Goal: Task Accomplishment & Management: Manage account settings

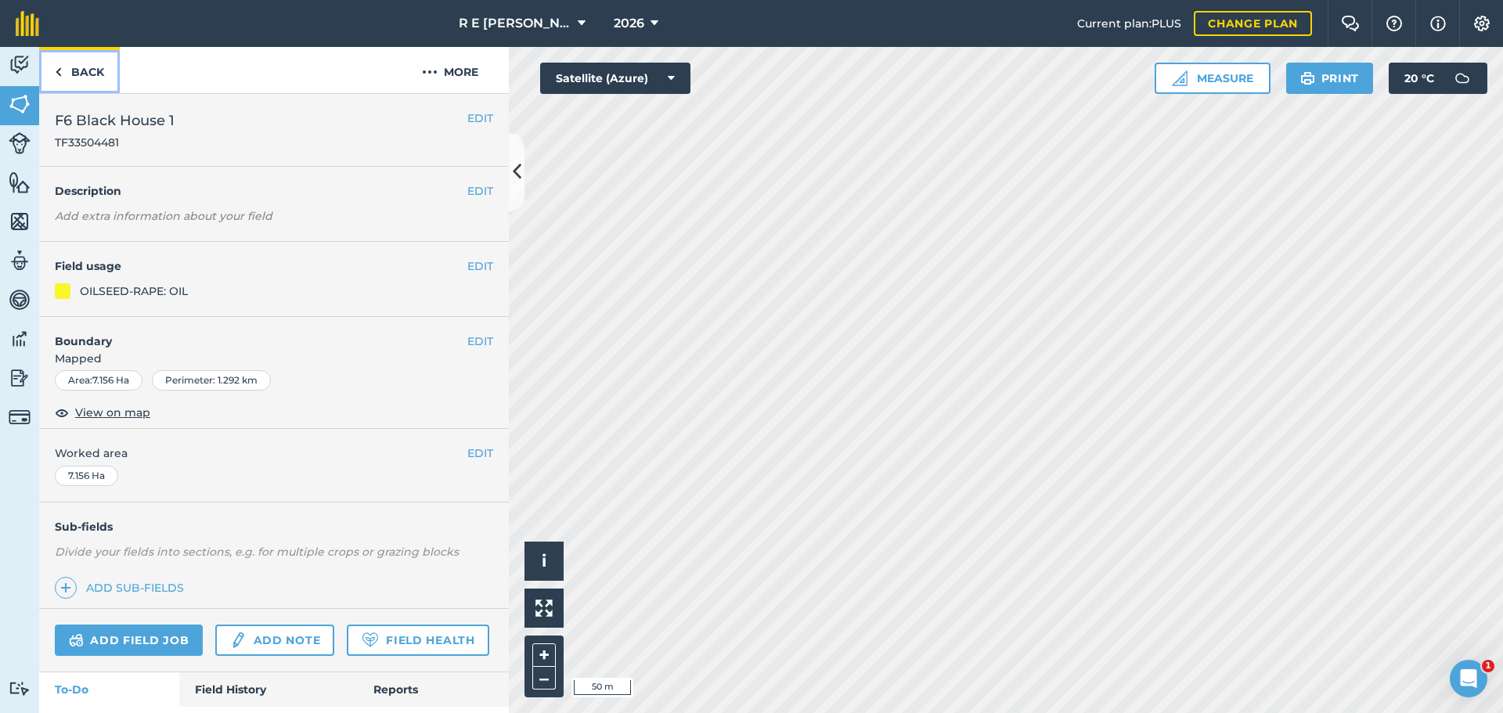
click at [90, 71] on link "Back" at bounding box center [79, 70] width 81 height 46
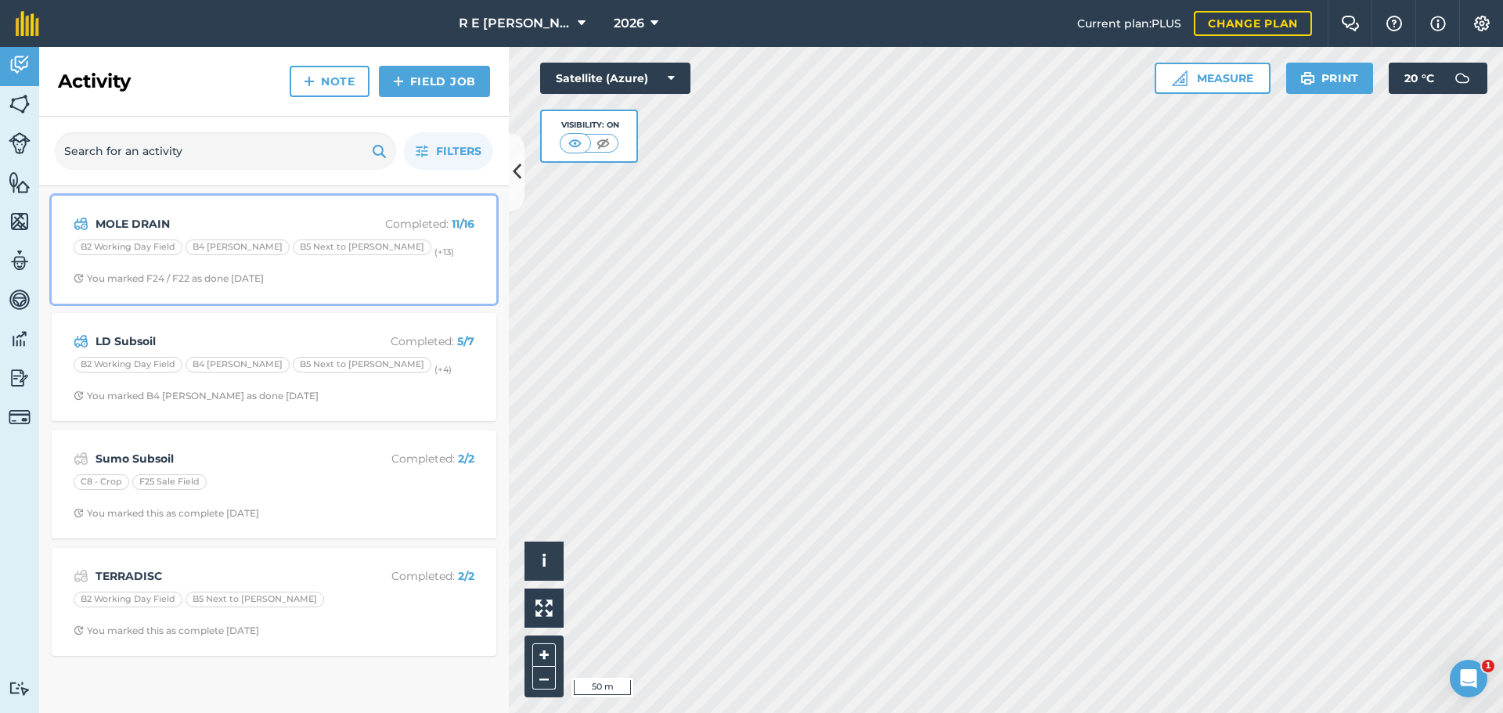
click at [382, 274] on span "You marked F24 / F22 as done [DATE]" at bounding box center [274, 278] width 401 height 13
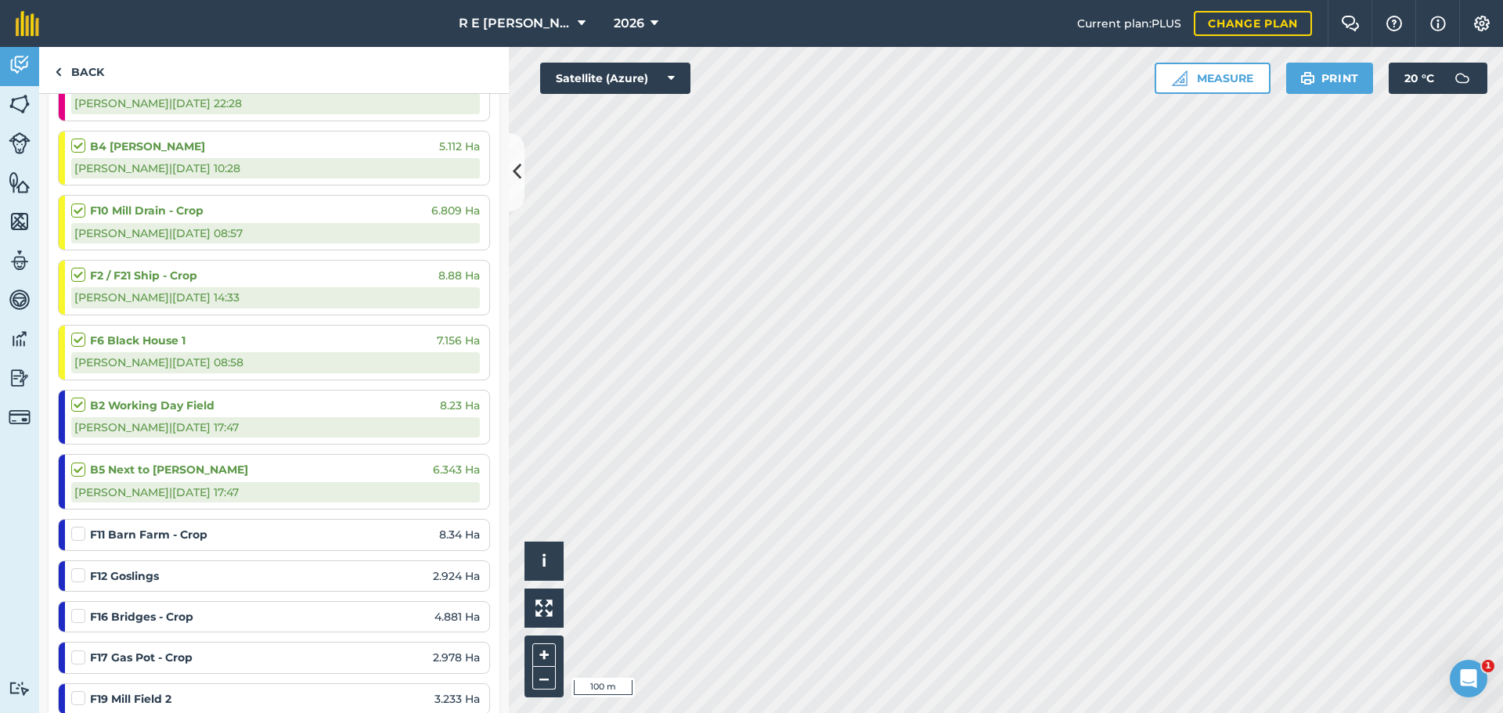
scroll to position [391, 0]
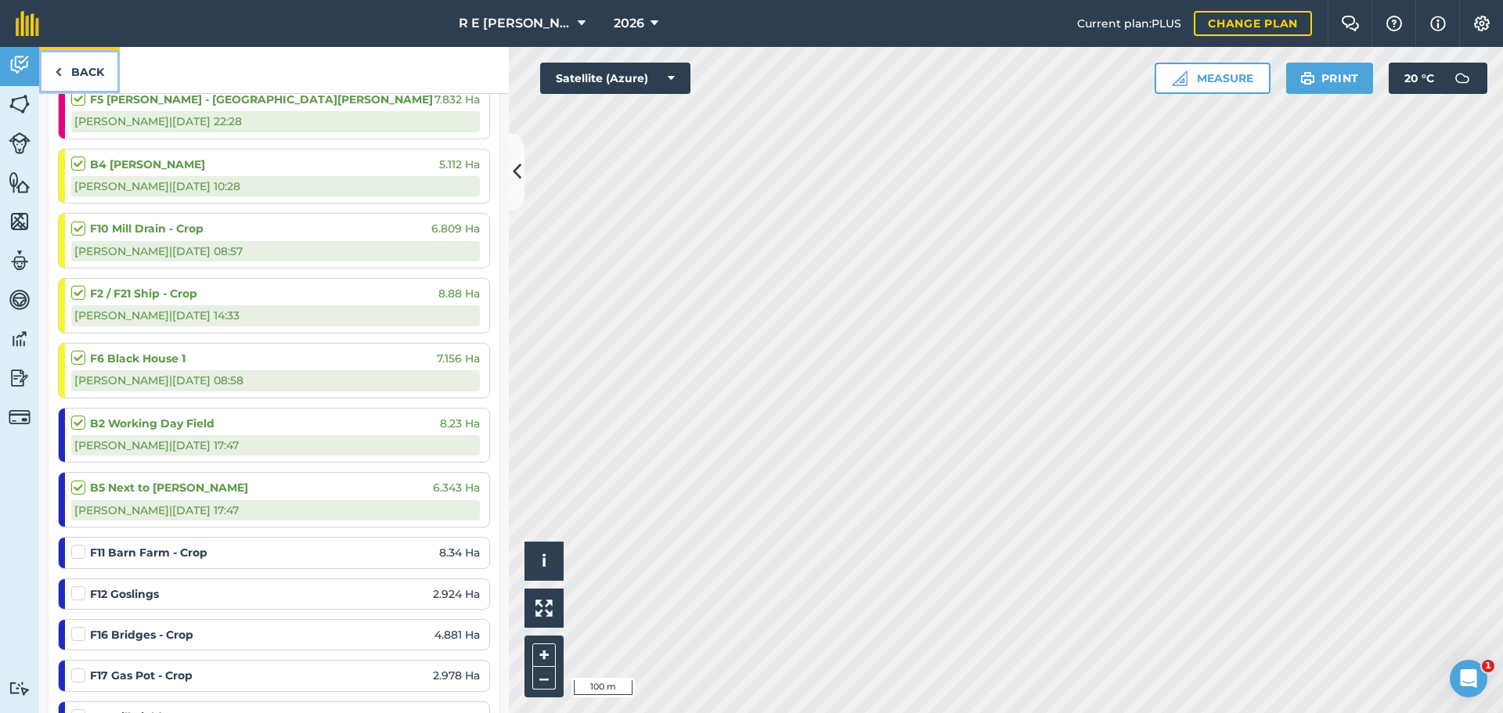
click at [78, 85] on link "Back" at bounding box center [79, 70] width 81 height 46
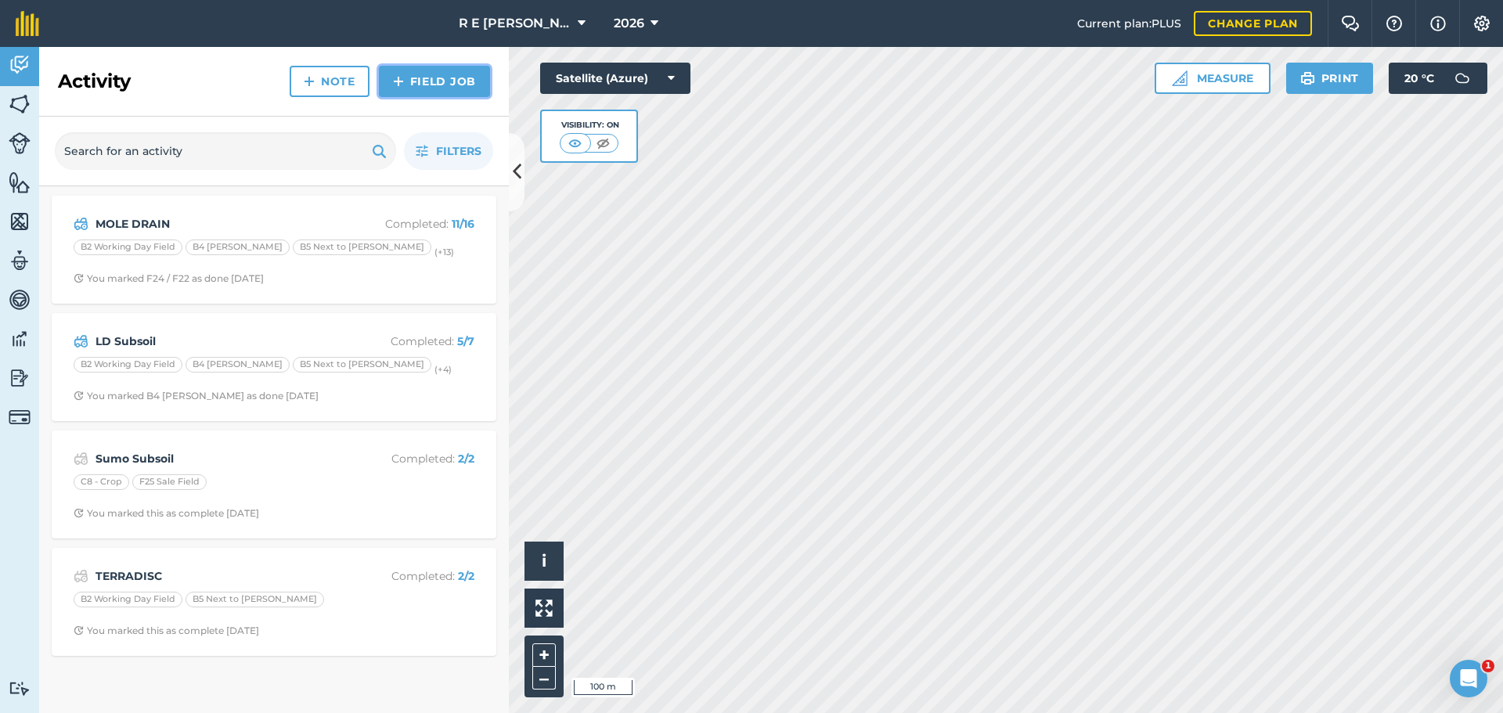
click at [392, 81] on link "Field Job" at bounding box center [434, 81] width 111 height 31
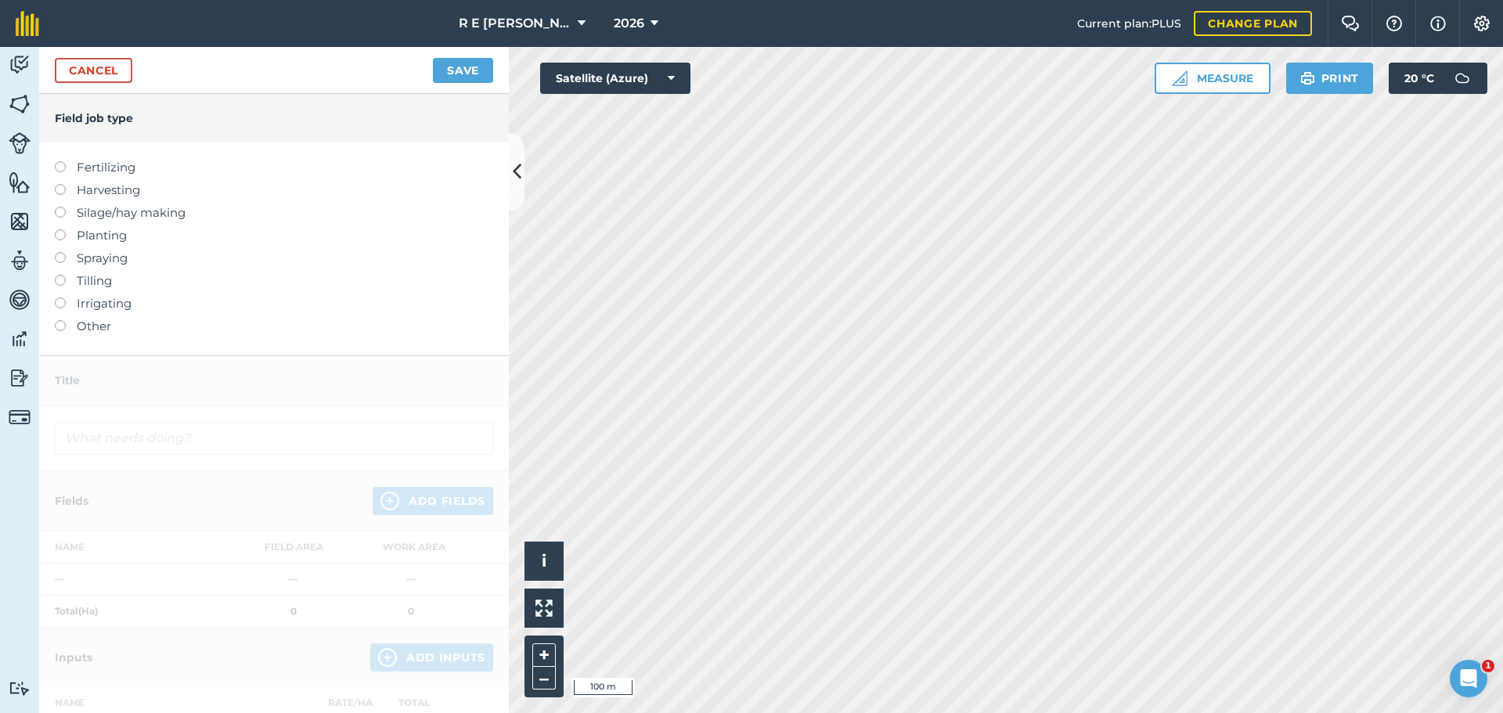
click at [63, 229] on label at bounding box center [66, 229] width 22 height 0
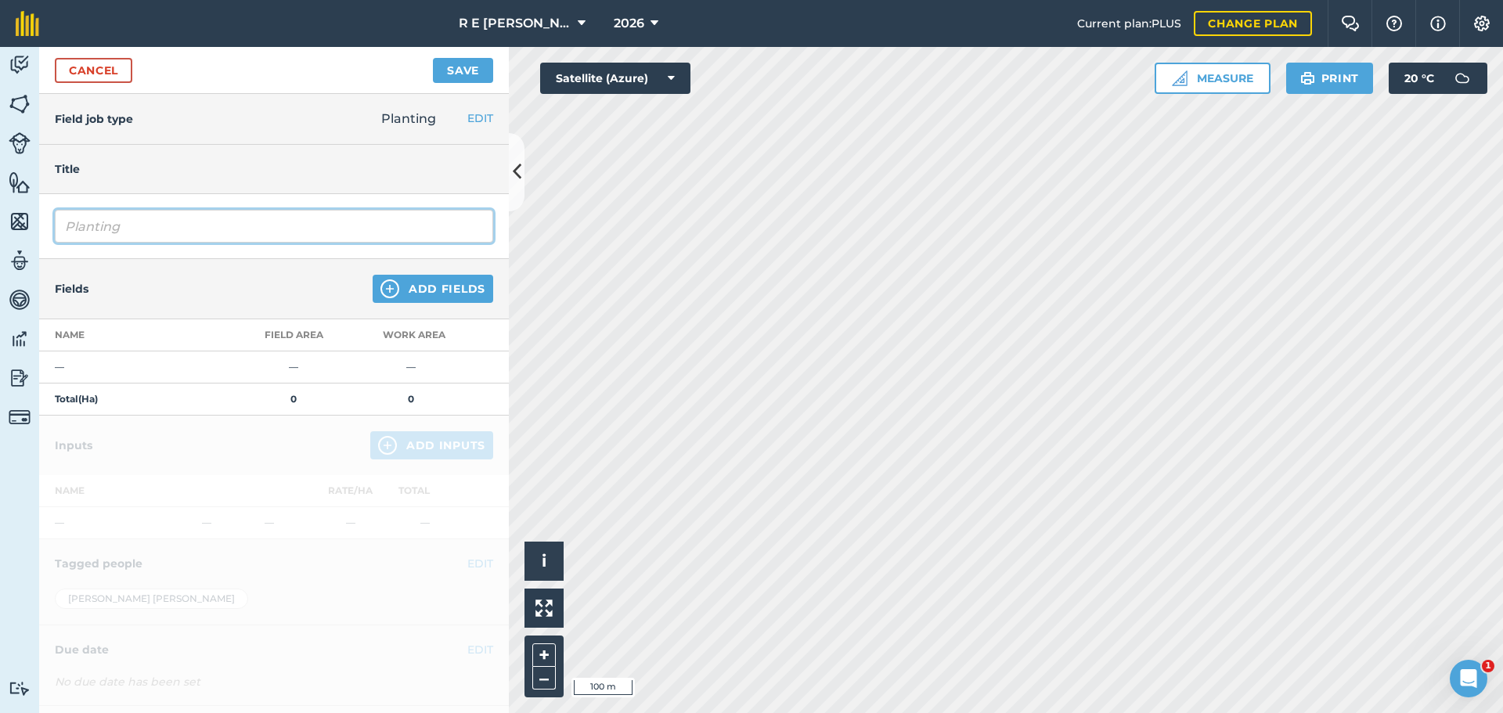
click at [117, 229] on input "Planting" at bounding box center [274, 226] width 438 height 33
drag, startPoint x: 133, startPoint y: 226, endPoint x: 52, endPoint y: 220, distance: 81.7
click at [52, 220] on div "Planting" at bounding box center [274, 226] width 470 height 65
type input "OSR Drilling"
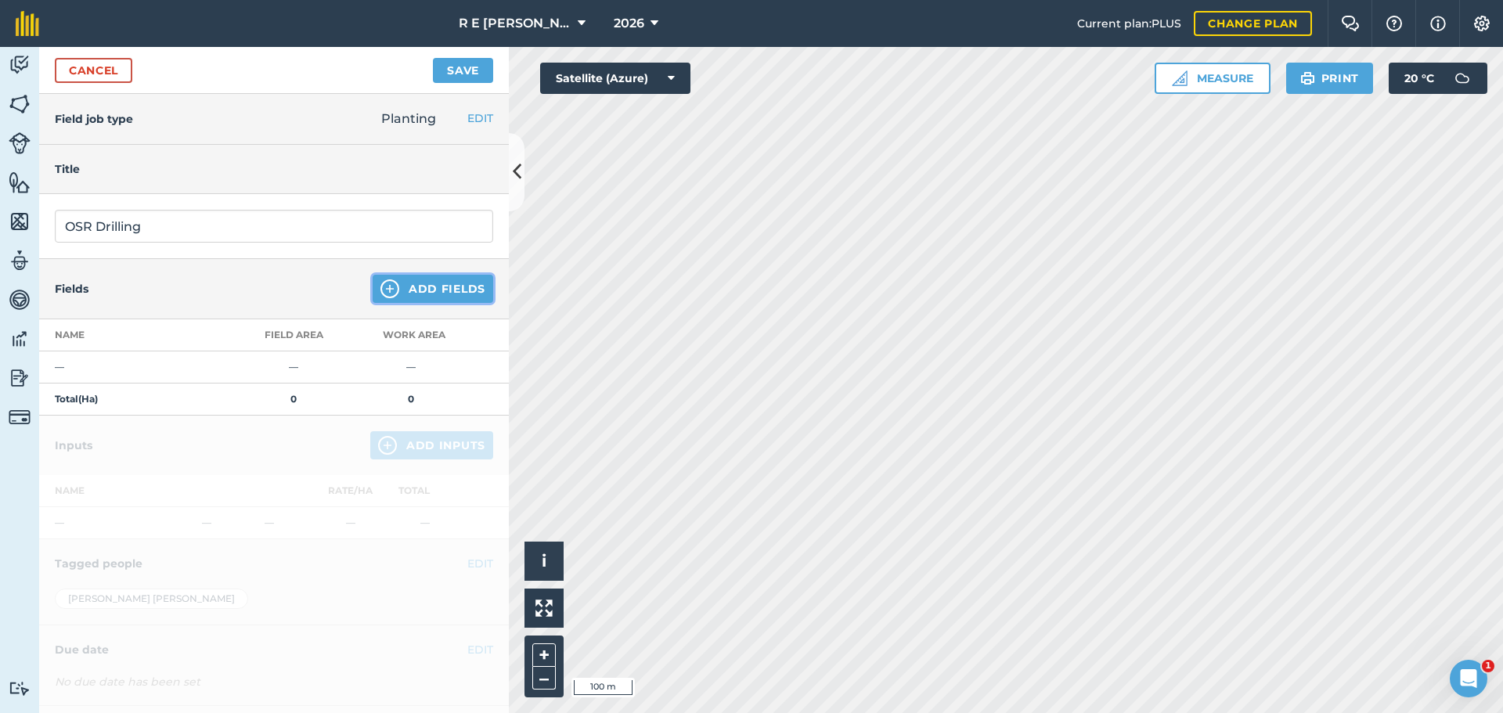
click at [380, 286] on img at bounding box center [389, 288] width 19 height 19
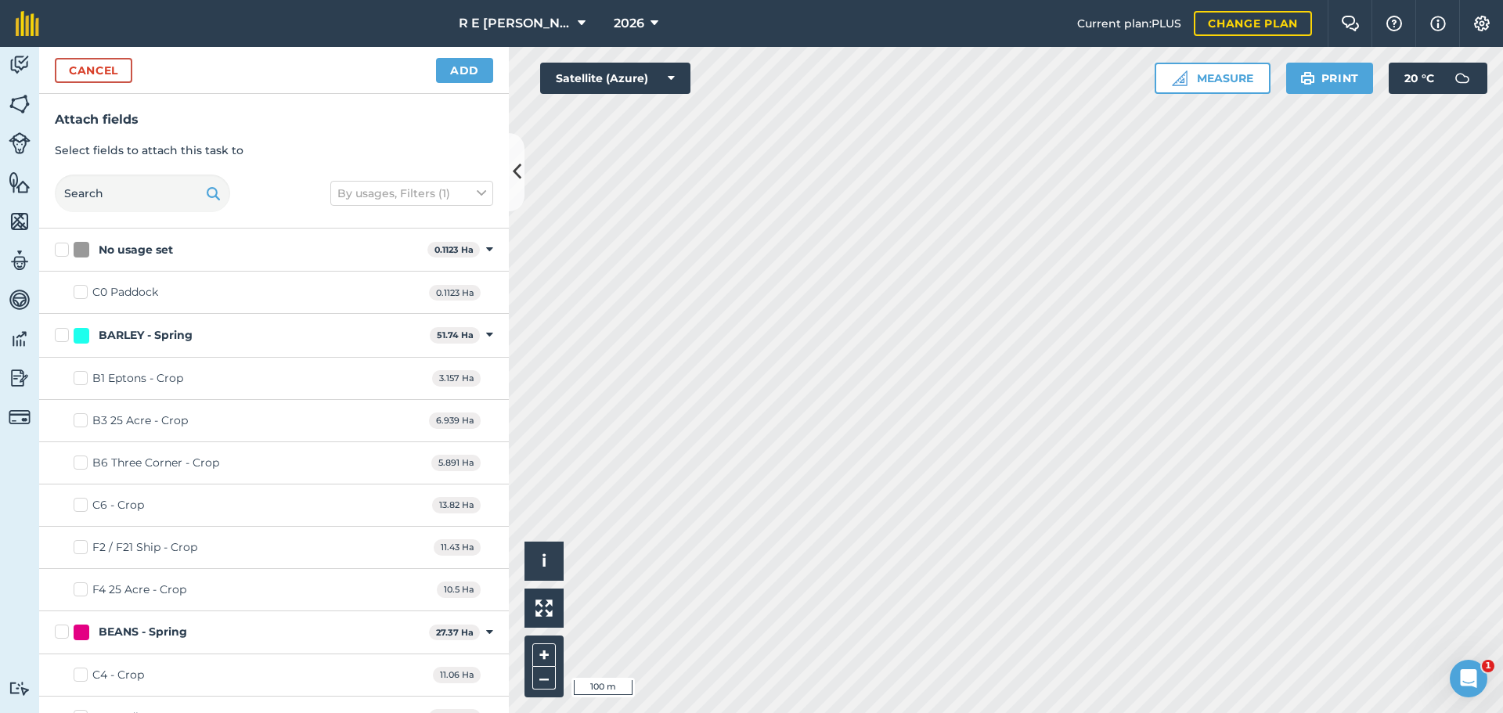
checkbox input "true"
click at [451, 74] on button "Add" at bounding box center [464, 70] width 57 height 25
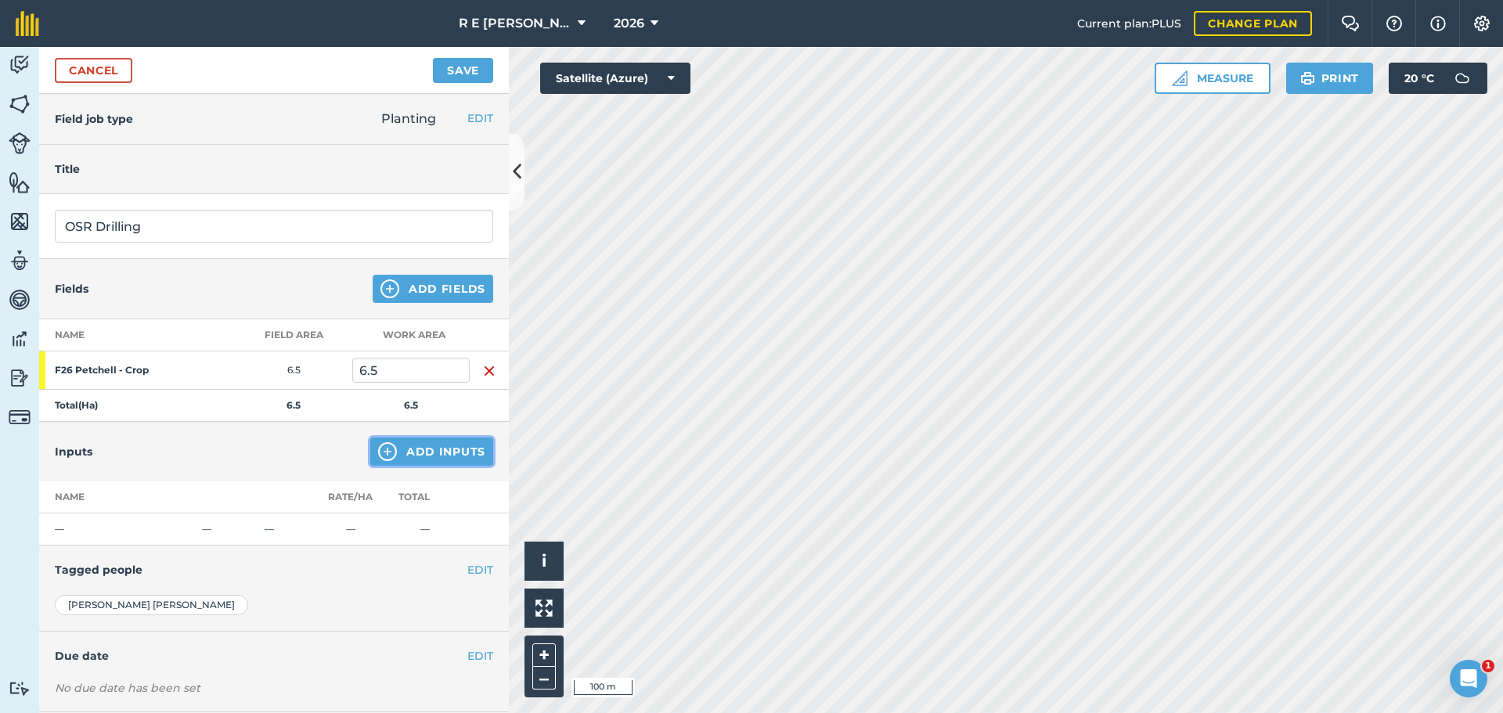
click at [378, 455] on img at bounding box center [387, 451] width 19 height 19
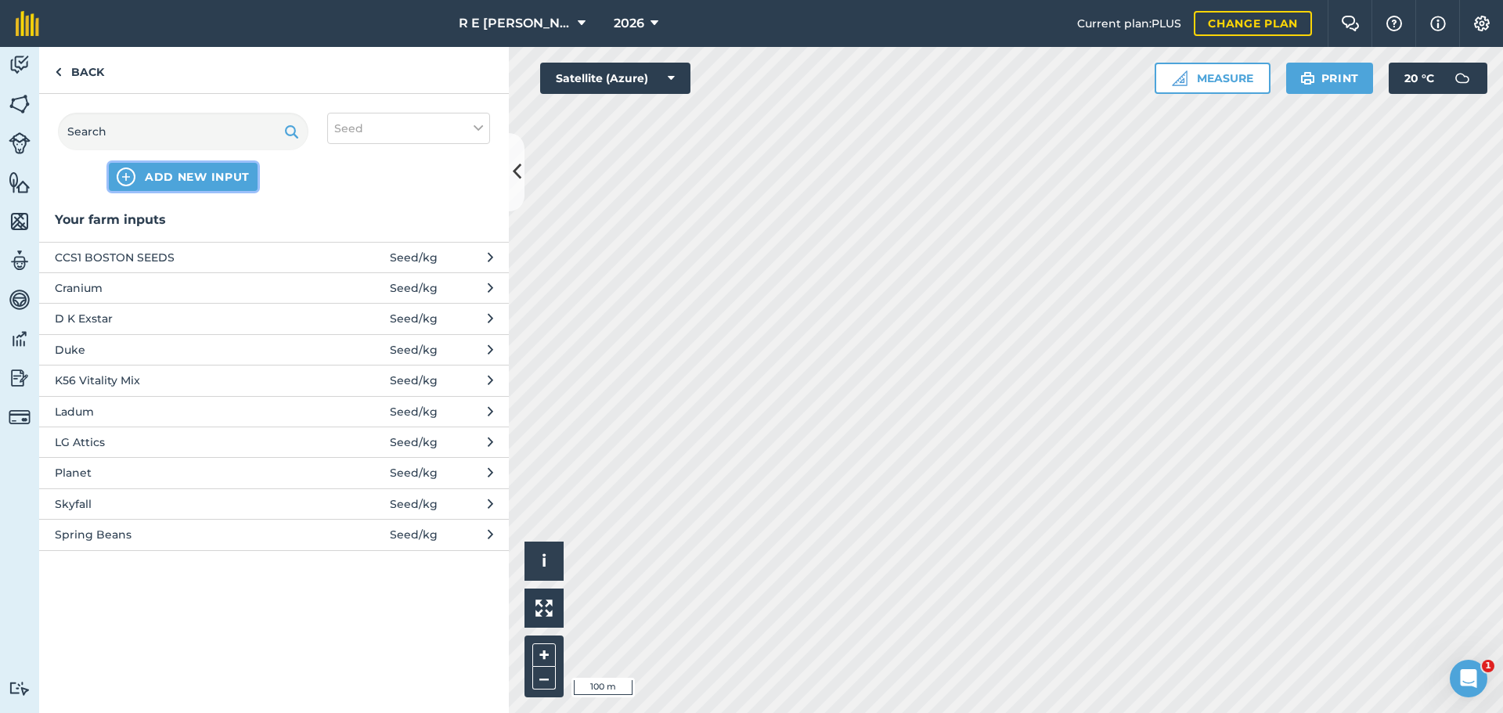
click at [160, 179] on span "ADD NEW INPUT" at bounding box center [197, 177] width 105 height 16
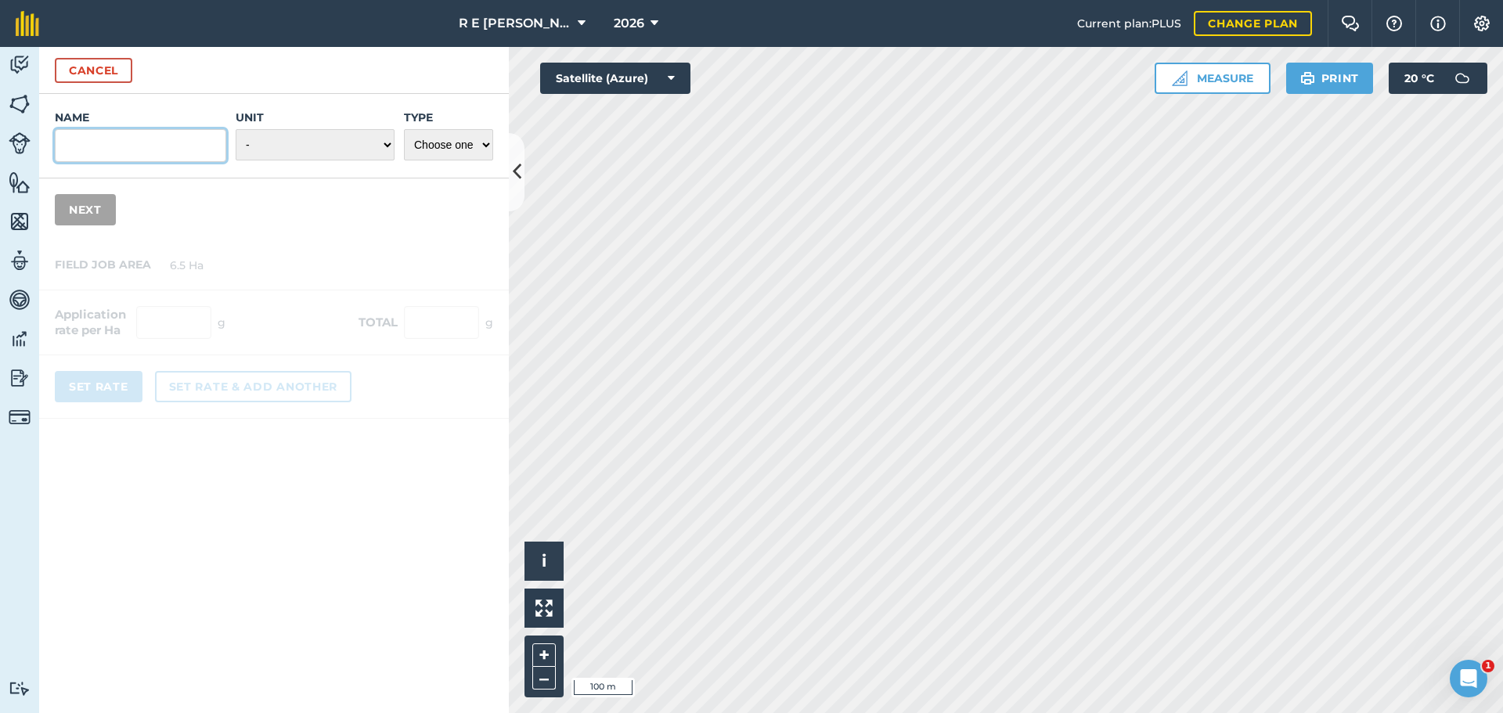
click at [106, 157] on input "Name" at bounding box center [140, 145] width 171 height 33
paste input "cognac osr"
click at [74, 144] on input "cognac osr" at bounding box center [140, 145] width 171 height 33
drag, startPoint x: 142, startPoint y: 146, endPoint x: 117, endPoint y: 142, distance: 25.4
click at [117, 142] on input "Cognac osr" at bounding box center [140, 145] width 171 height 33
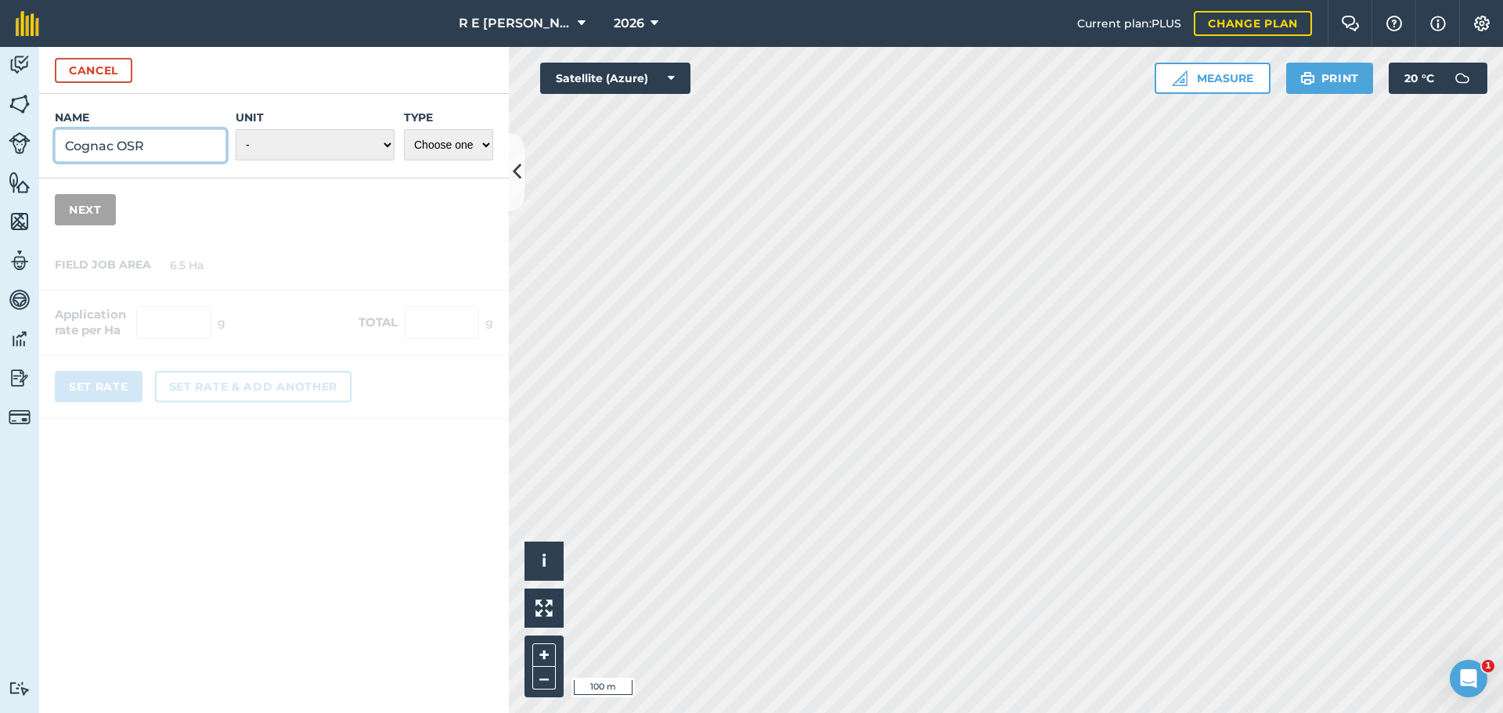
type input "Cognac OSR"
click at [281, 153] on select "- Grams/g Kilograms/kg Metric tonnes/t Millilitres/ml Litres/L Ounces/oz Pounds…" at bounding box center [315, 144] width 159 height 31
select select "KILOGRAMS"
click at [236, 129] on select "- Grams/g Kilograms/kg Metric tonnes/t Millilitres/ml Litres/L Ounces/oz Pounds…" at bounding box center [315, 144] width 159 height 31
click at [430, 140] on select "Choose one Fertilizer Seed Spray Fuel Other" at bounding box center [448, 144] width 89 height 31
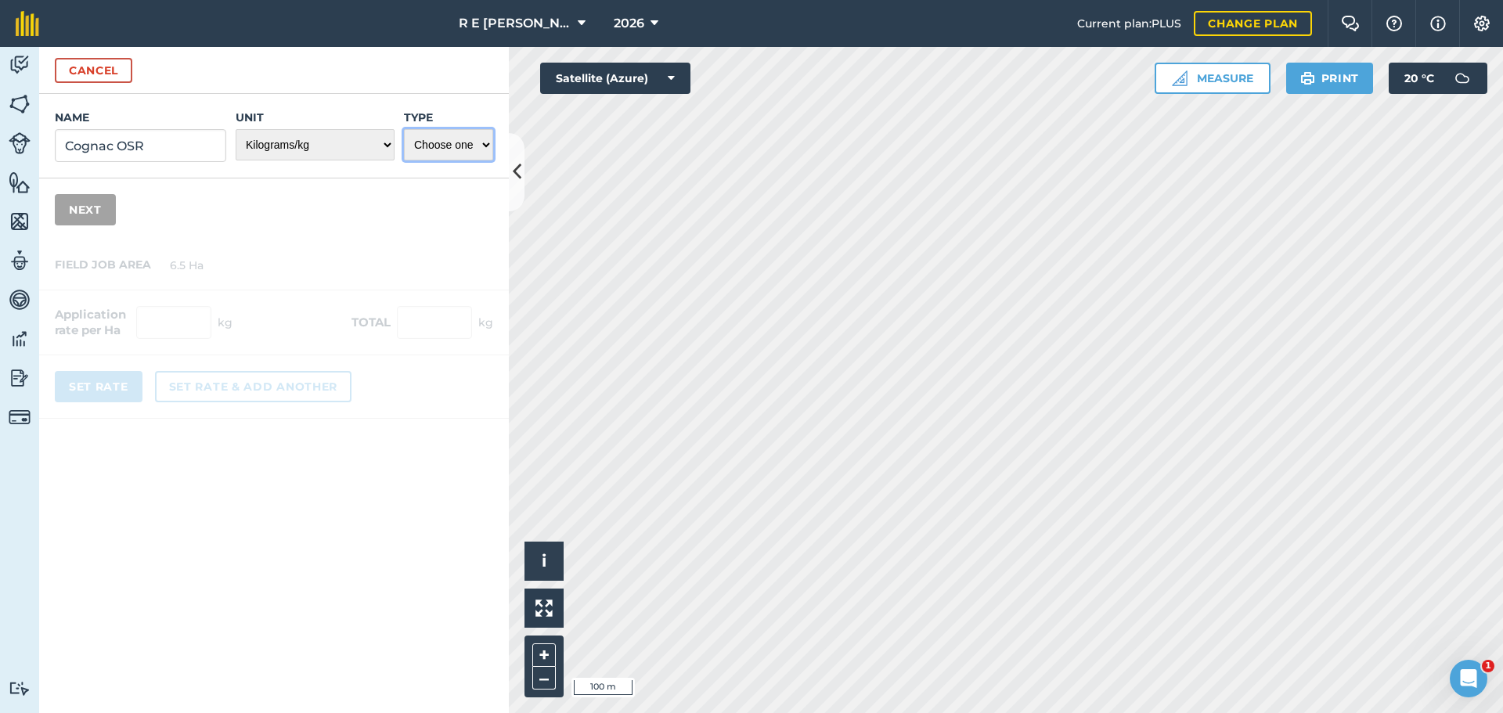
select select "SEED"
click at [404, 129] on select "Choose one Fertilizer Seed Spray Fuel Other" at bounding box center [448, 144] width 89 height 31
click at [110, 215] on button "Next" at bounding box center [85, 209] width 61 height 31
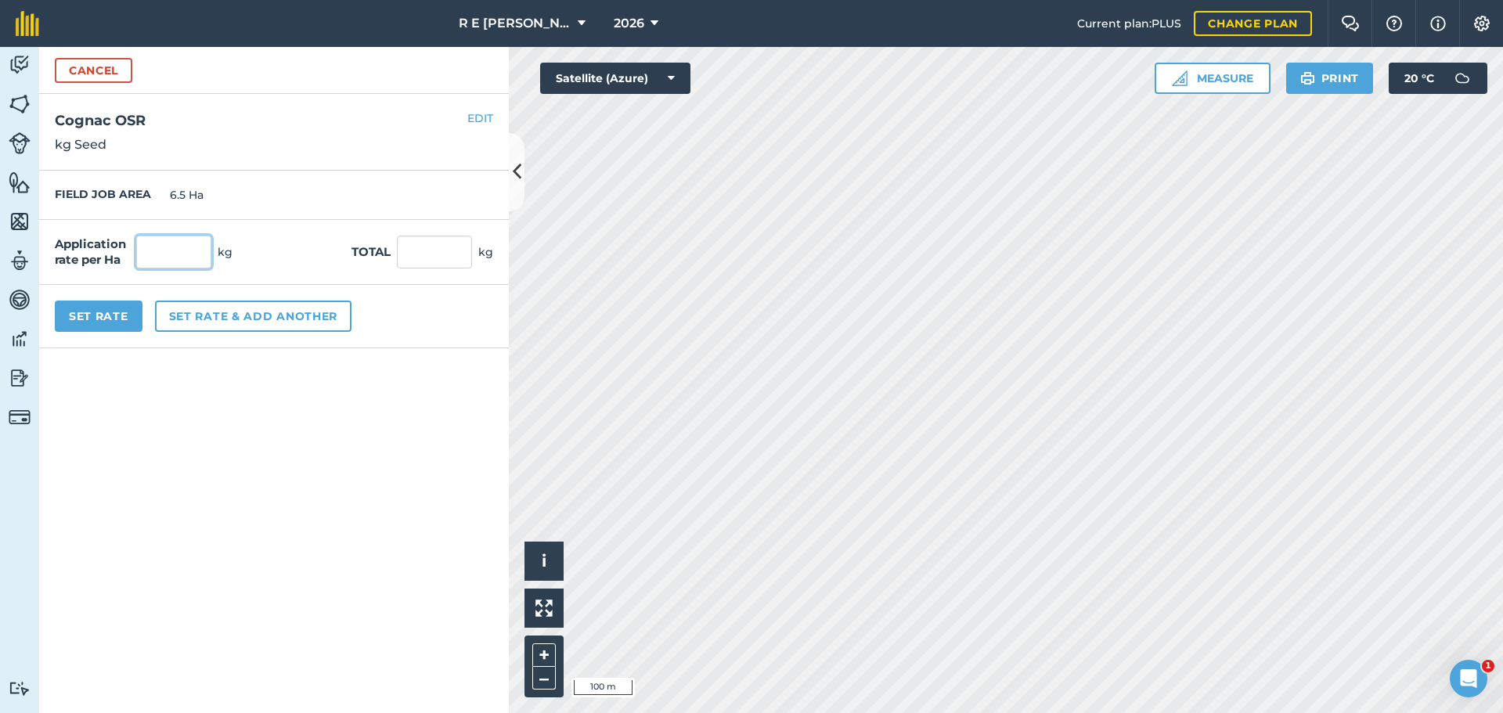
click at [156, 251] on input "text" at bounding box center [173, 252] width 75 height 33
type input "3"
type input "19.5"
click at [123, 322] on button "Set Rate" at bounding box center [99, 316] width 88 height 31
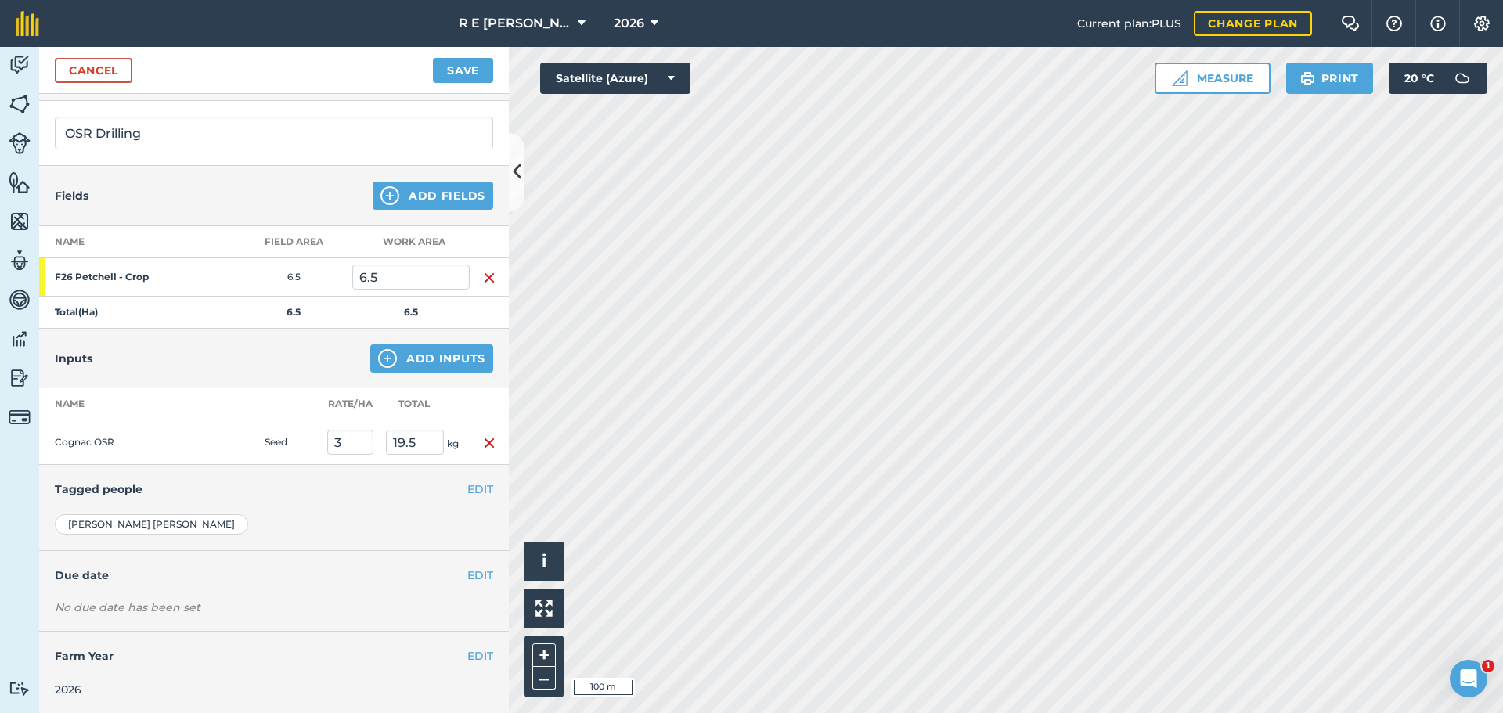
scroll to position [95, 0]
click at [463, 60] on button "Save" at bounding box center [463, 70] width 60 height 25
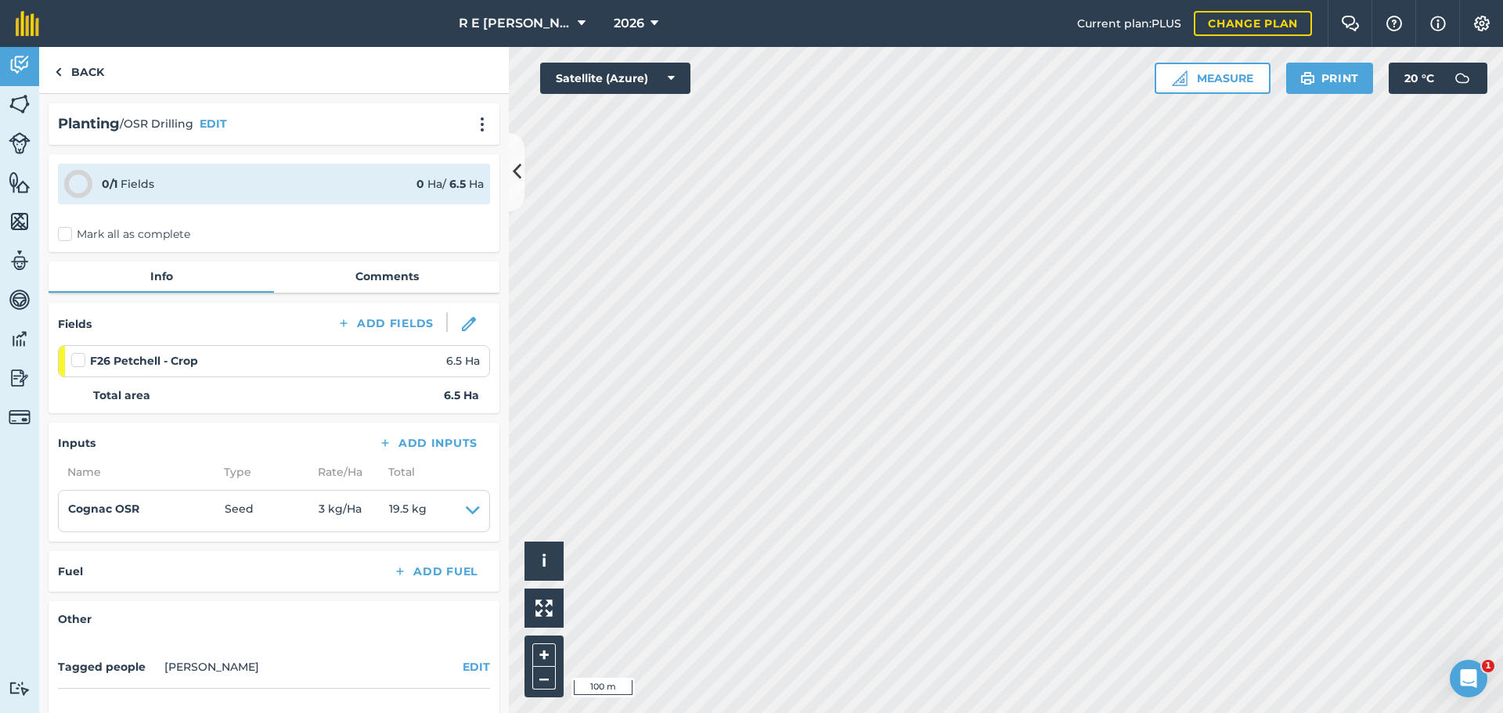
click at [80, 352] on label at bounding box center [80, 352] width 19 height 0
click at [80, 362] on input "checkbox" at bounding box center [76, 357] width 10 height 10
checkbox input "false"
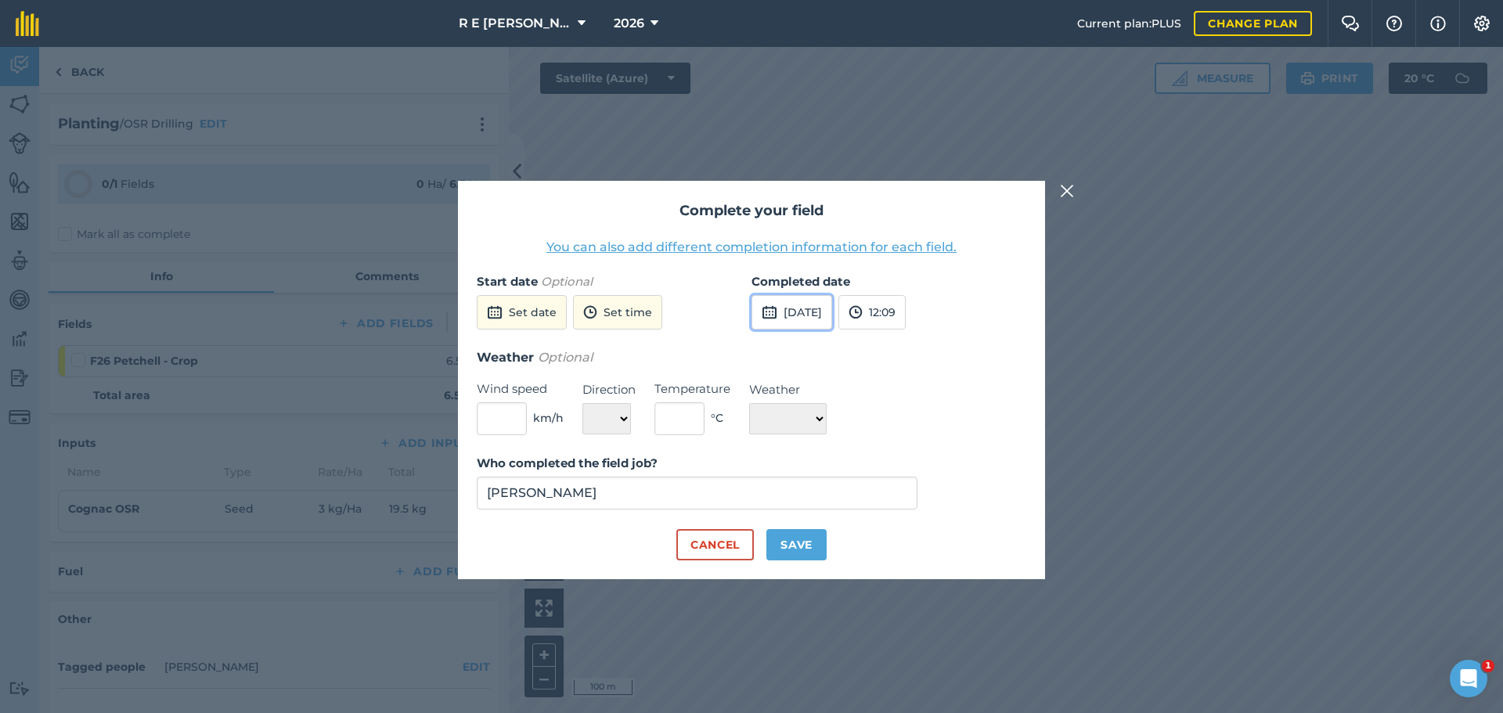
click at [790, 317] on button "[DATE]" at bounding box center [792, 312] width 81 height 34
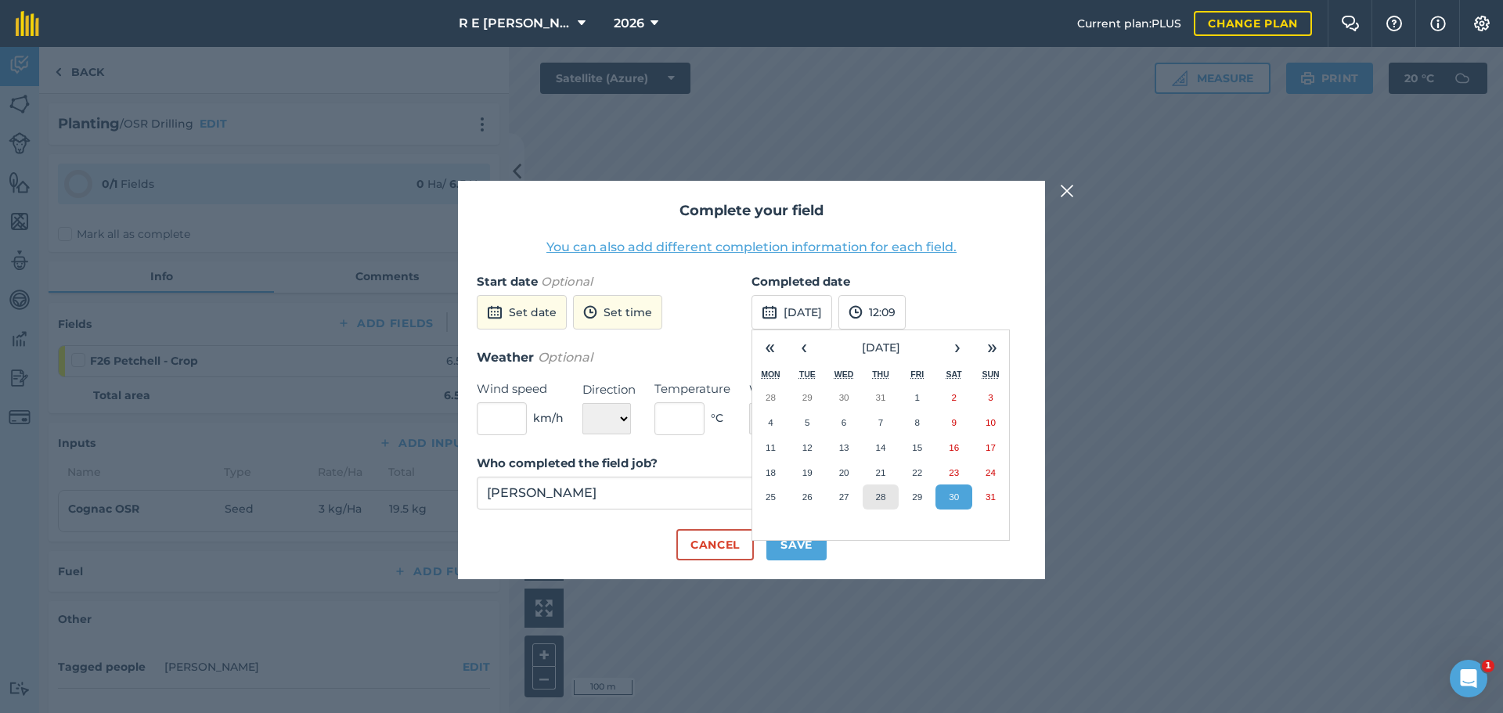
click at [889, 500] on button "28" at bounding box center [881, 497] width 37 height 25
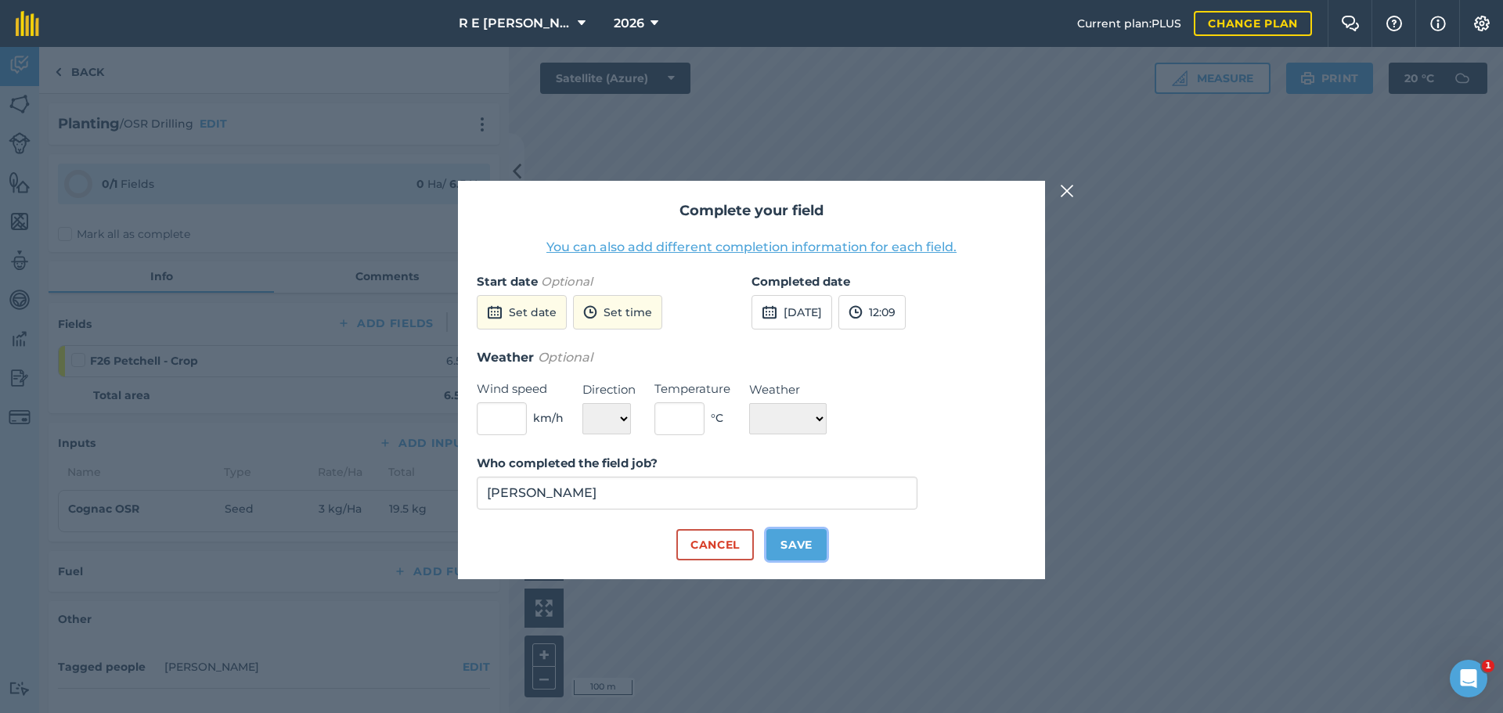
click at [795, 539] on button "Save" at bounding box center [796, 544] width 60 height 31
checkbox input "true"
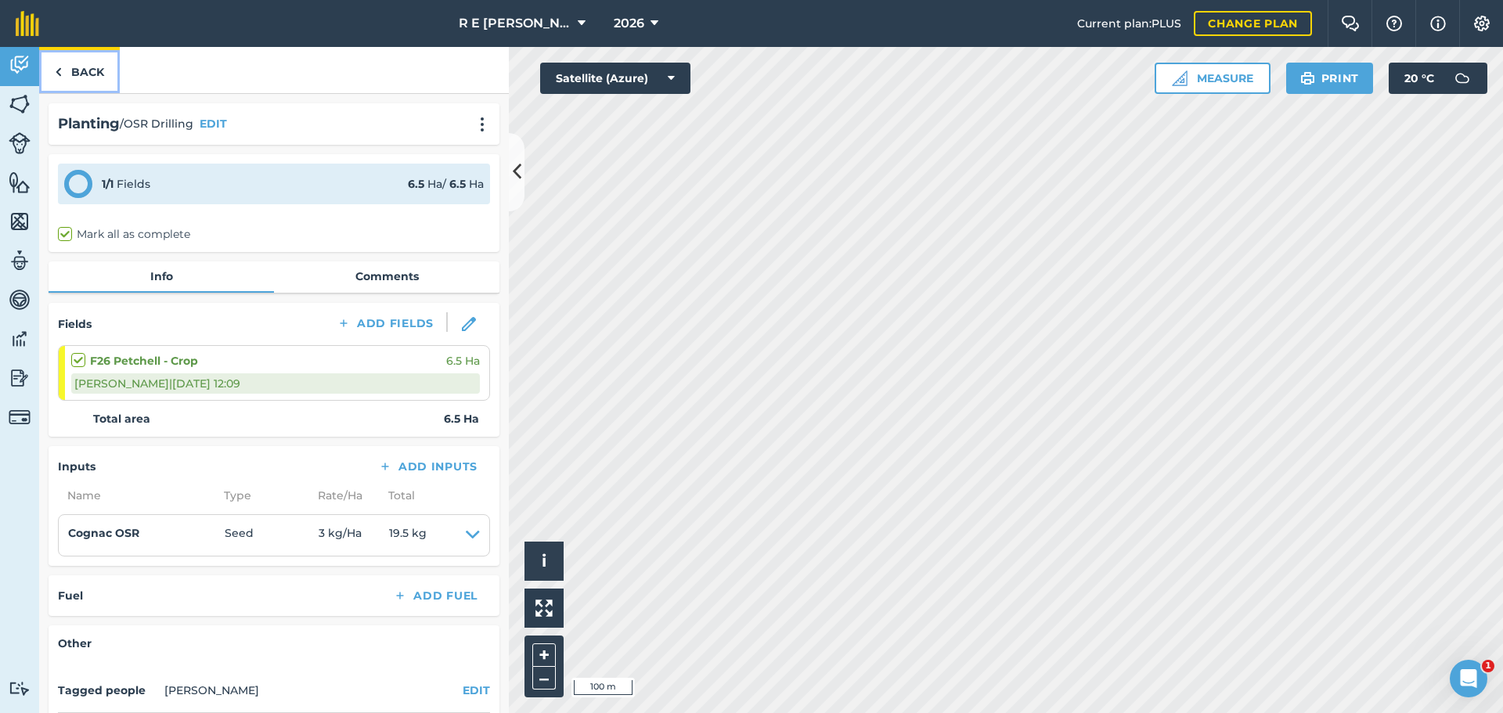
click at [88, 70] on link "Back" at bounding box center [79, 70] width 81 height 46
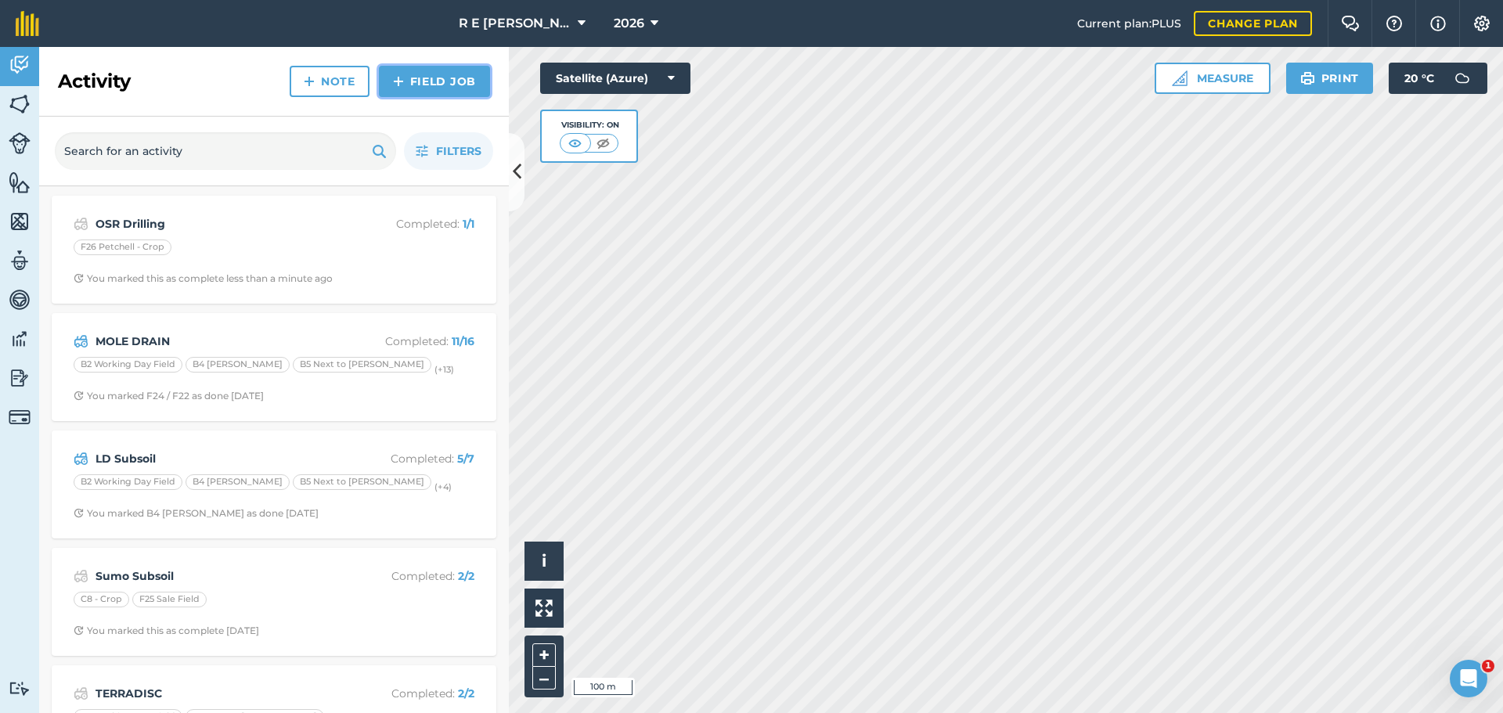
click at [398, 81] on img at bounding box center [398, 81] width 11 height 19
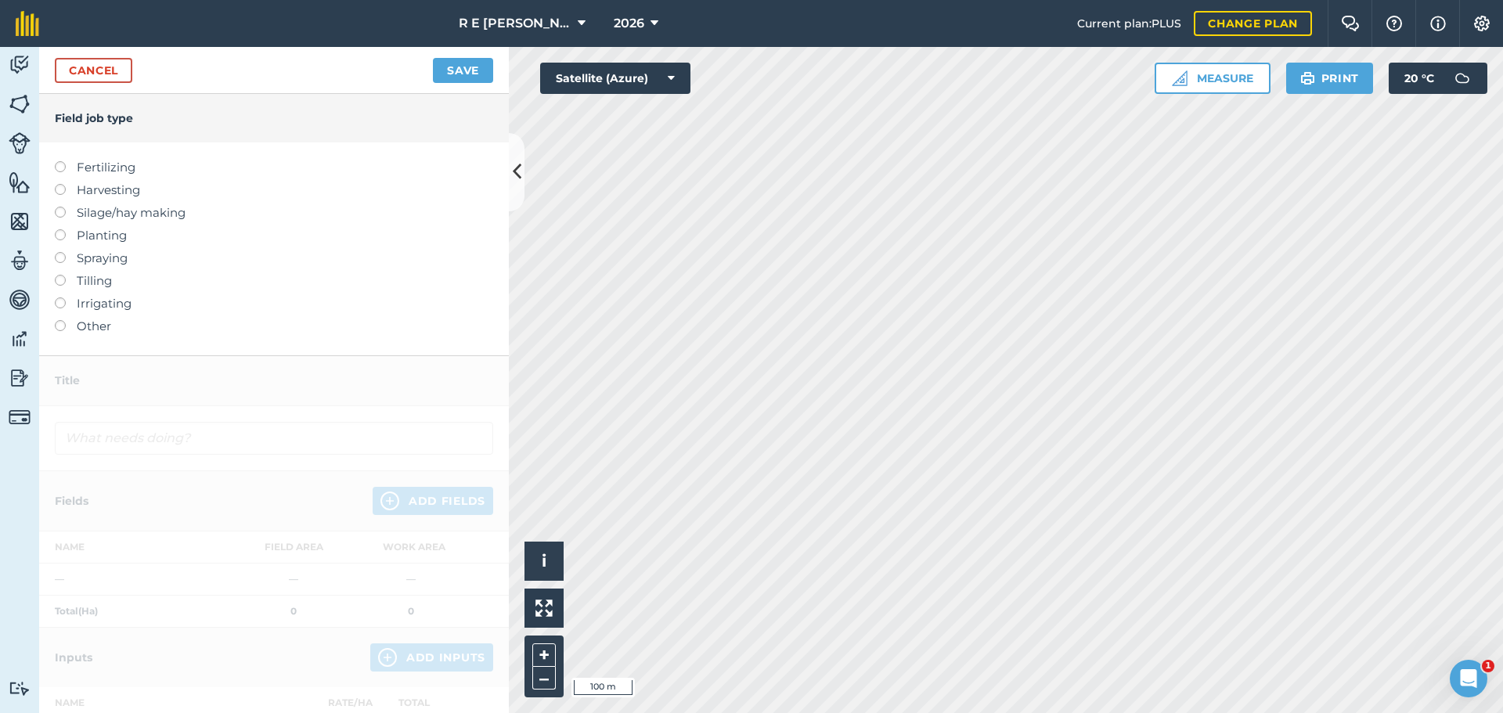
click at [65, 229] on label at bounding box center [66, 229] width 22 height 0
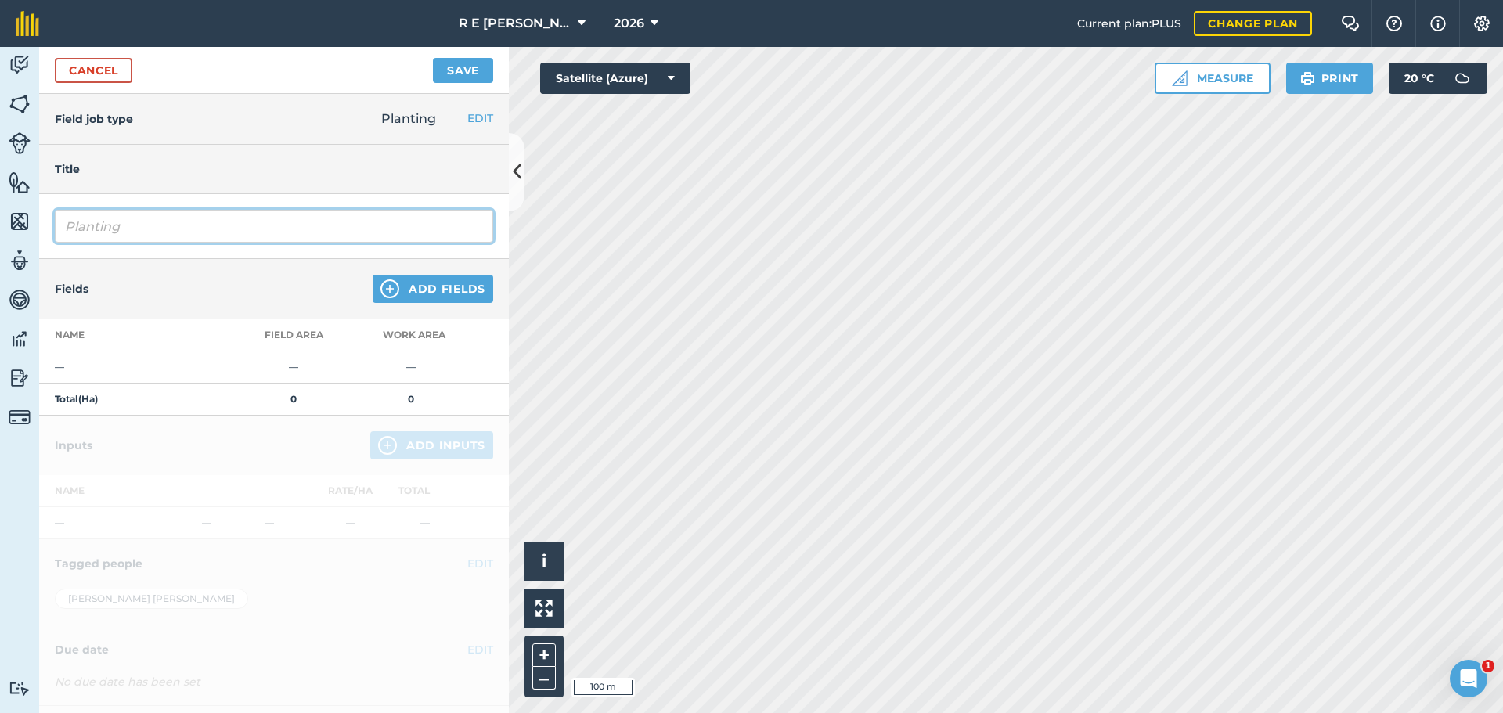
click at [146, 232] on input "Planting" at bounding box center [274, 226] width 438 height 33
drag, startPoint x: 149, startPoint y: 232, endPoint x: 48, endPoint y: 225, distance: 101.2
click at [48, 225] on div "Planting" at bounding box center [274, 226] width 470 height 65
type input "OSR Drilling"
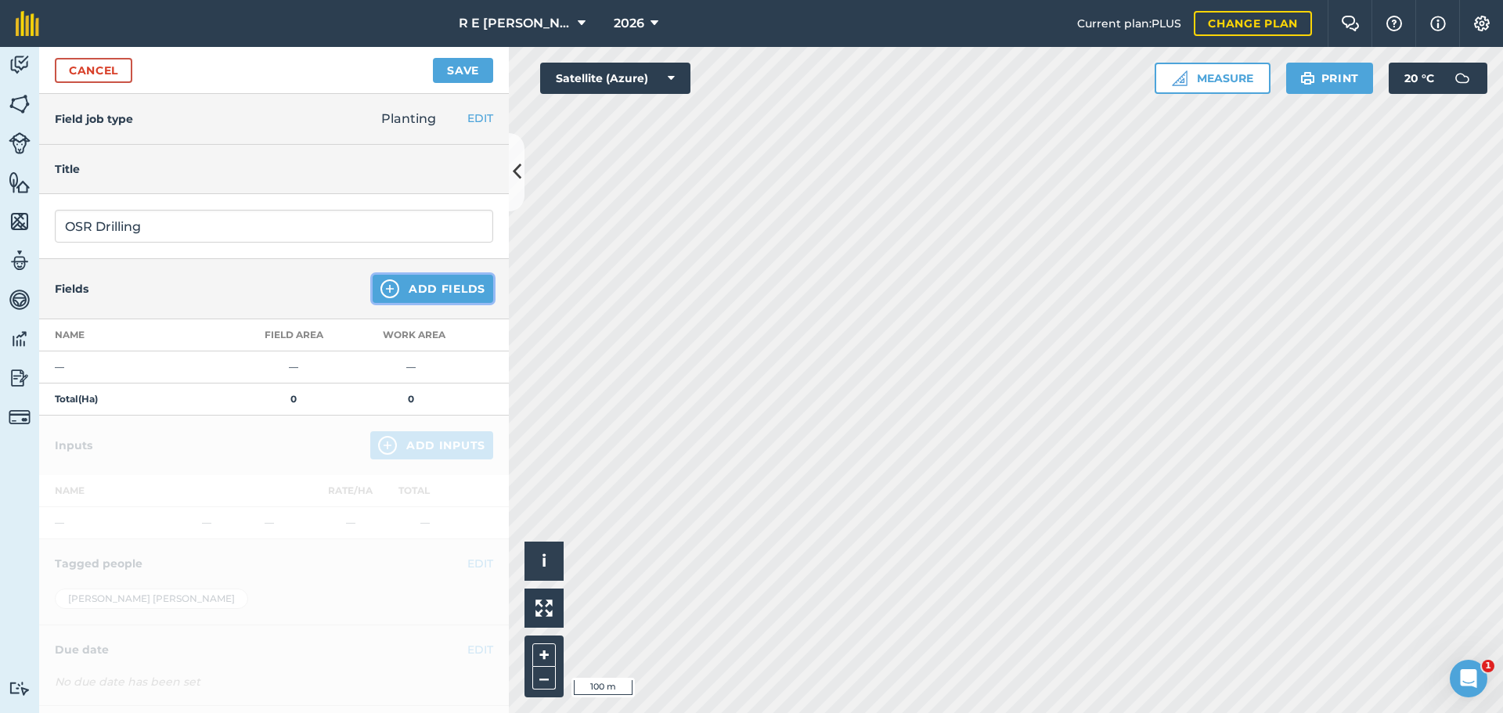
click at [380, 287] on img at bounding box center [389, 288] width 19 height 19
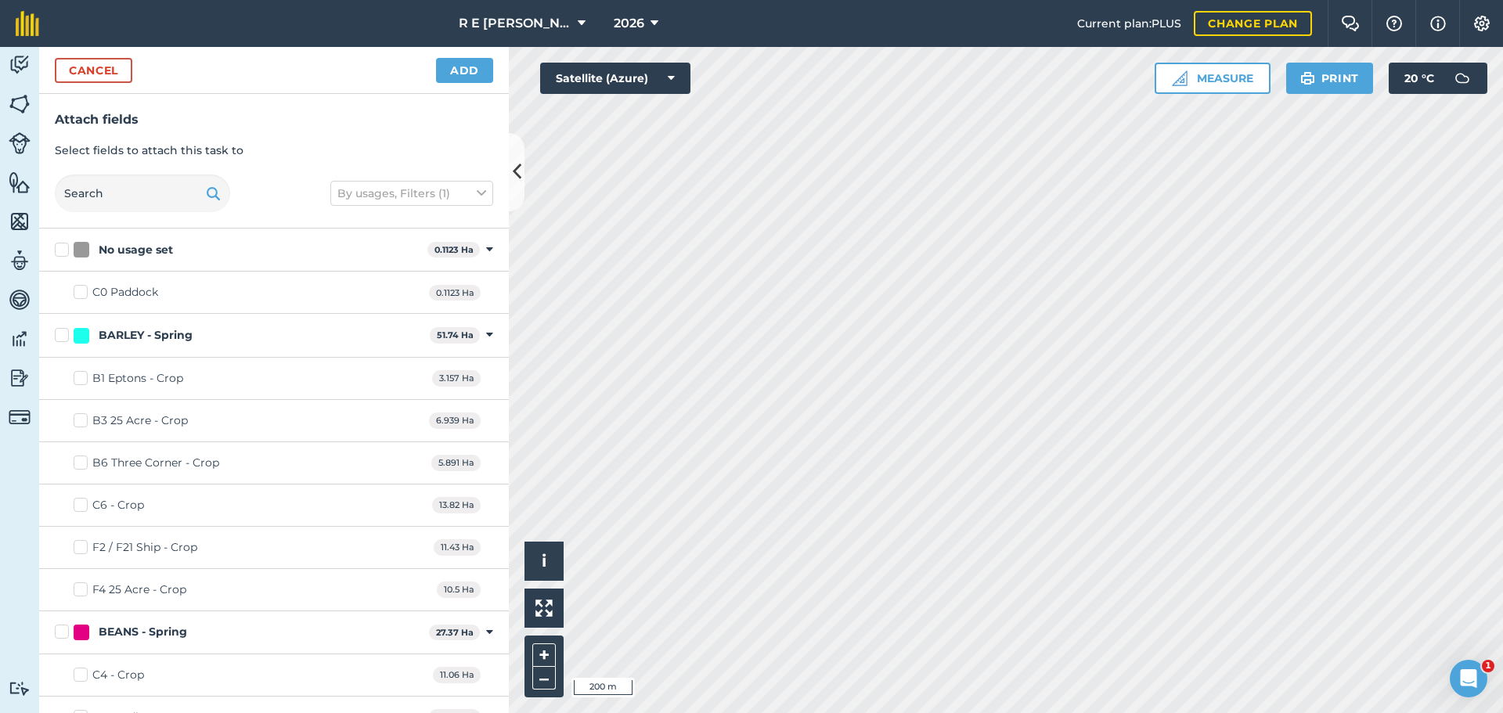
checkbox input "true"
click at [456, 70] on button "Add" at bounding box center [464, 70] width 57 height 25
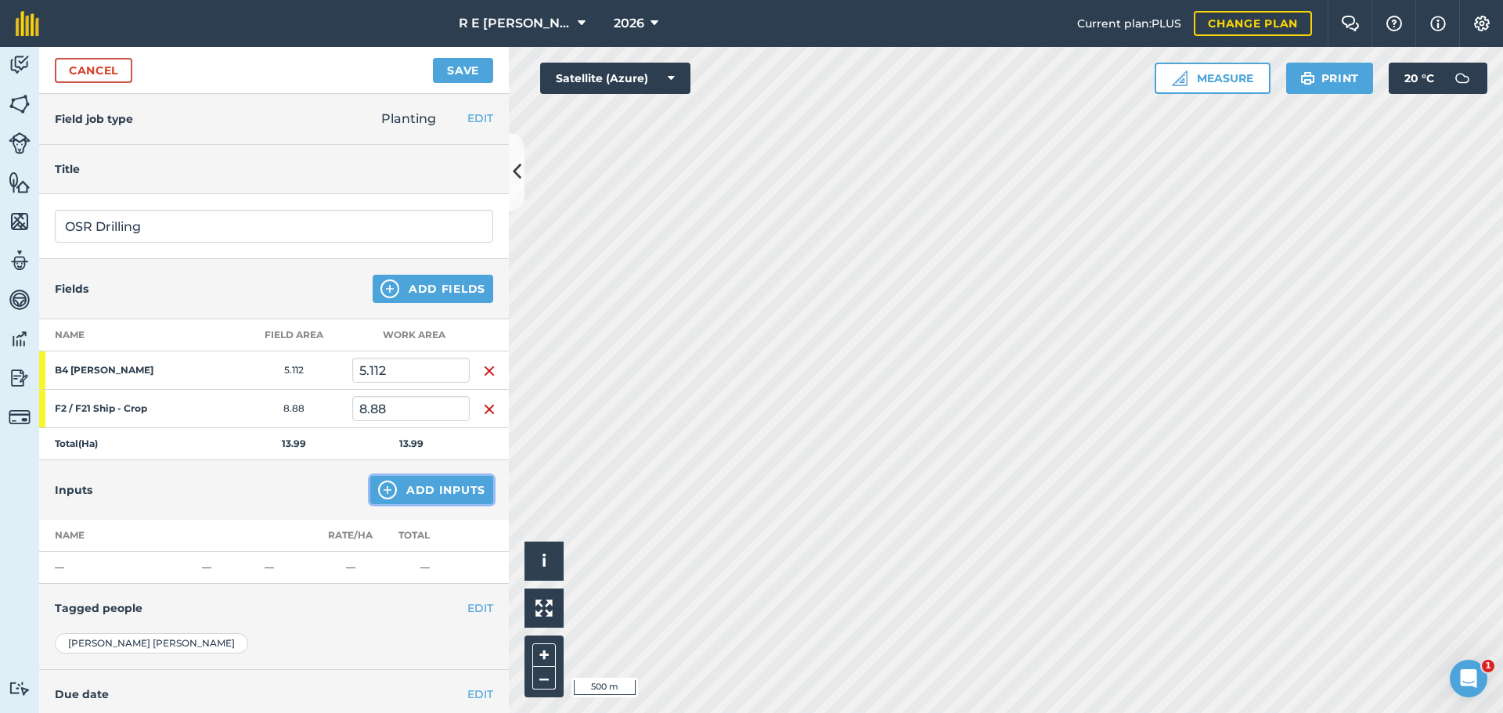
click at [378, 486] on img at bounding box center [387, 490] width 19 height 19
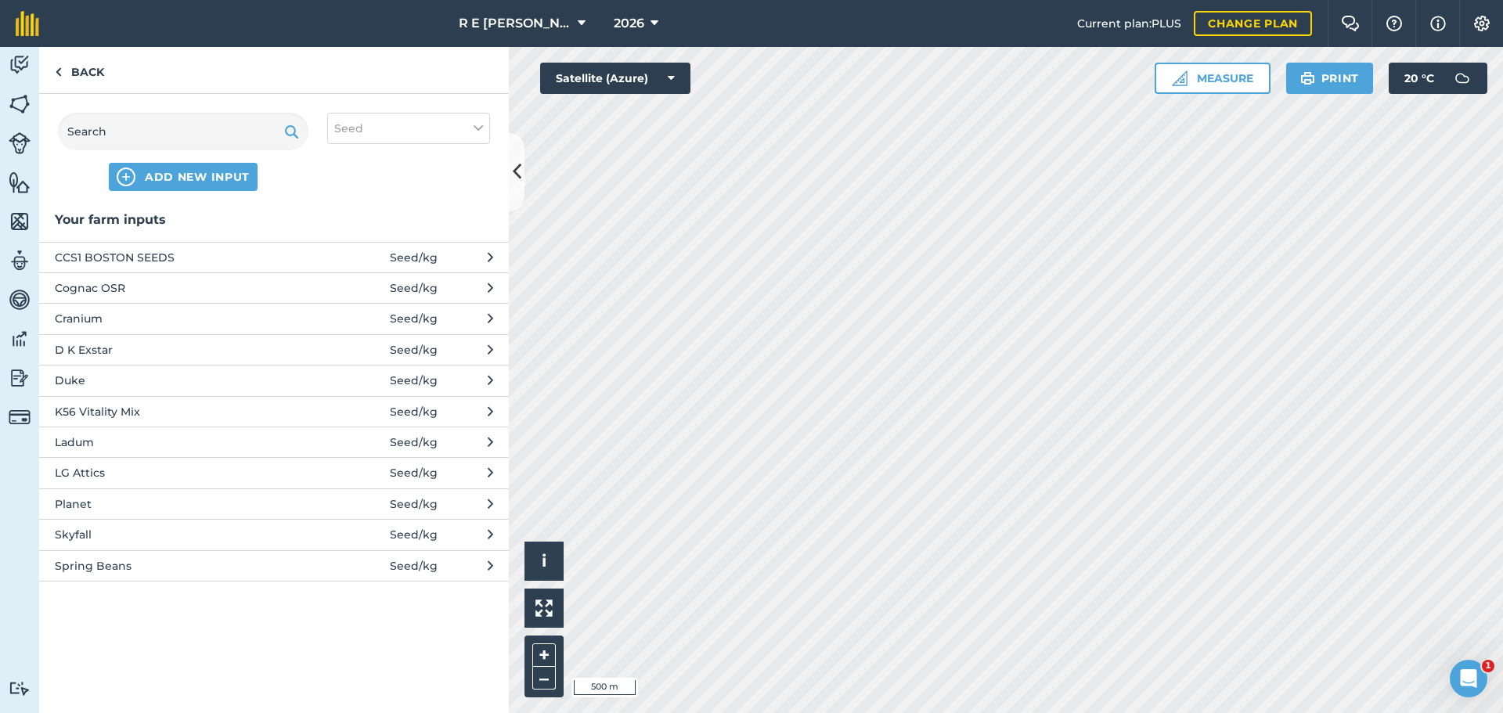
click at [108, 297] on span "Cognac OSR" at bounding box center [183, 287] width 256 height 17
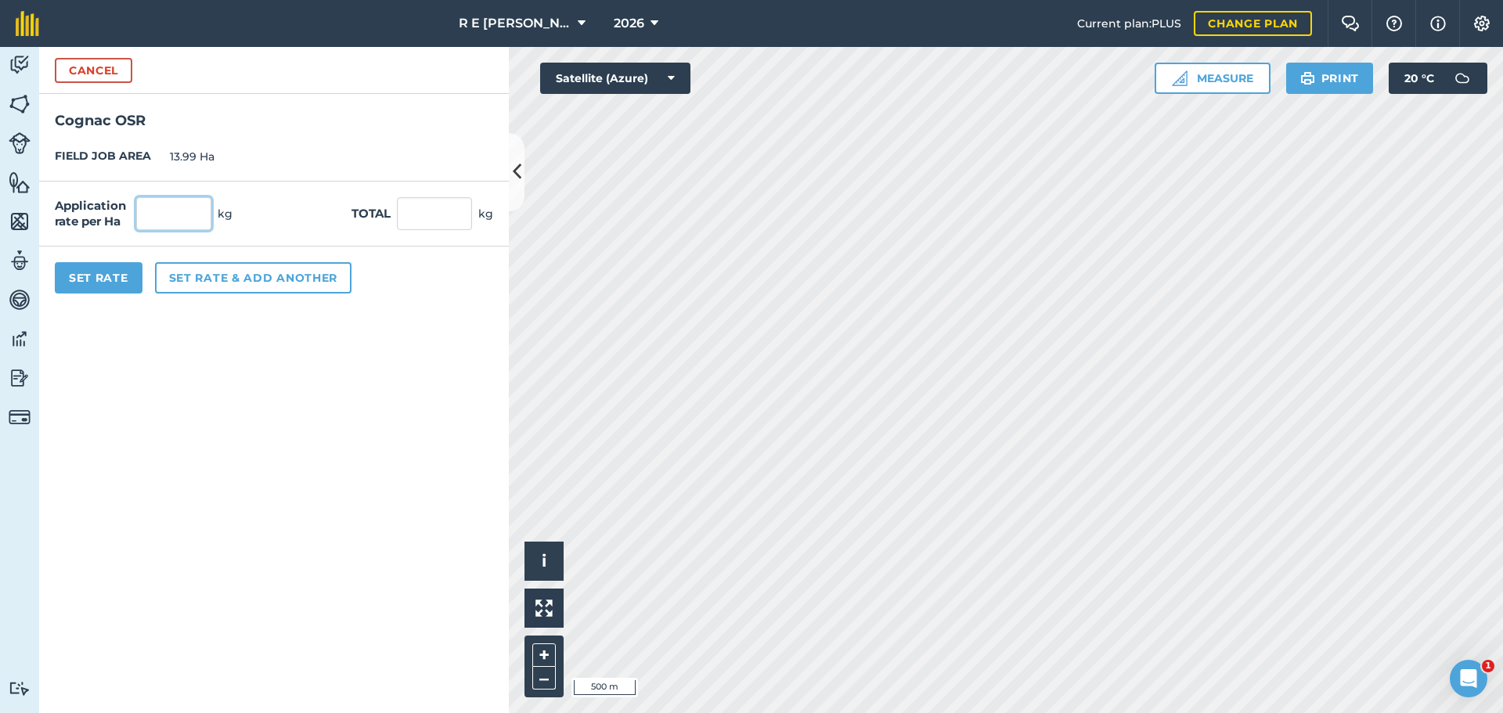
click at [160, 211] on input "text" at bounding box center [173, 213] width 75 height 33
type input "4"
type input "55.96"
click at [111, 283] on button "Set Rate" at bounding box center [99, 277] width 88 height 31
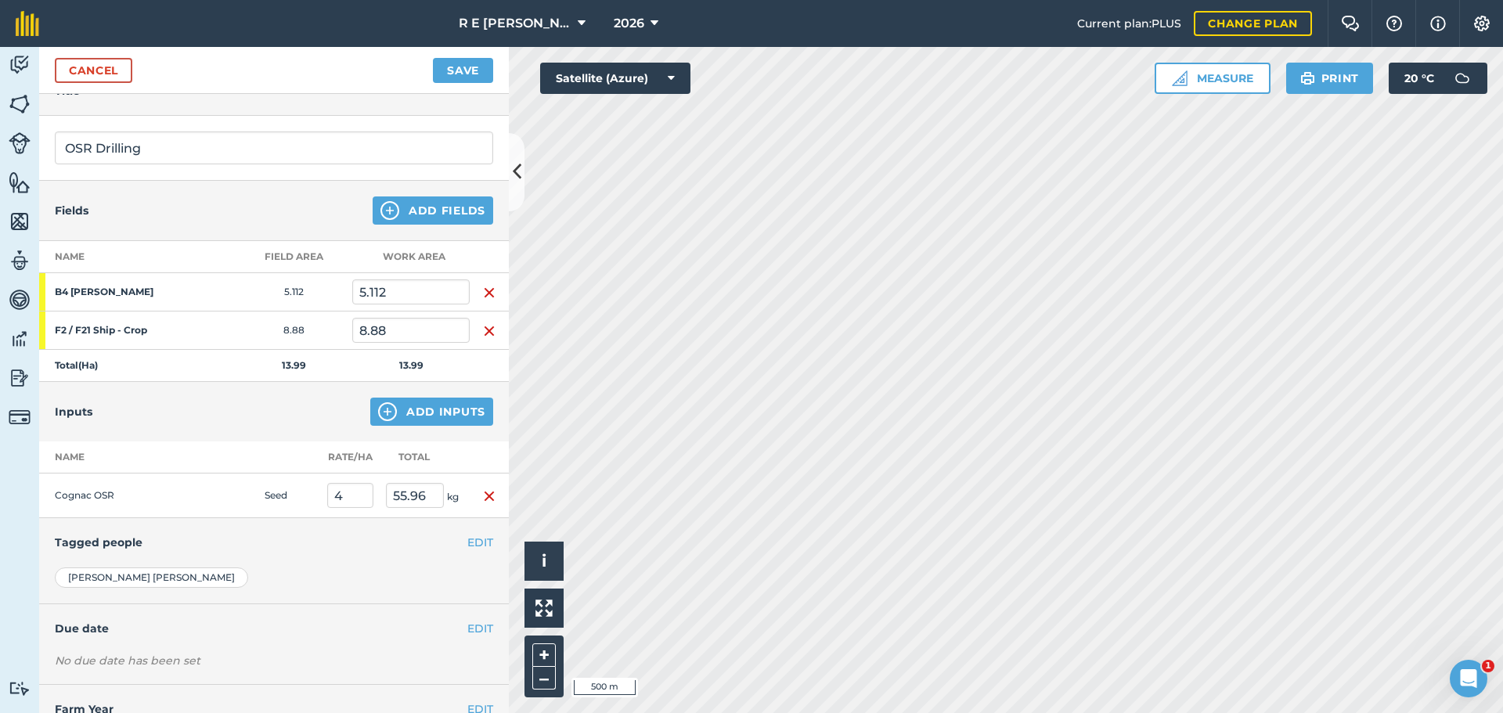
scroll to position [133, 0]
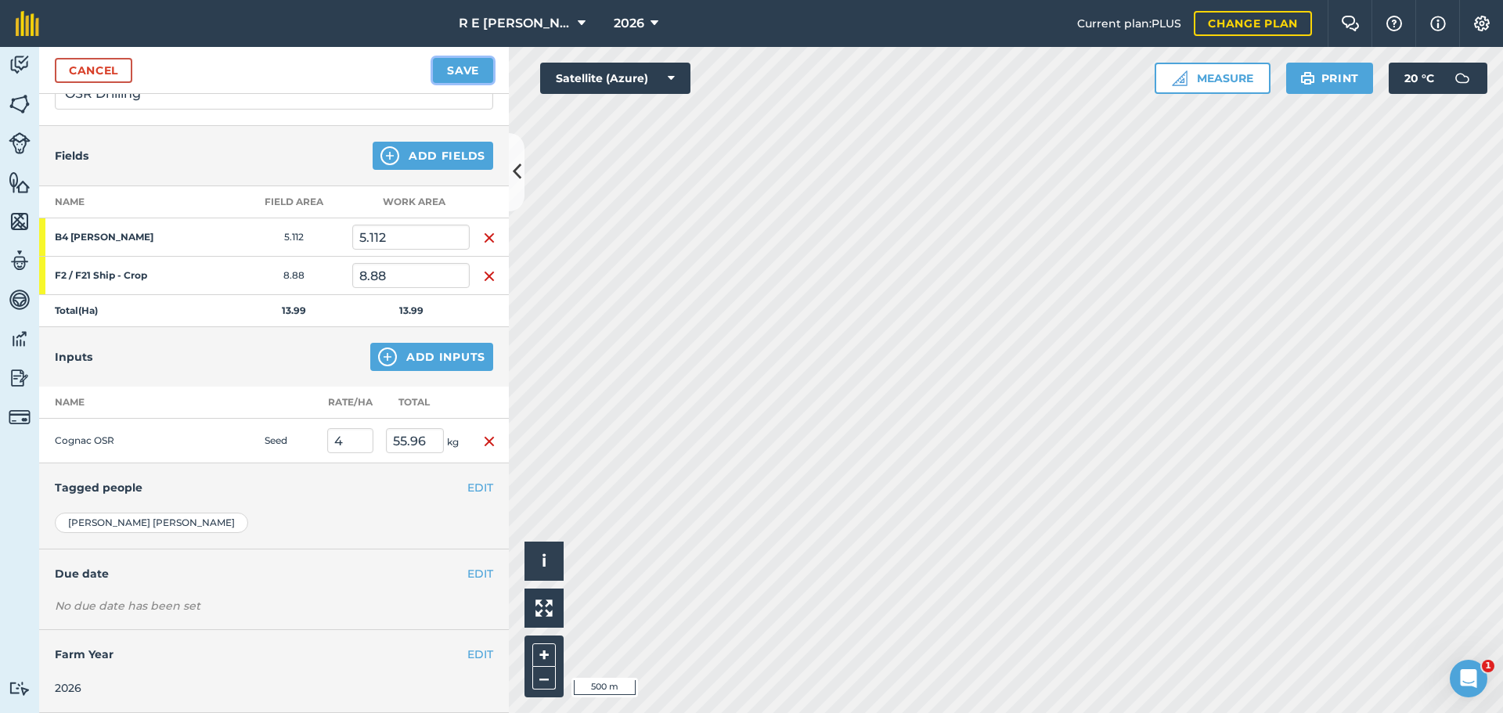
click at [442, 77] on button "Save" at bounding box center [463, 70] width 60 height 25
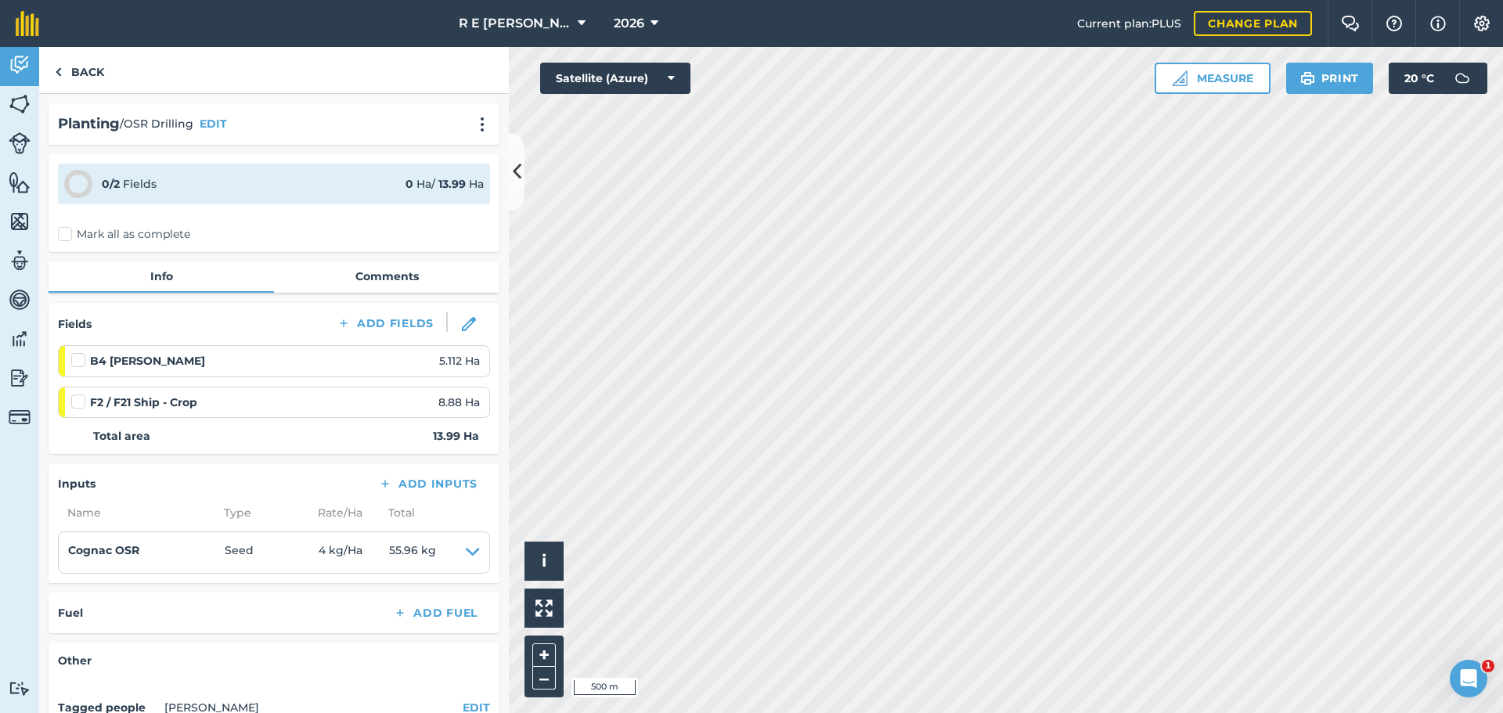
click at [79, 352] on label at bounding box center [80, 352] width 19 height 0
click at [79, 359] on input "checkbox" at bounding box center [76, 357] width 10 height 10
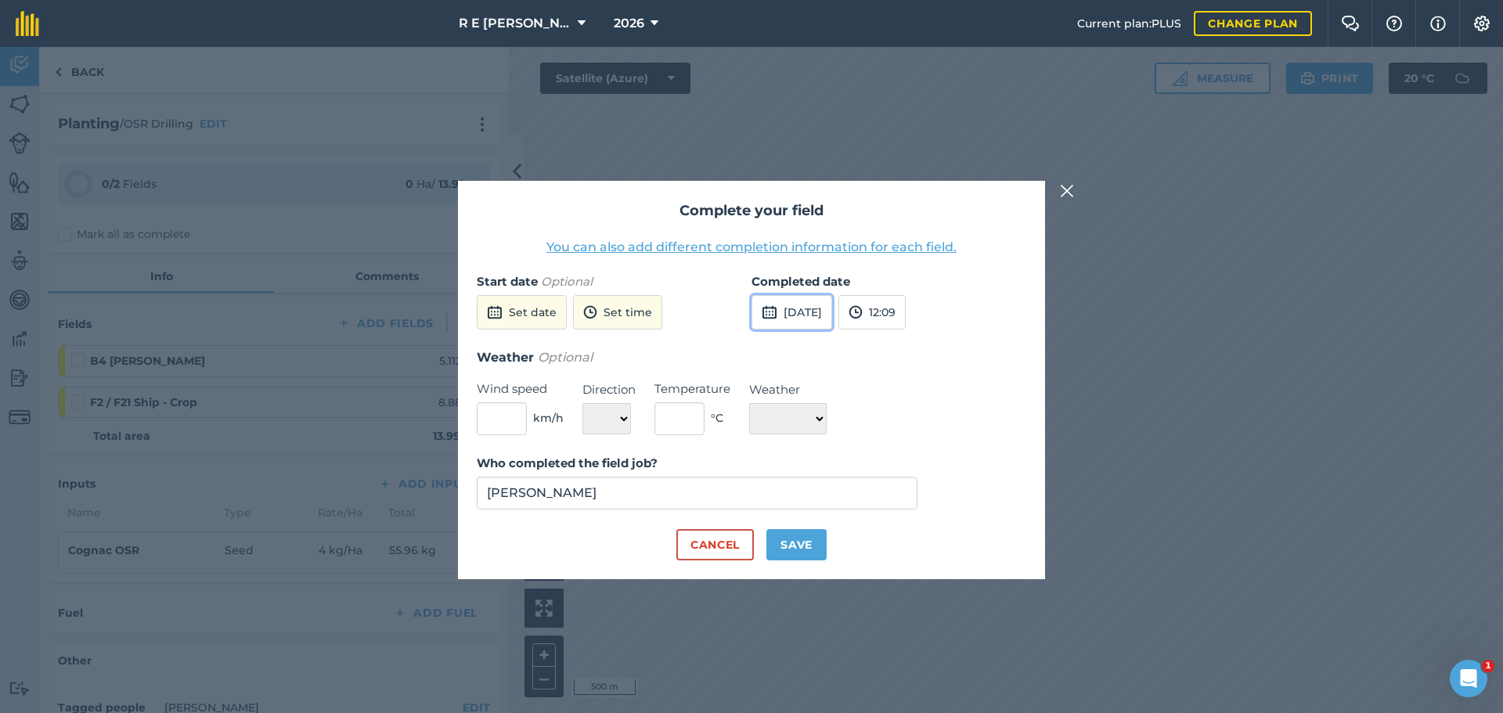
click at [786, 312] on button "[DATE]" at bounding box center [792, 312] width 81 height 34
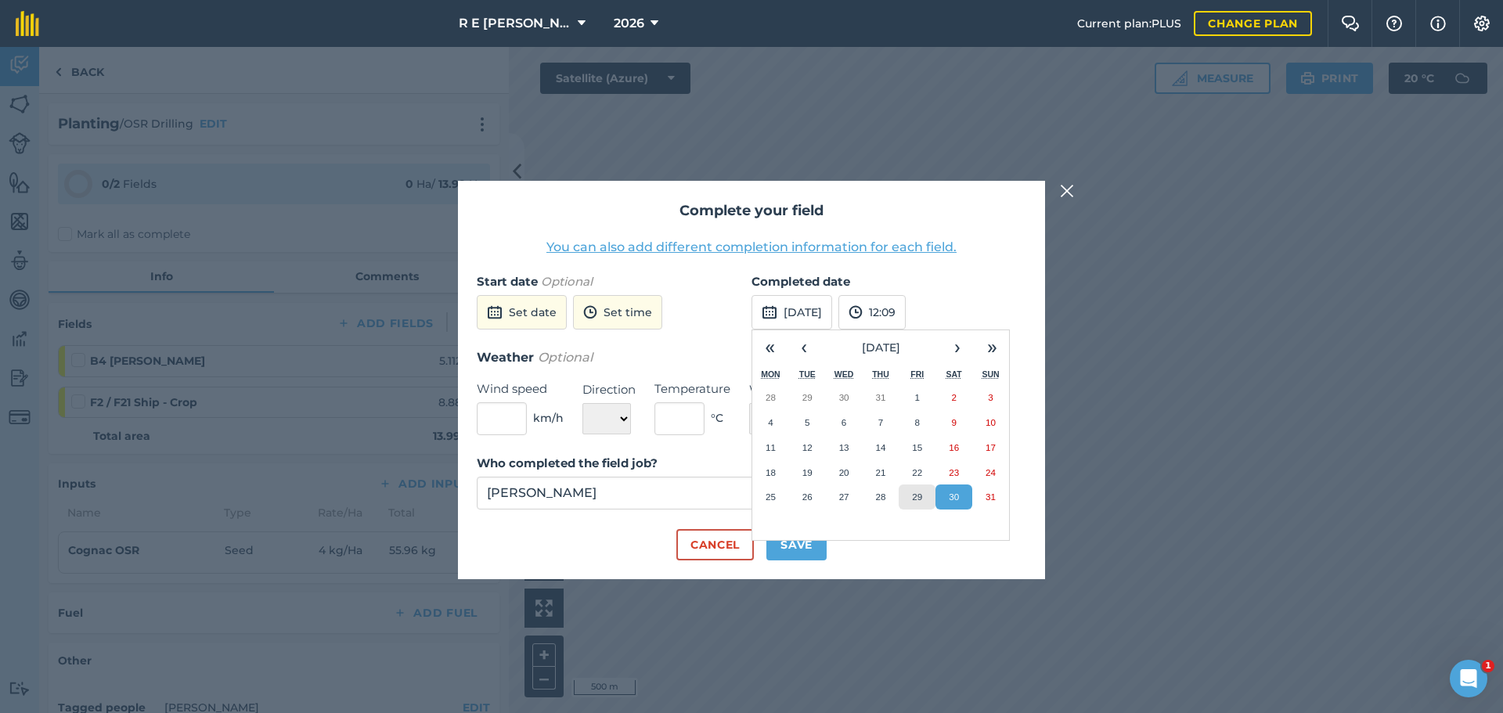
click at [913, 498] on abbr "29" at bounding box center [917, 497] width 10 height 10
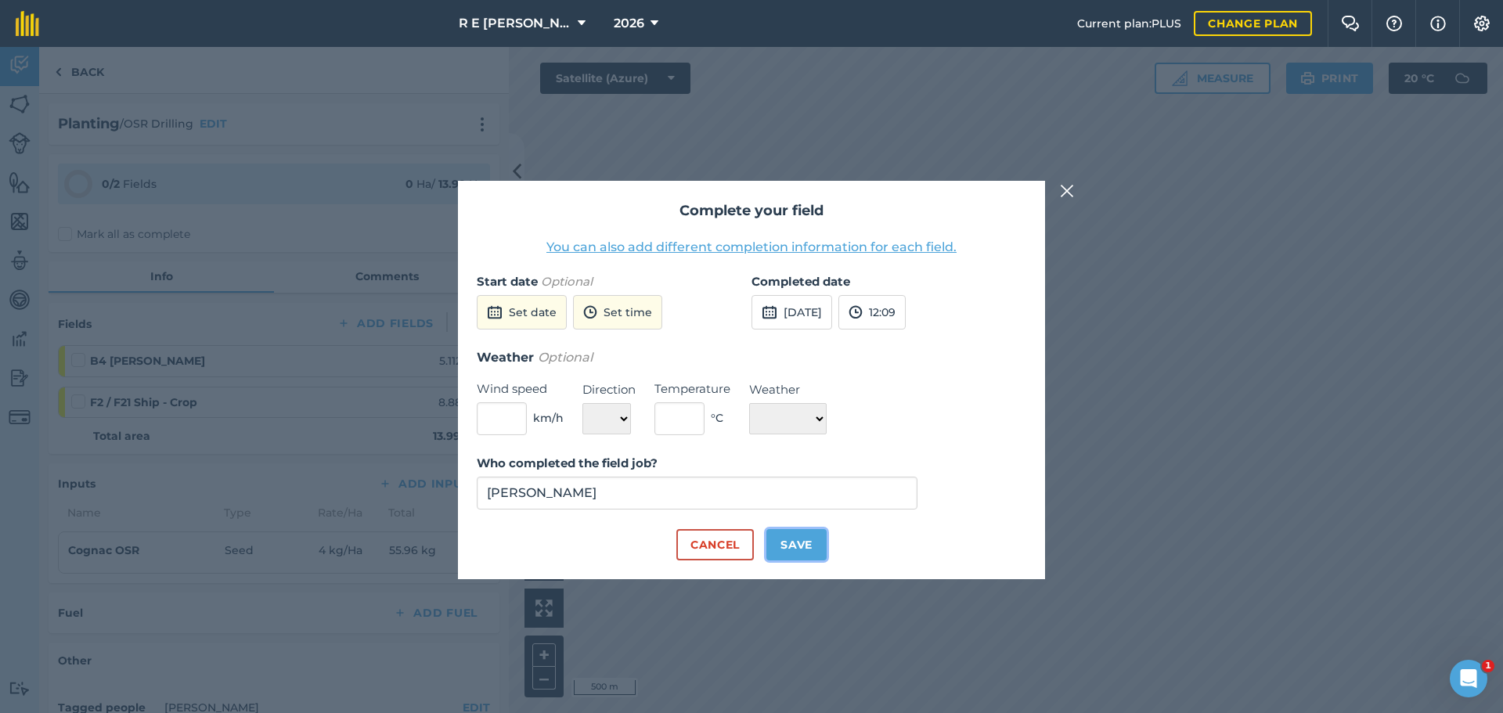
click at [788, 546] on button "Save" at bounding box center [796, 544] width 60 height 31
checkbox input "true"
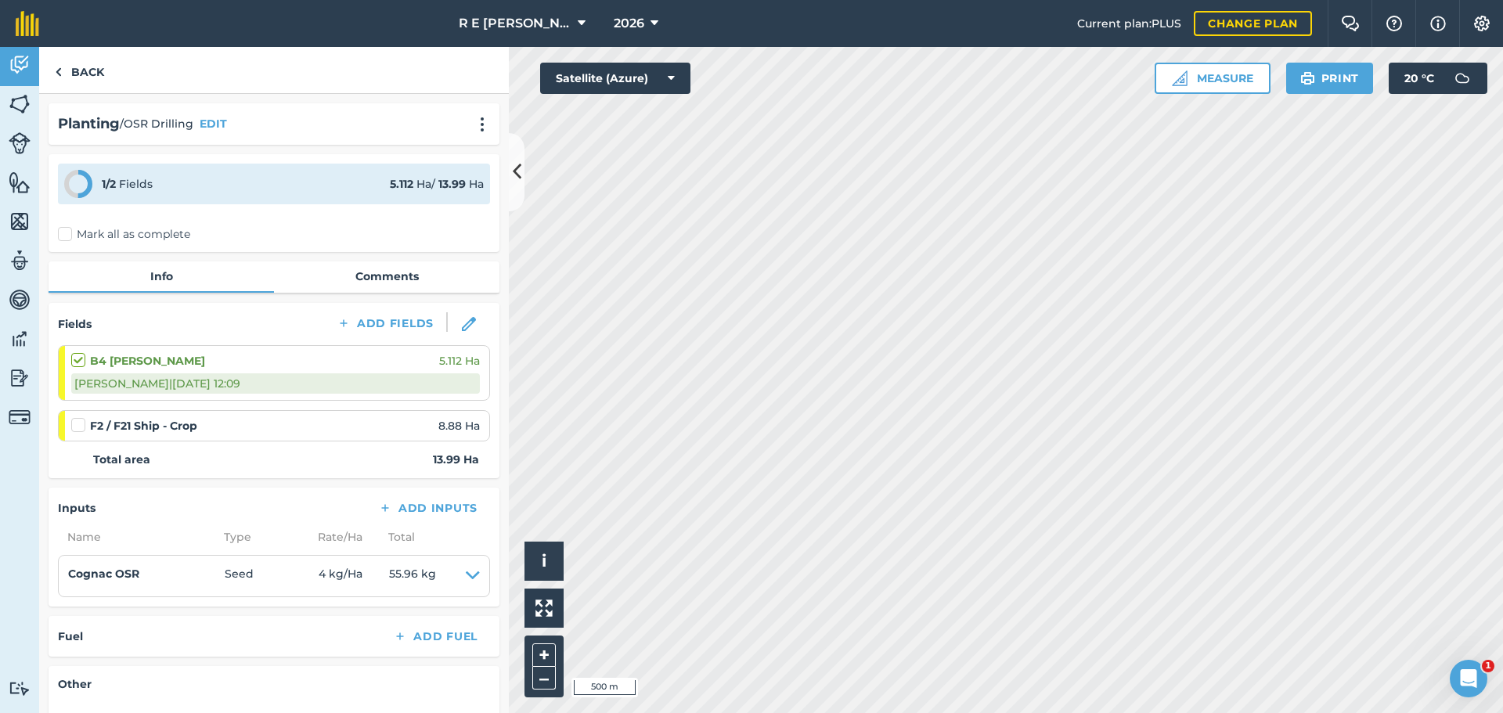
click at [78, 417] on label at bounding box center [80, 417] width 19 height 0
click at [78, 424] on input "checkbox" at bounding box center [76, 422] width 10 height 10
checkbox input "false"
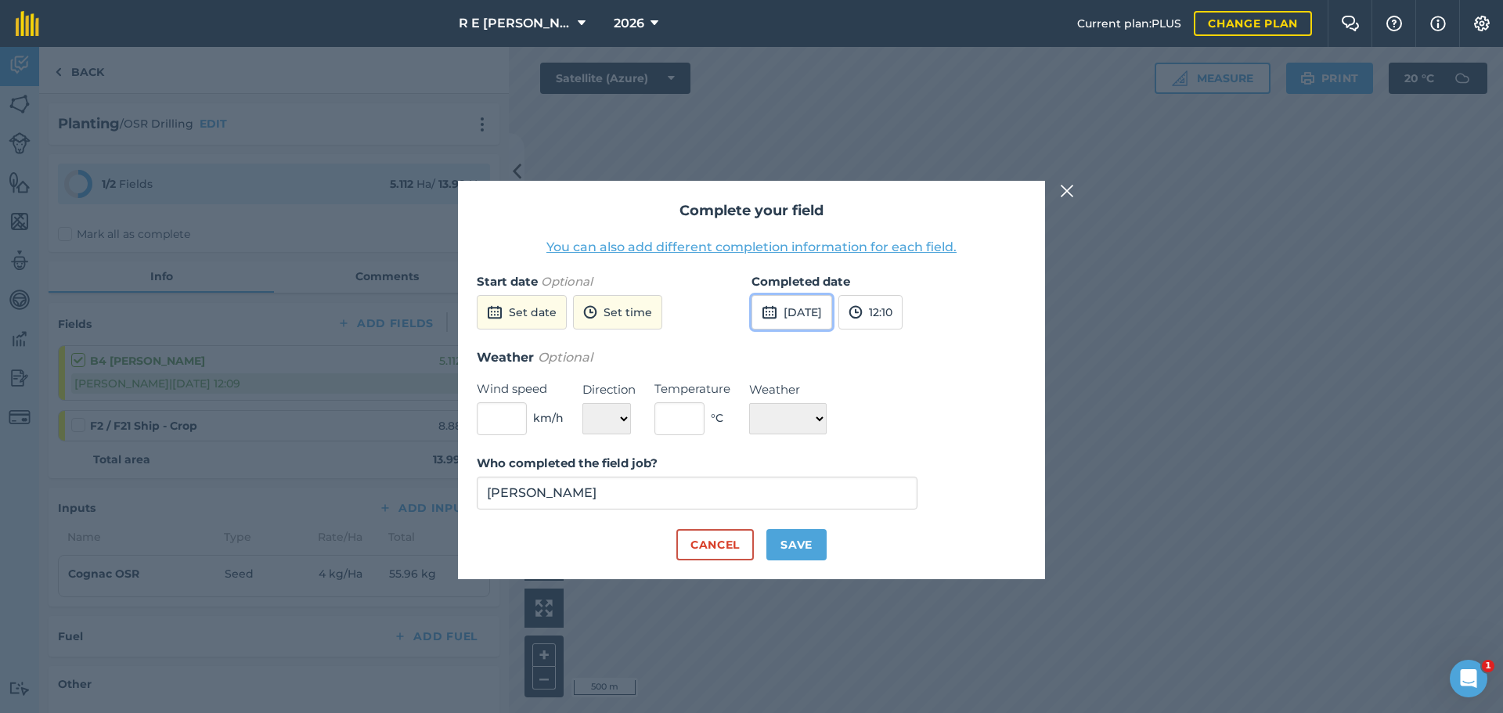
click at [790, 318] on button "[DATE]" at bounding box center [792, 312] width 81 height 34
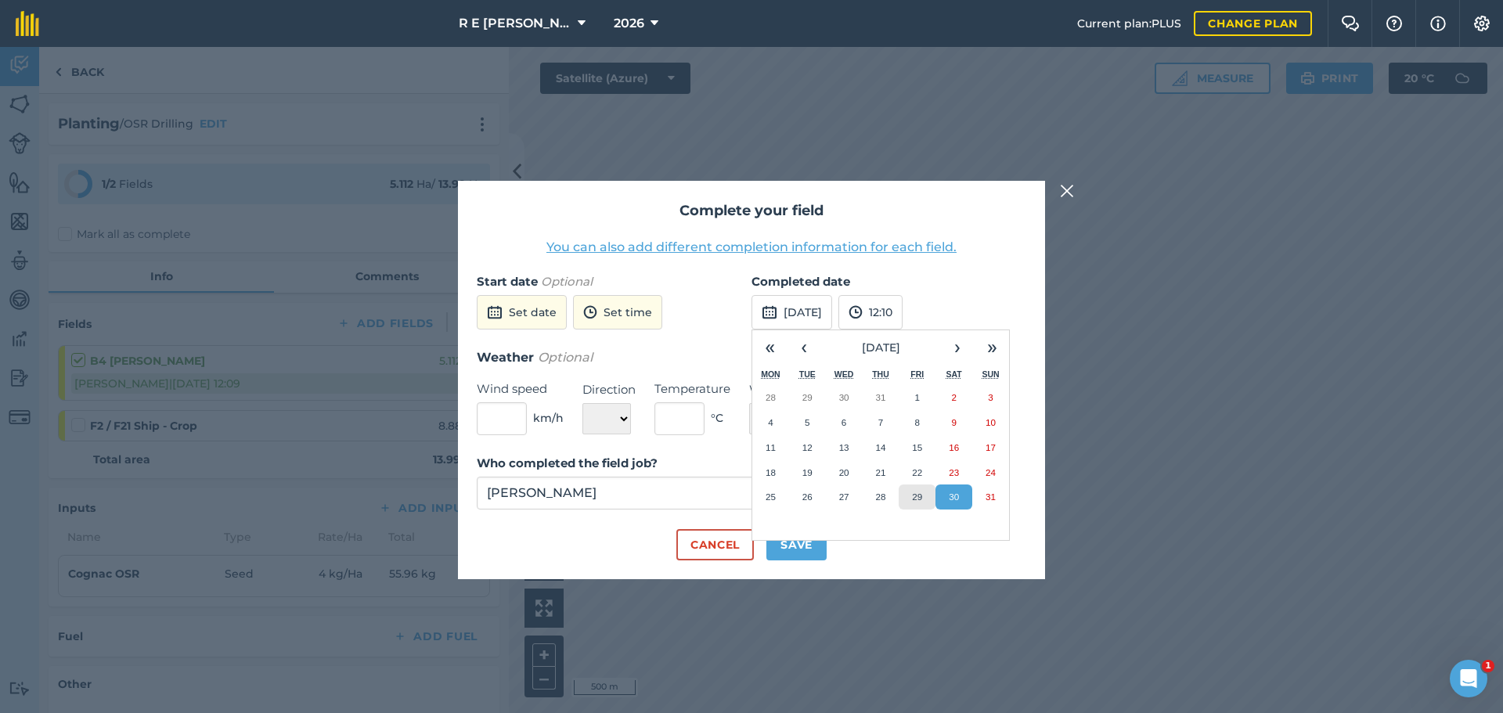
click at [915, 498] on abbr "29" at bounding box center [917, 497] width 10 height 10
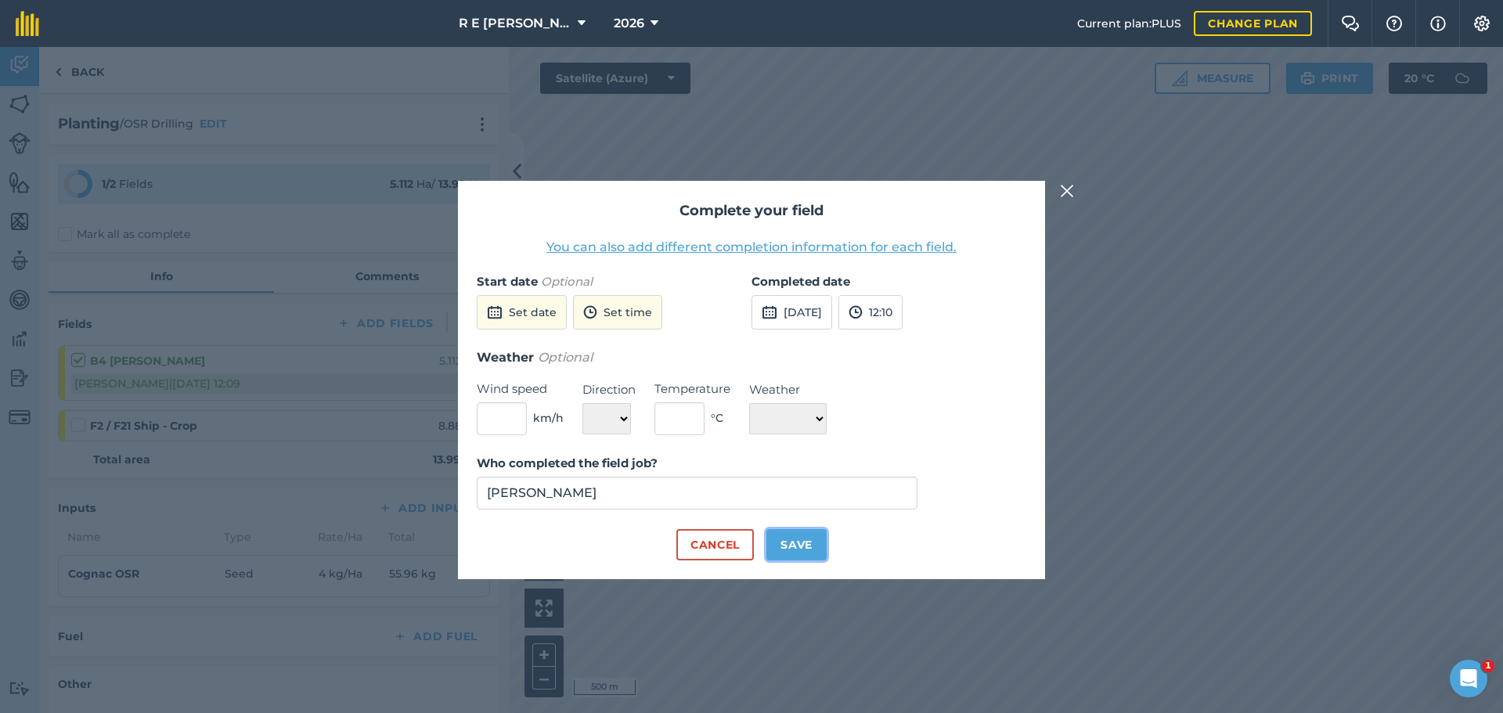
click at [795, 546] on button "Save" at bounding box center [796, 544] width 60 height 31
checkbox input "true"
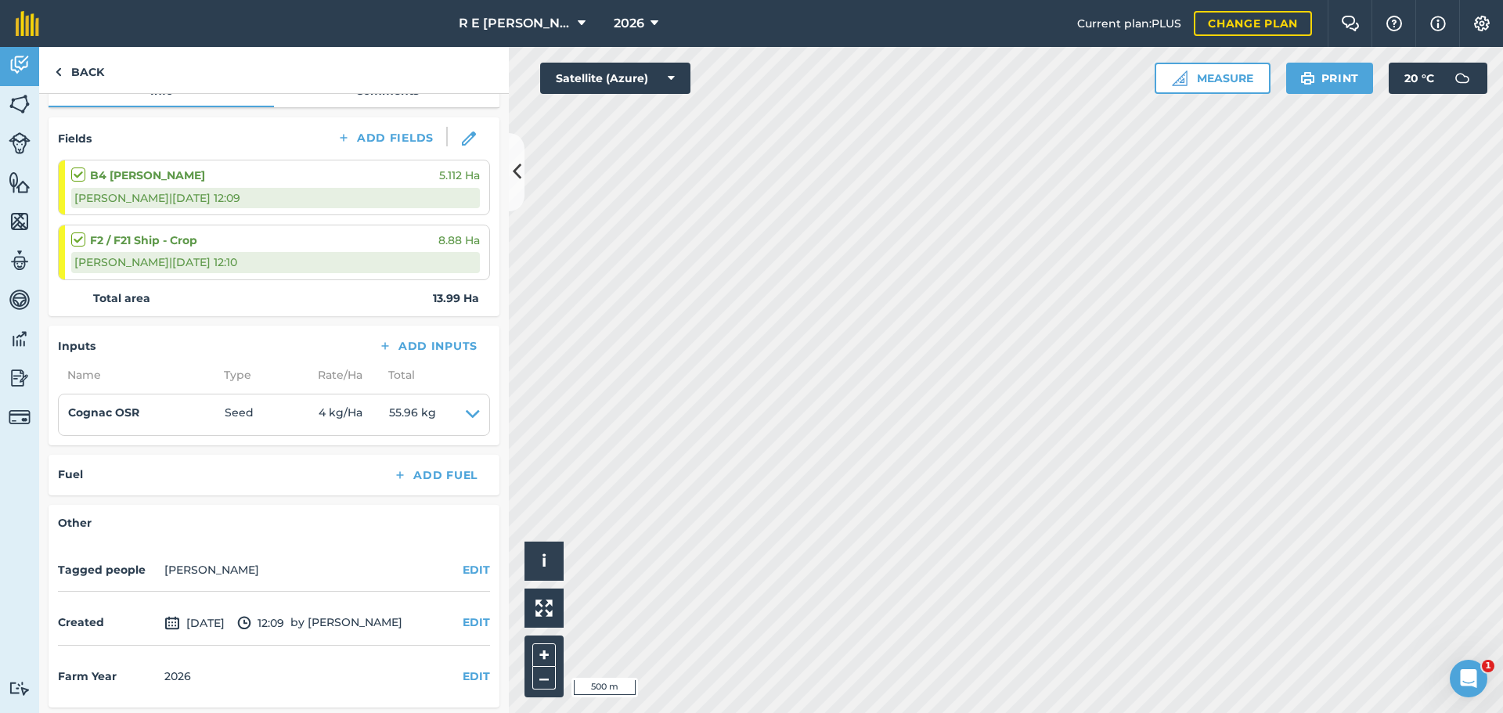
scroll to position [189, 0]
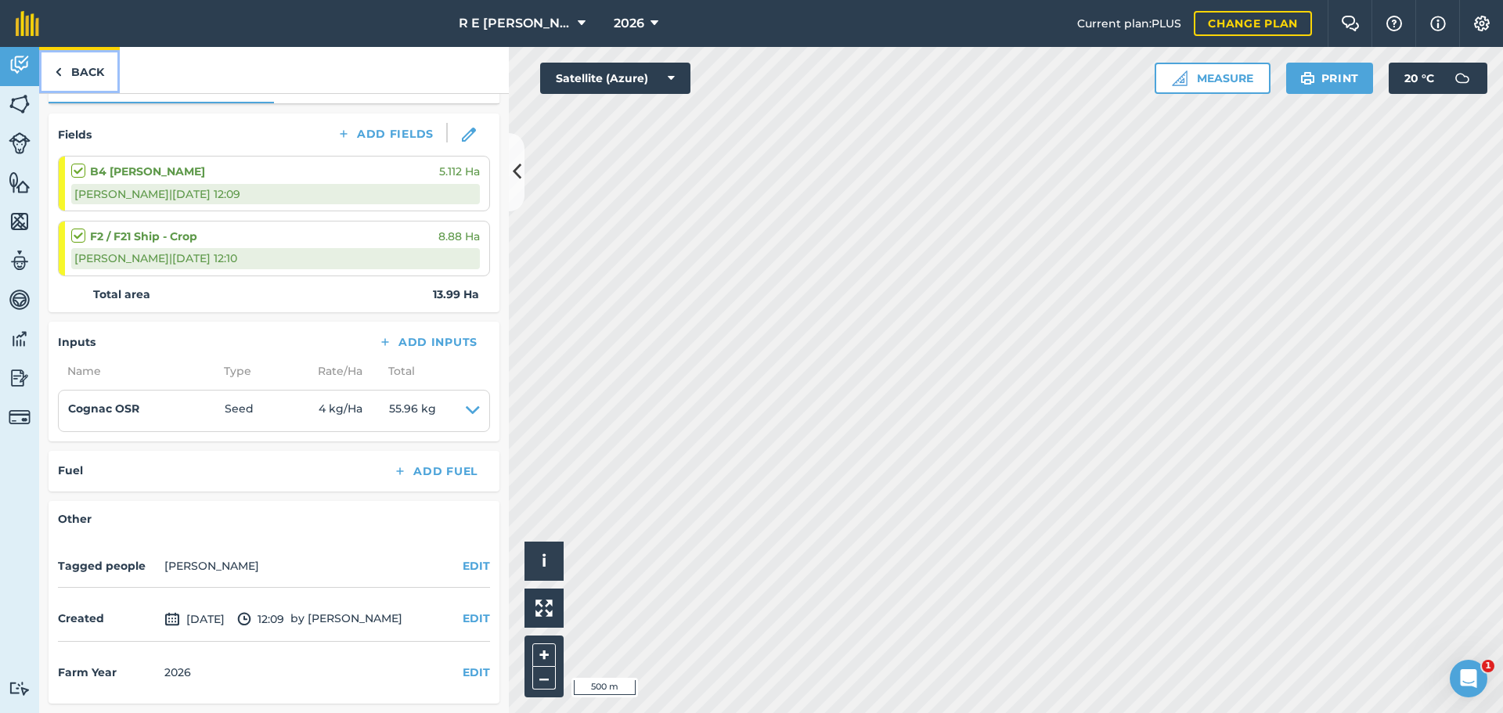
click at [67, 65] on link "Back" at bounding box center [79, 70] width 81 height 46
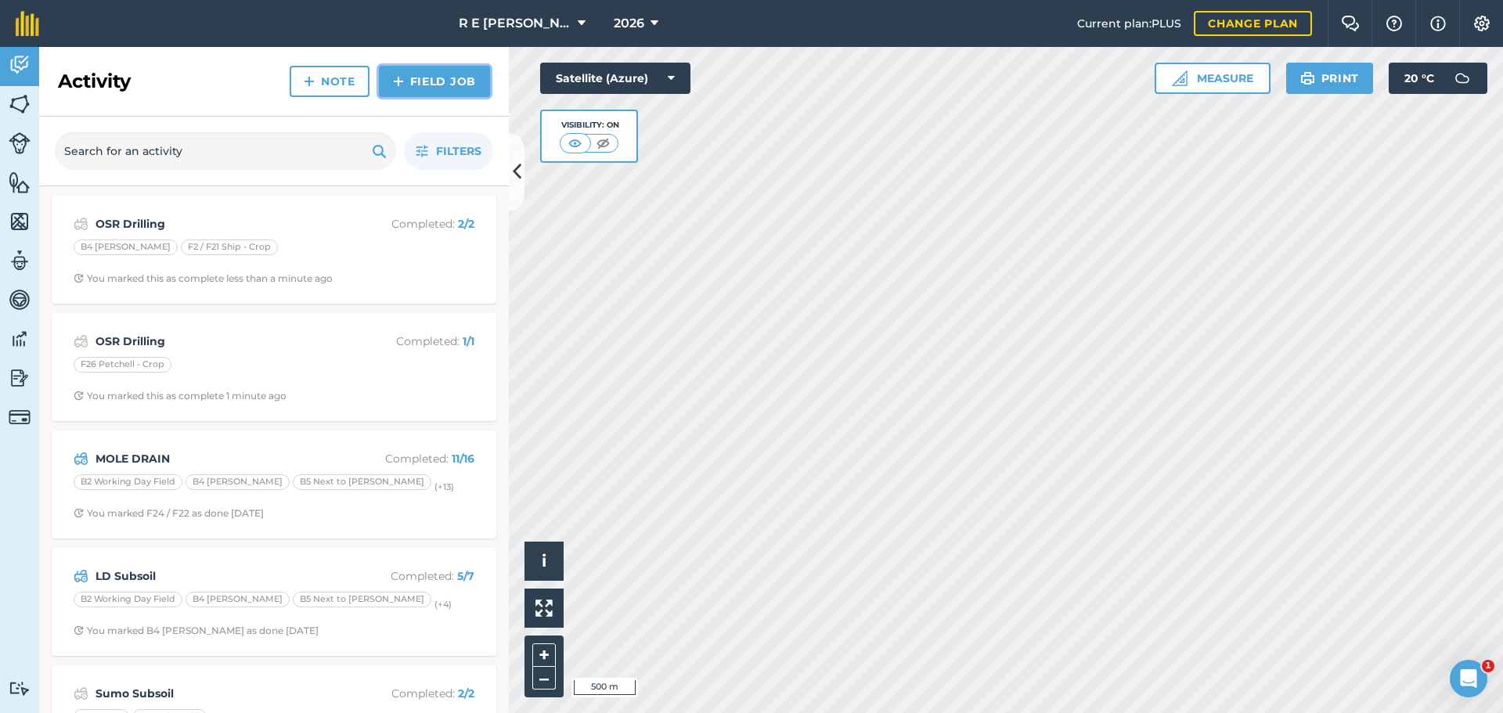
click at [395, 82] on img at bounding box center [398, 81] width 11 height 19
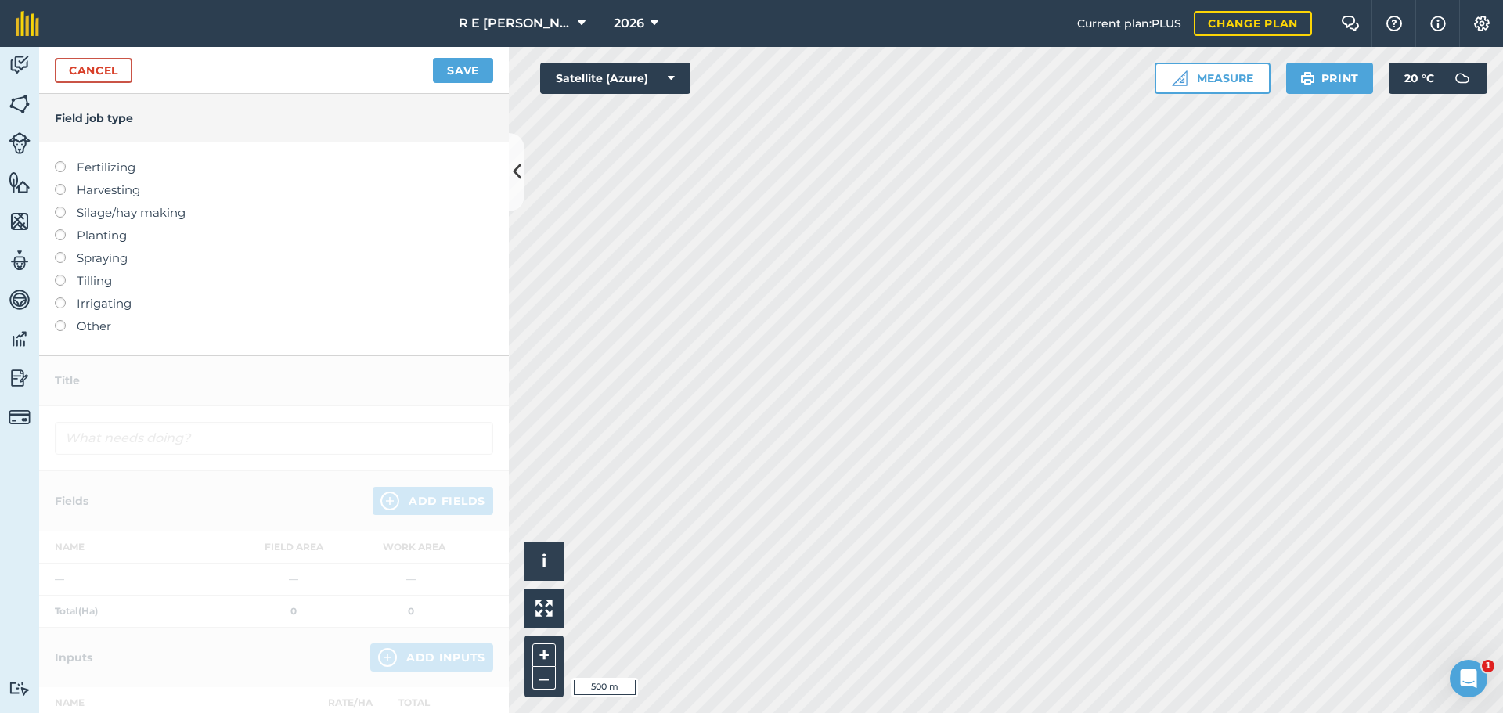
click at [64, 229] on label at bounding box center [66, 229] width 22 height 0
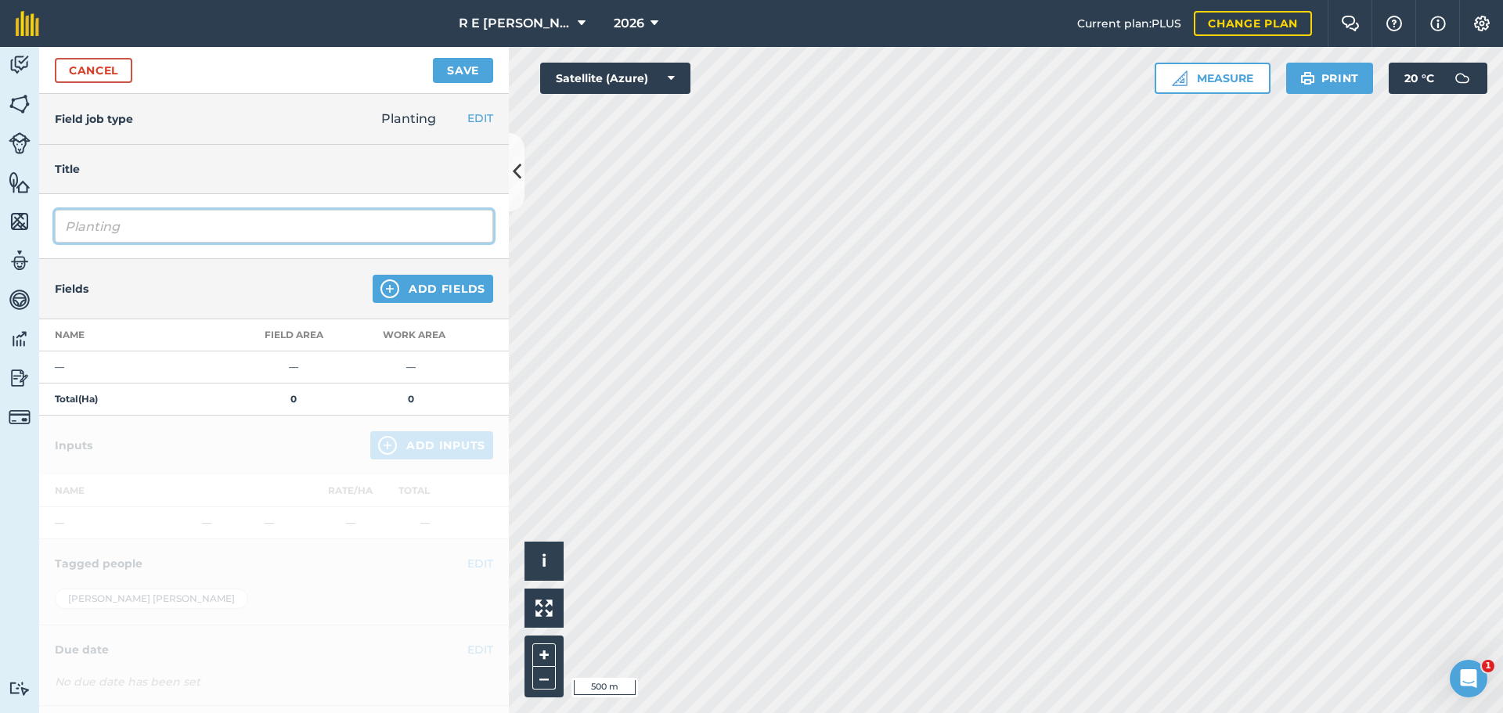
drag, startPoint x: 149, startPoint y: 231, endPoint x: 33, endPoint y: 233, distance: 115.9
click at [33, 233] on div "Activity Fields Livestock Features Maps Team Vehicles Data Reporting Billing Tu…" at bounding box center [751, 380] width 1503 height 666
type input "OSR Drilling"
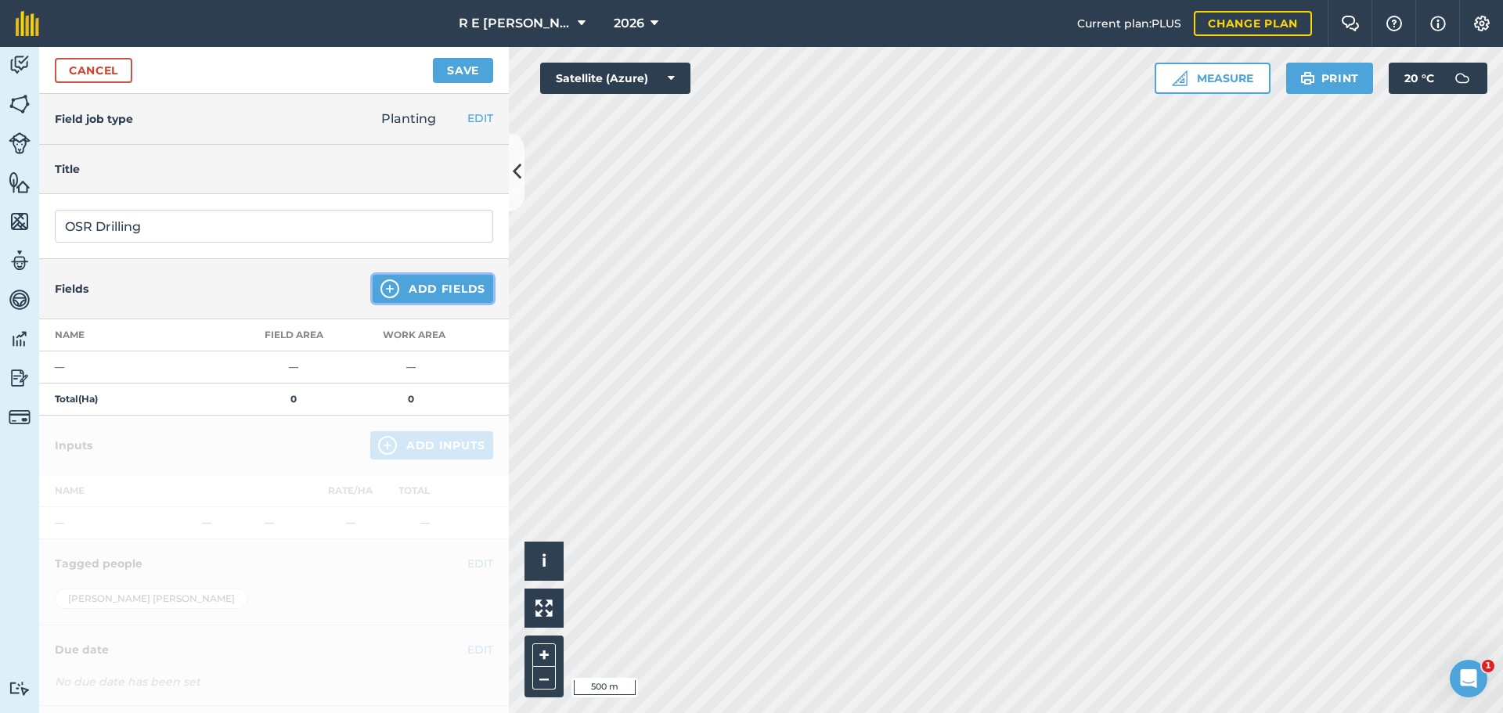
click at [384, 285] on img at bounding box center [389, 288] width 19 height 19
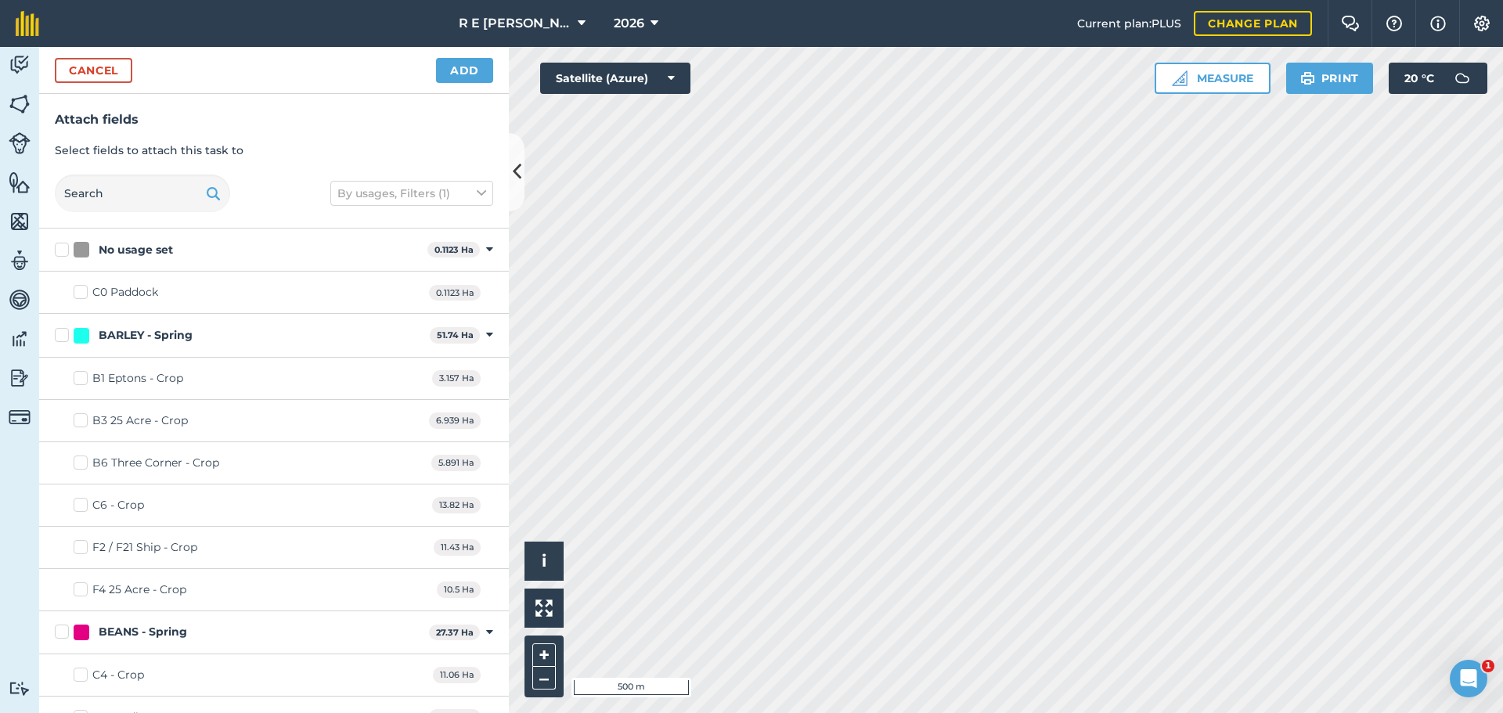
checkbox input "true"
click at [451, 76] on button "Add" at bounding box center [464, 70] width 57 height 25
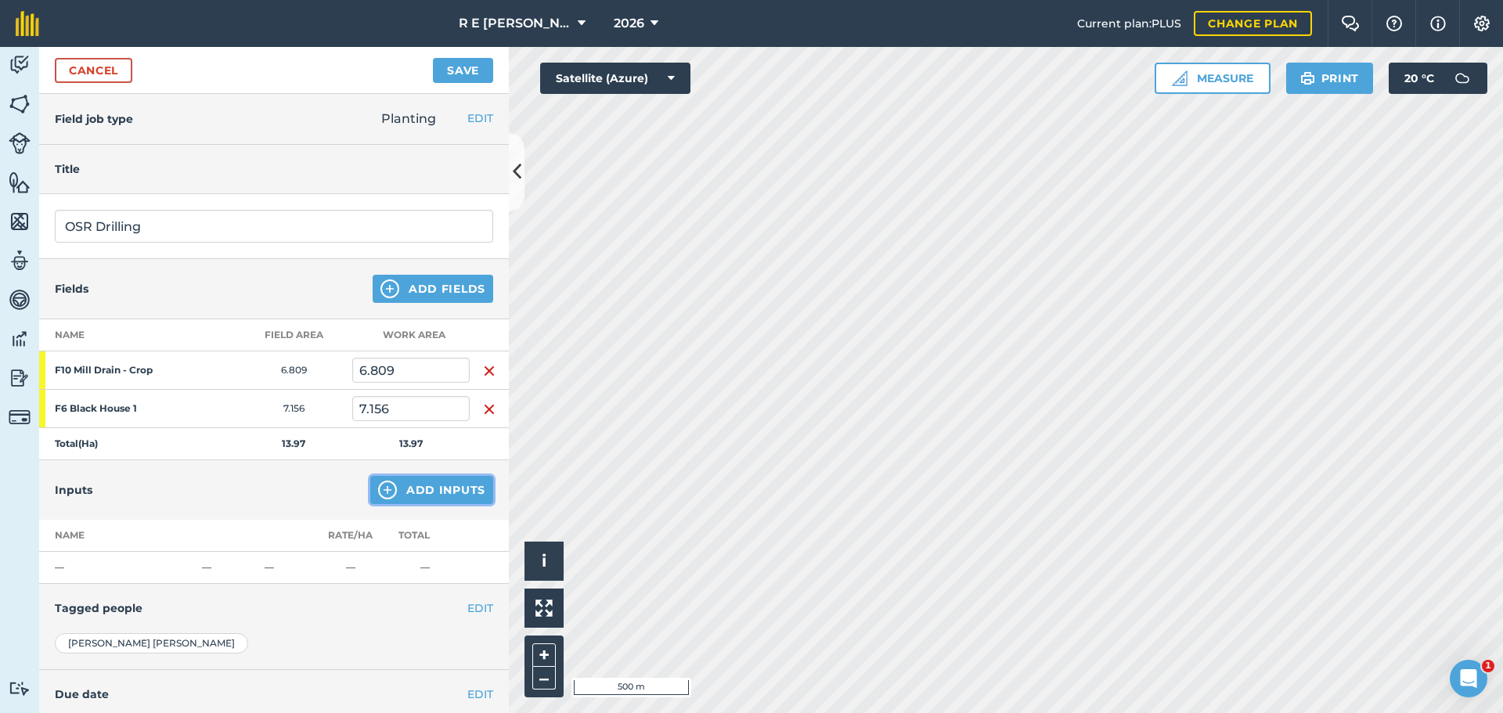
click at [378, 489] on img at bounding box center [387, 490] width 19 height 19
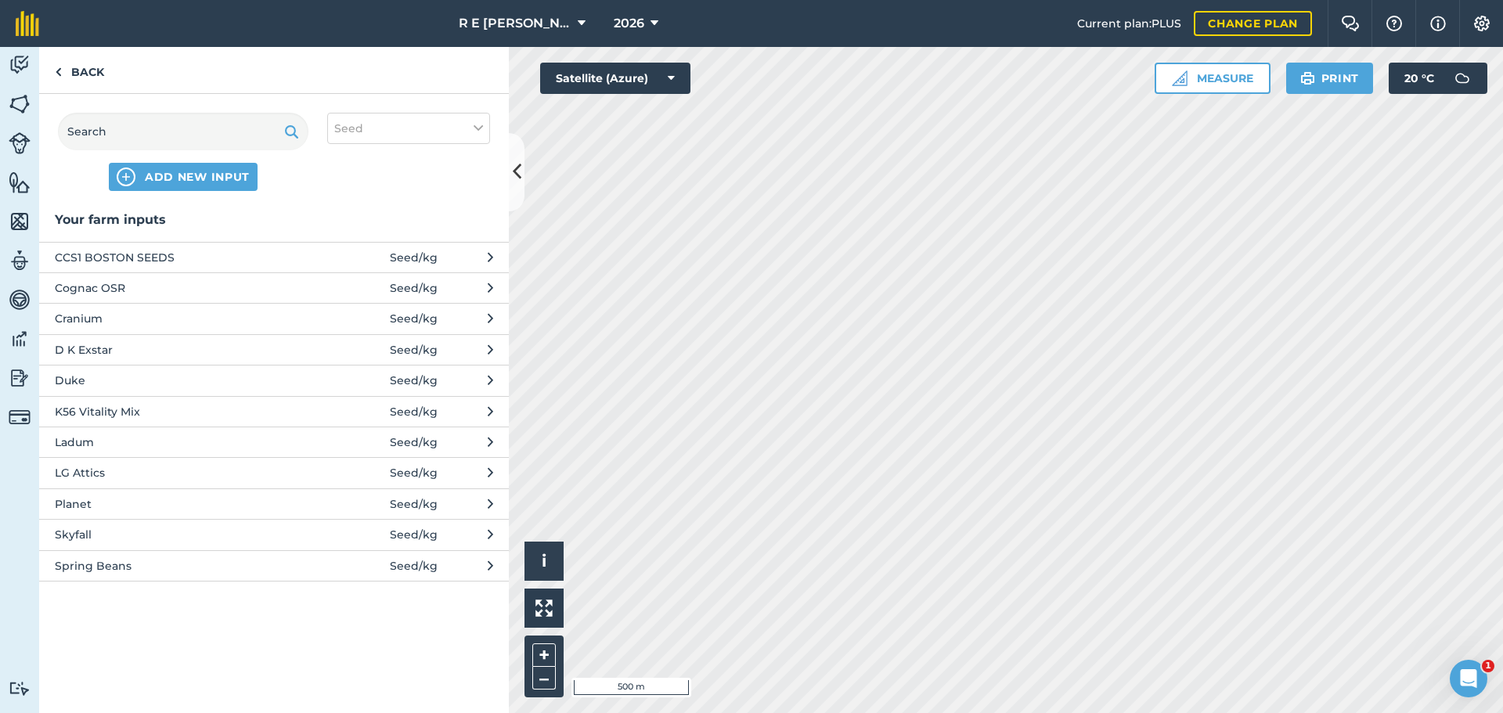
click at [100, 293] on span "Cognac OSR" at bounding box center [183, 287] width 256 height 17
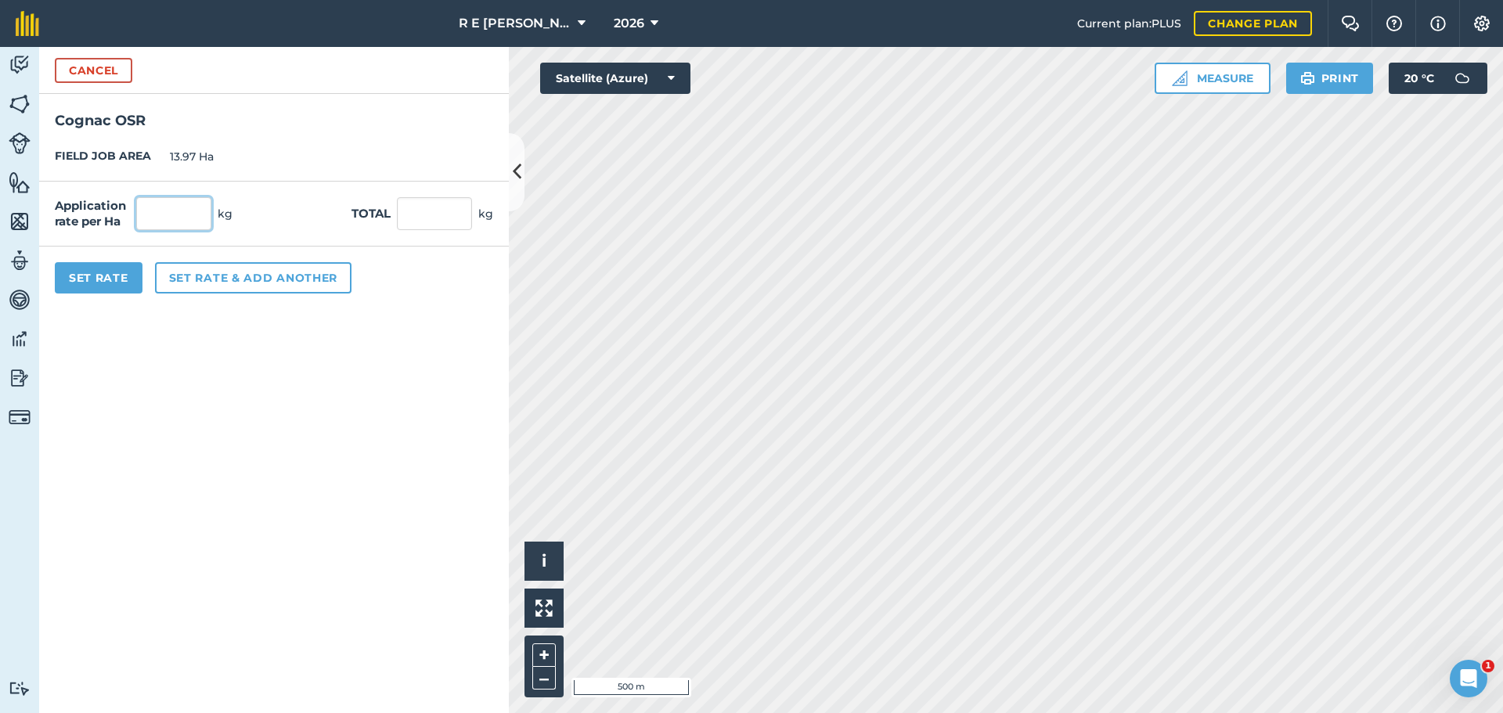
click at [171, 224] on input "text" at bounding box center [173, 213] width 75 height 33
type input "6"
type input "83.76"
click at [110, 279] on button "Set Rate" at bounding box center [99, 277] width 88 height 31
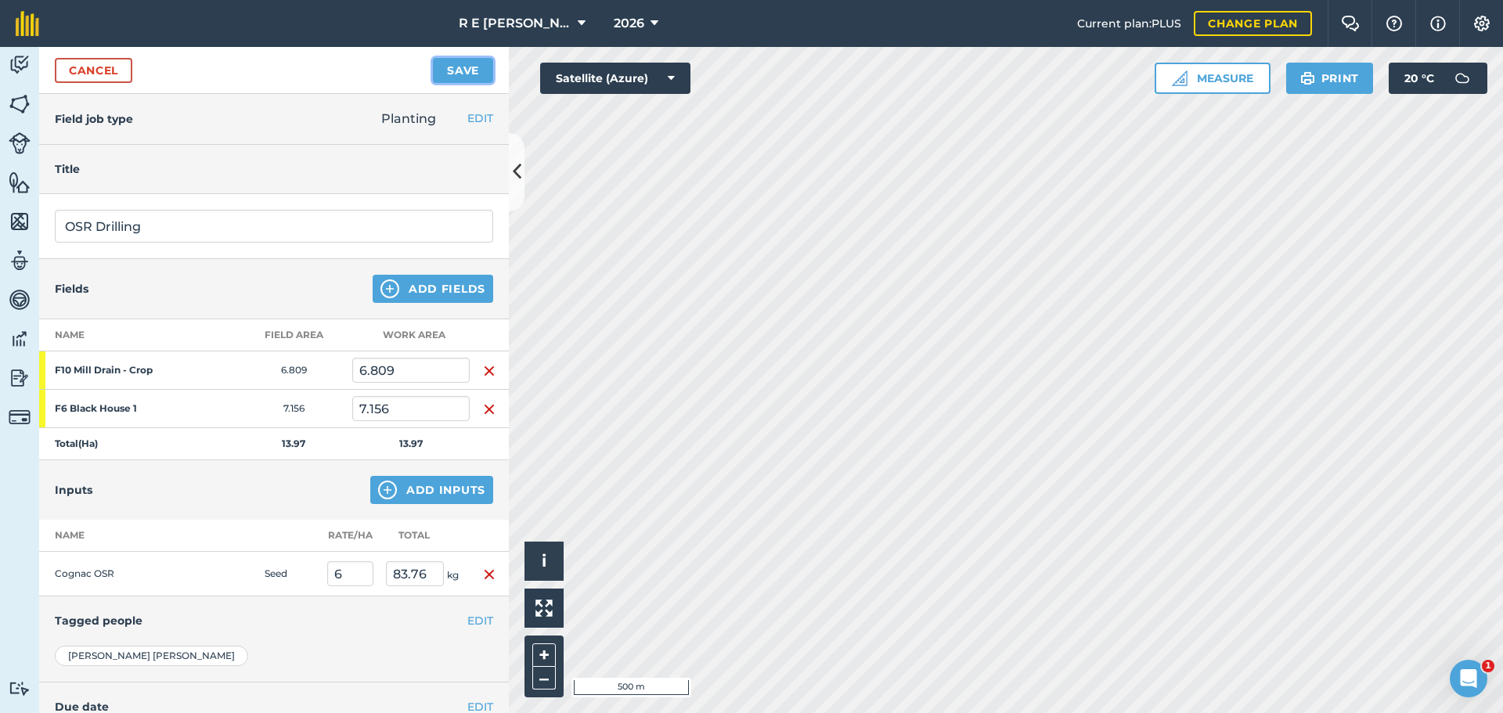
click at [434, 73] on button "Save" at bounding box center [463, 70] width 60 height 25
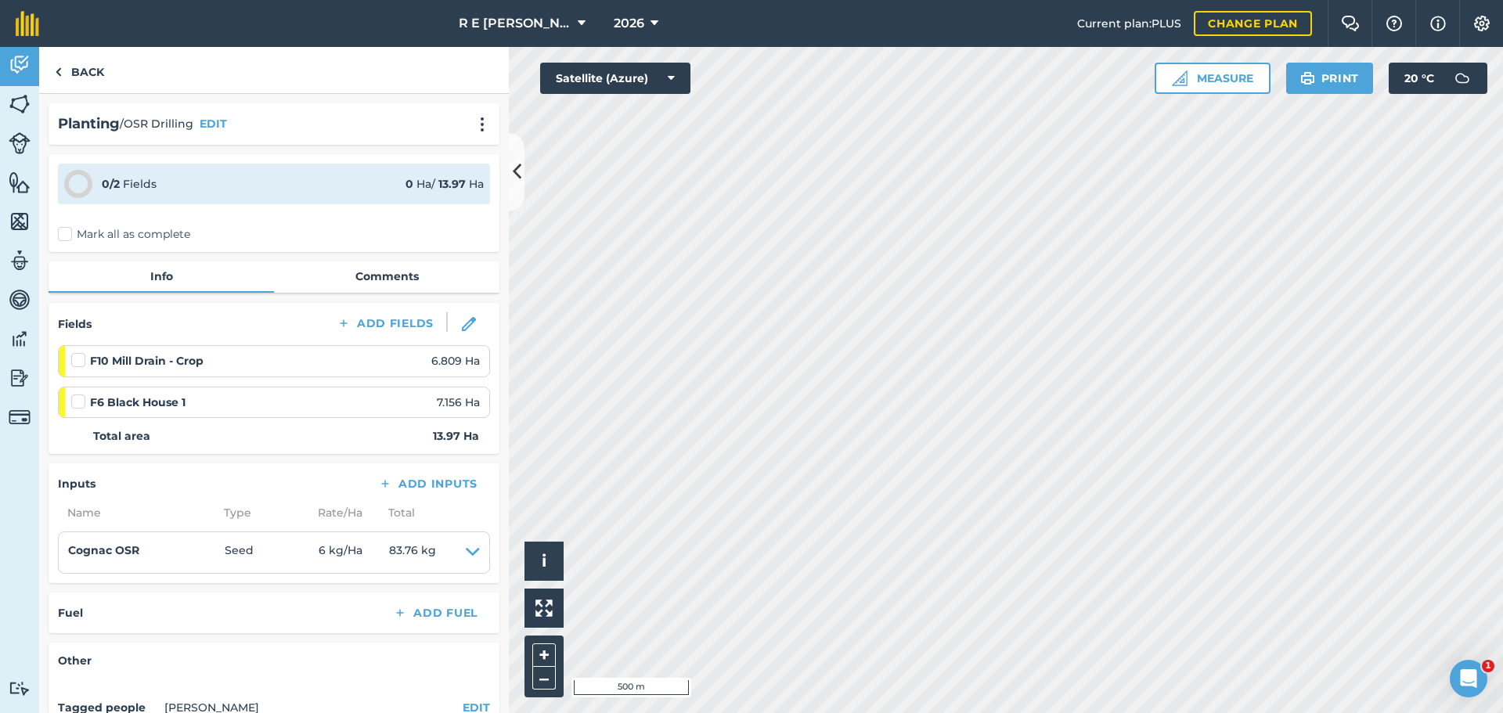
click at [75, 394] on label at bounding box center [80, 394] width 19 height 0
click at [75, 402] on input "checkbox" at bounding box center [76, 399] width 10 height 10
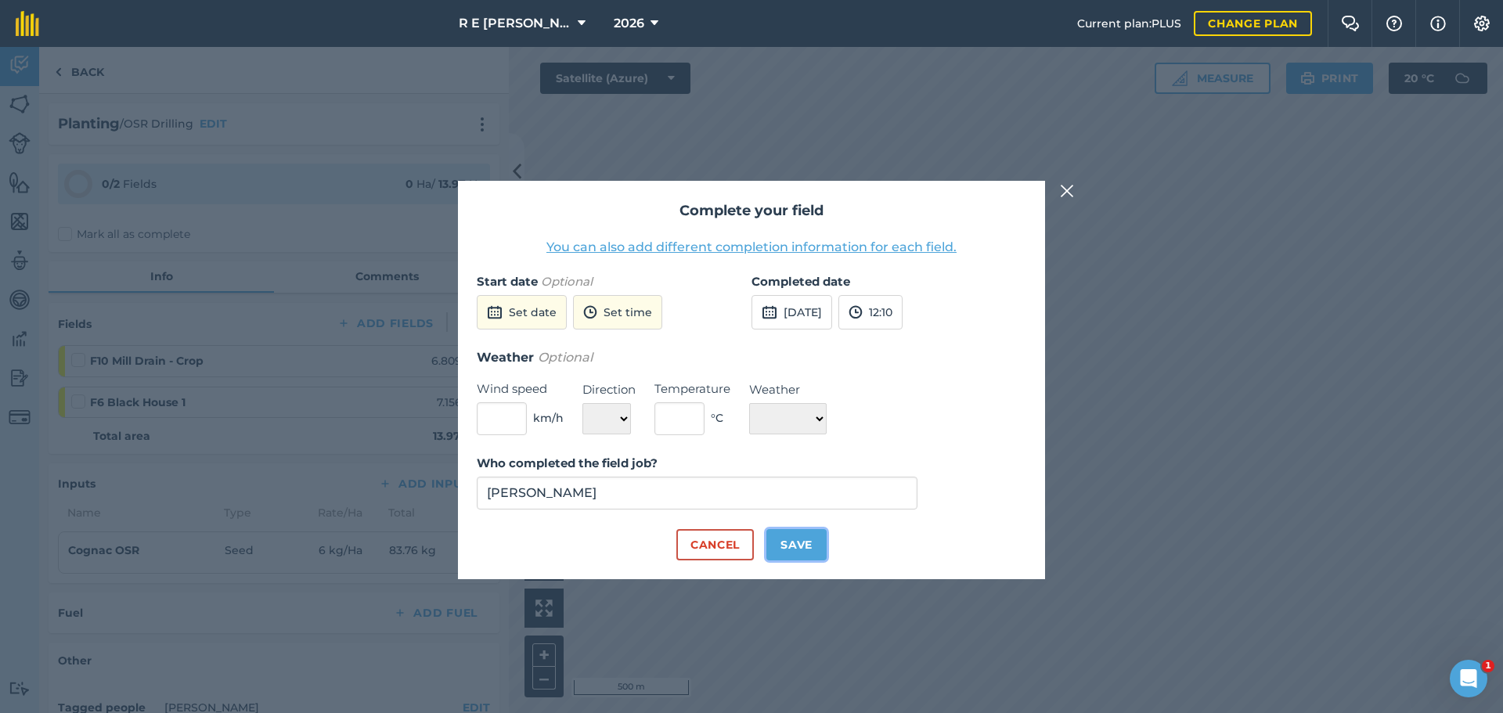
click at [784, 544] on button "Save" at bounding box center [796, 544] width 60 height 31
checkbox input "true"
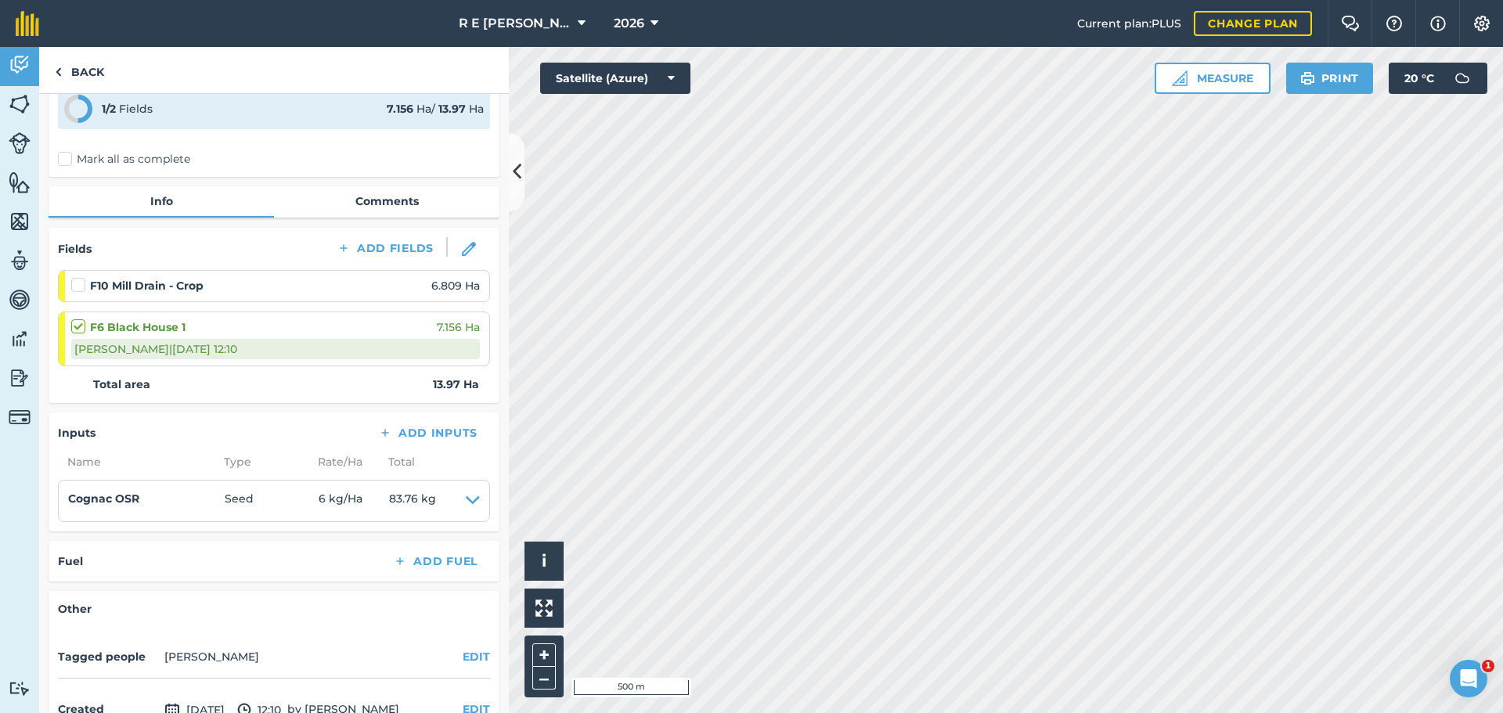
scroll to position [62, 0]
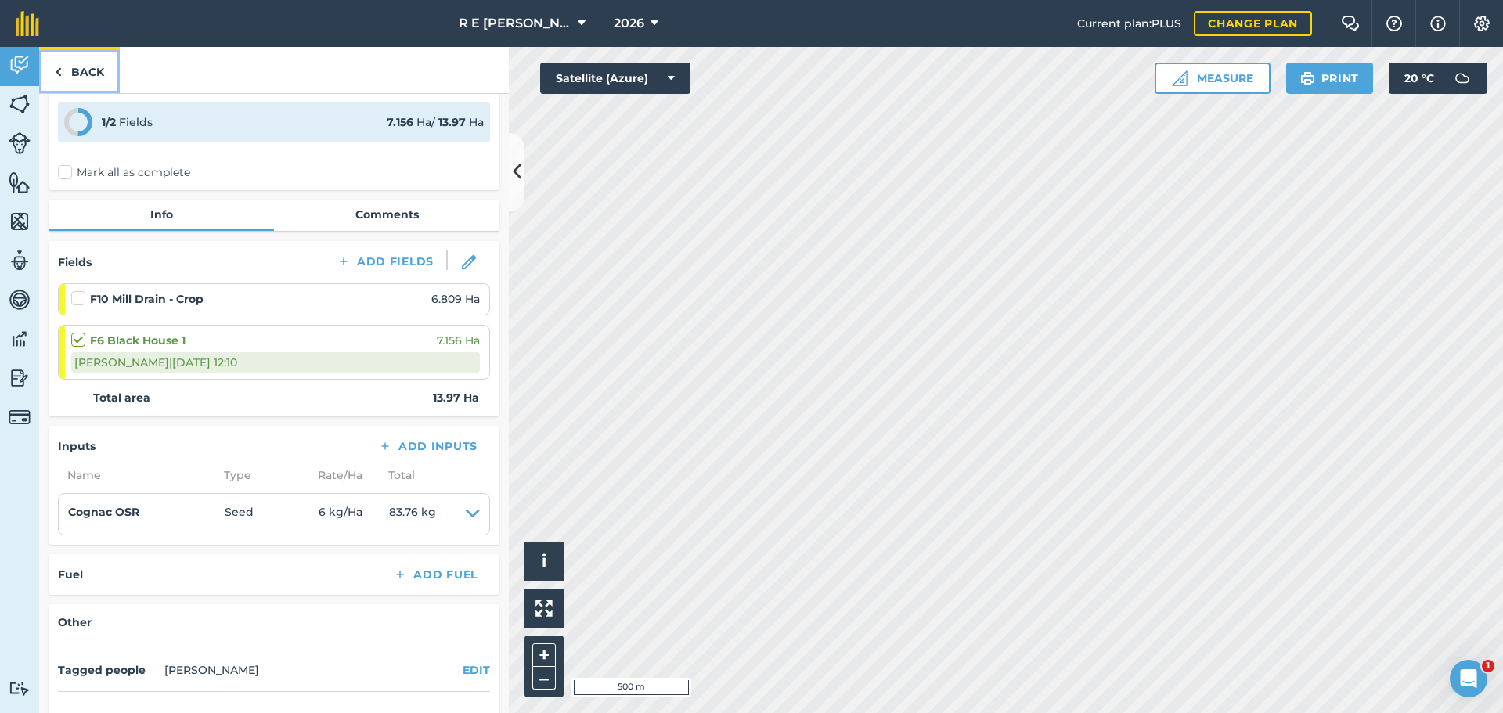
click at [96, 72] on link "Back" at bounding box center [79, 70] width 81 height 46
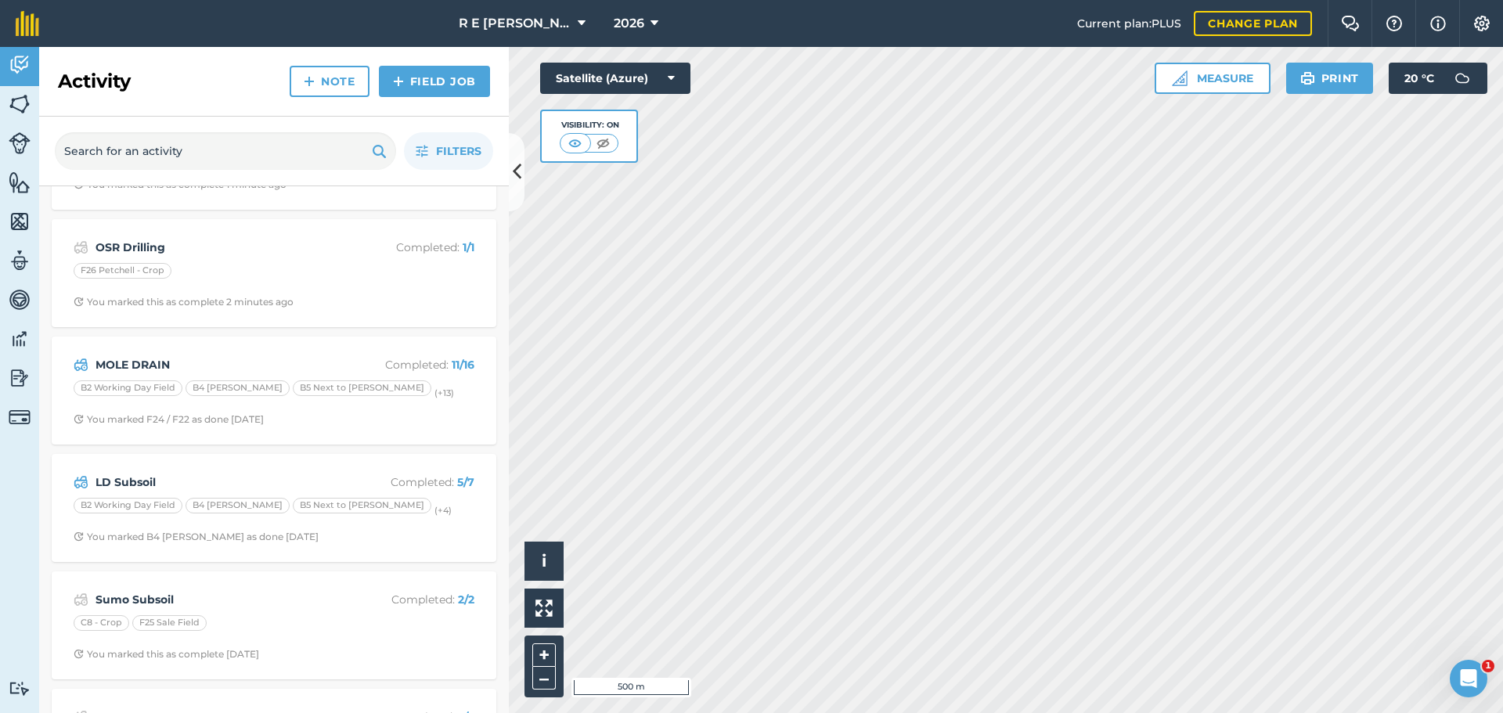
scroll to position [235, 0]
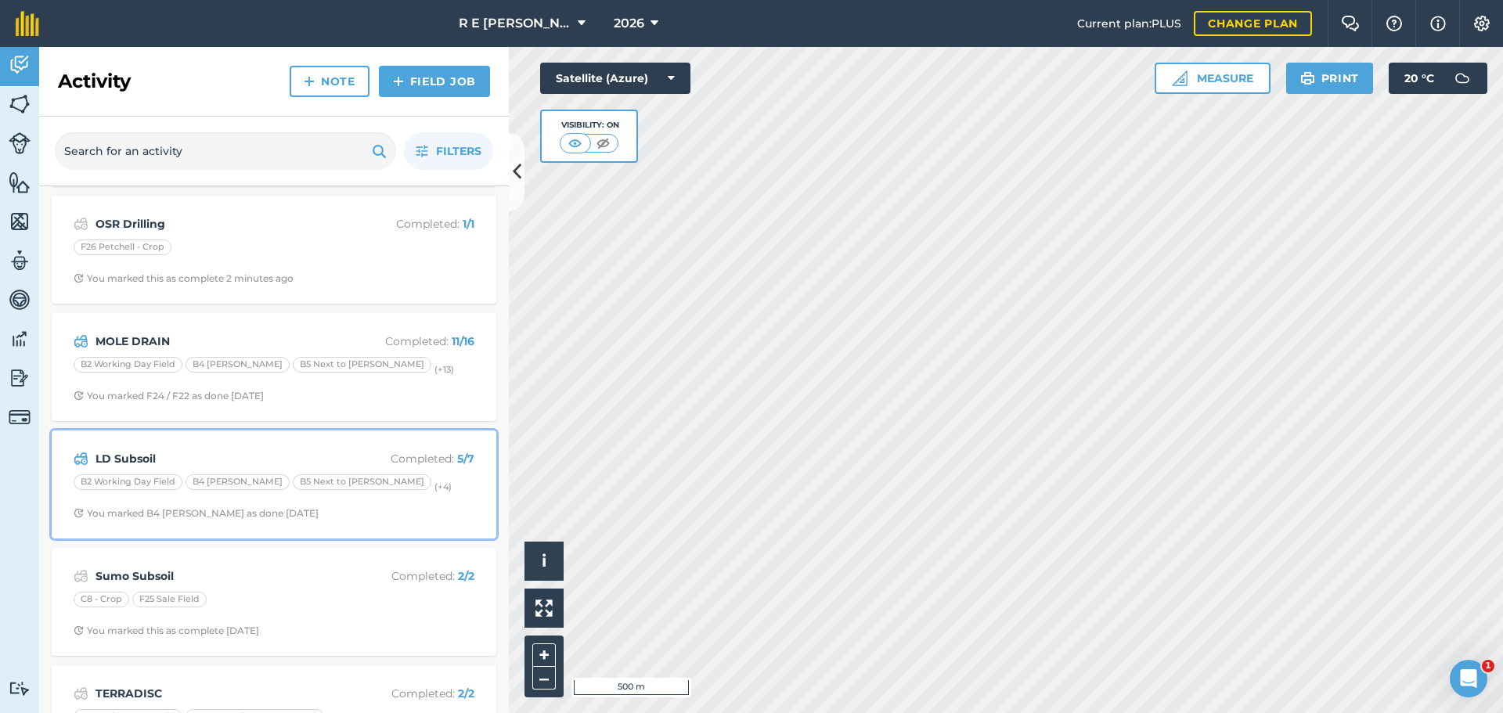
click at [263, 450] on strong "LD Subsoil" at bounding box center [220, 458] width 248 height 17
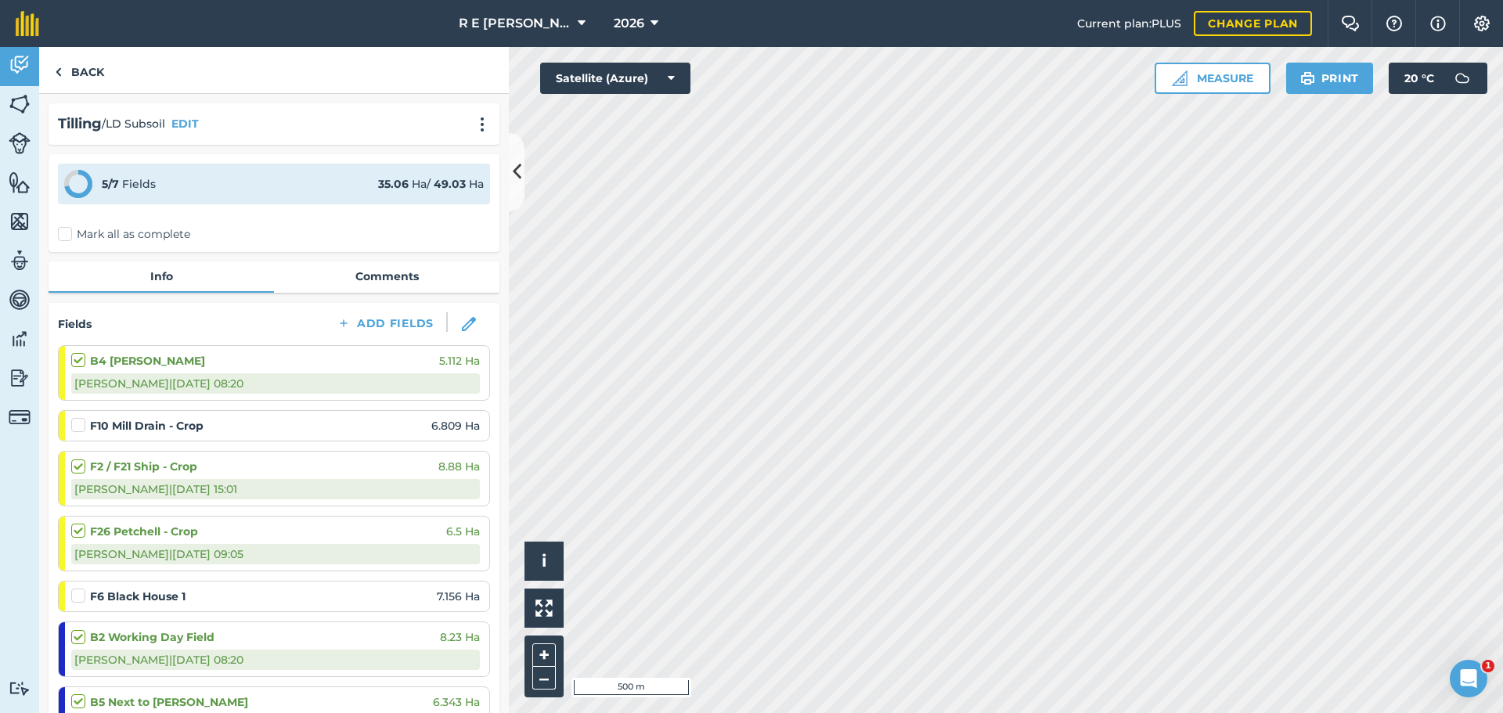
scroll to position [78, 0]
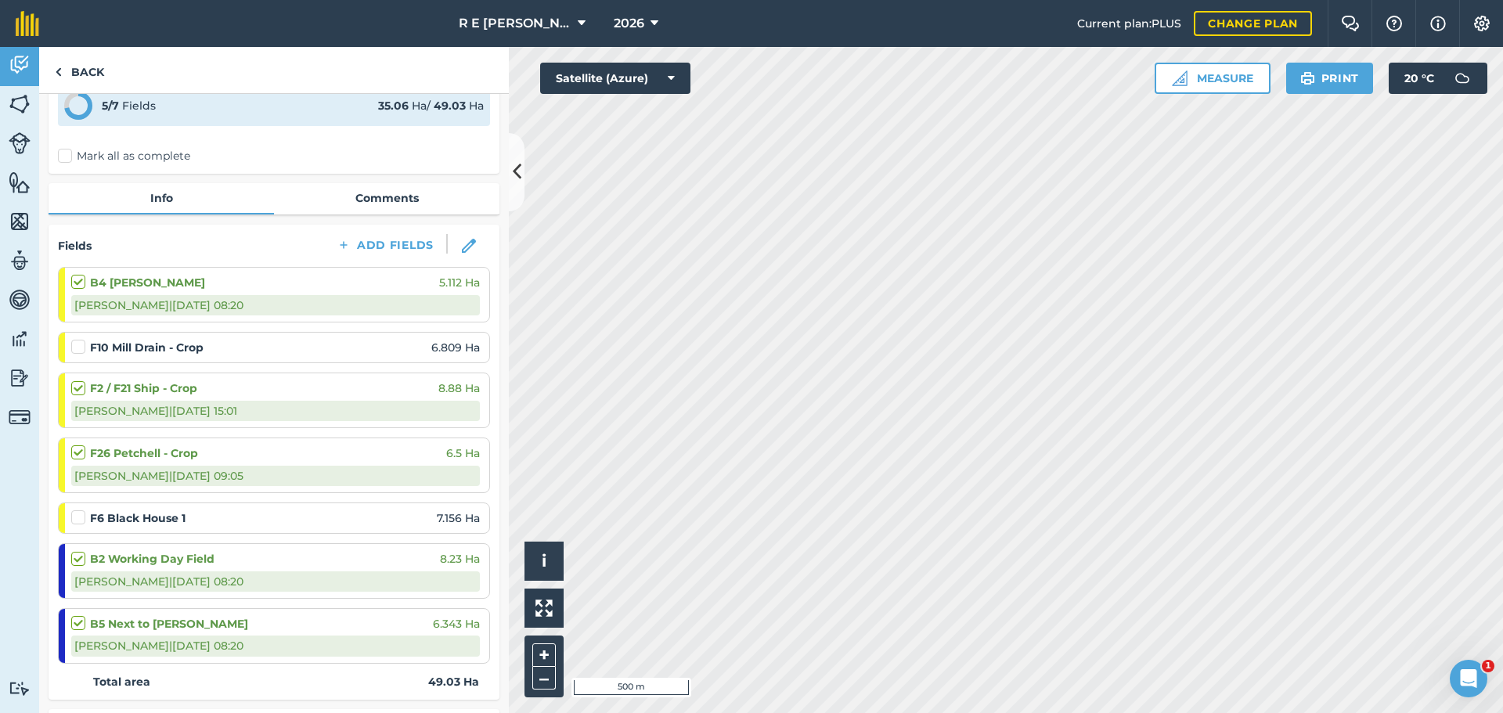
click at [78, 510] on label at bounding box center [80, 510] width 19 height 0
click at [78, 520] on input "checkbox" at bounding box center [76, 515] width 10 height 10
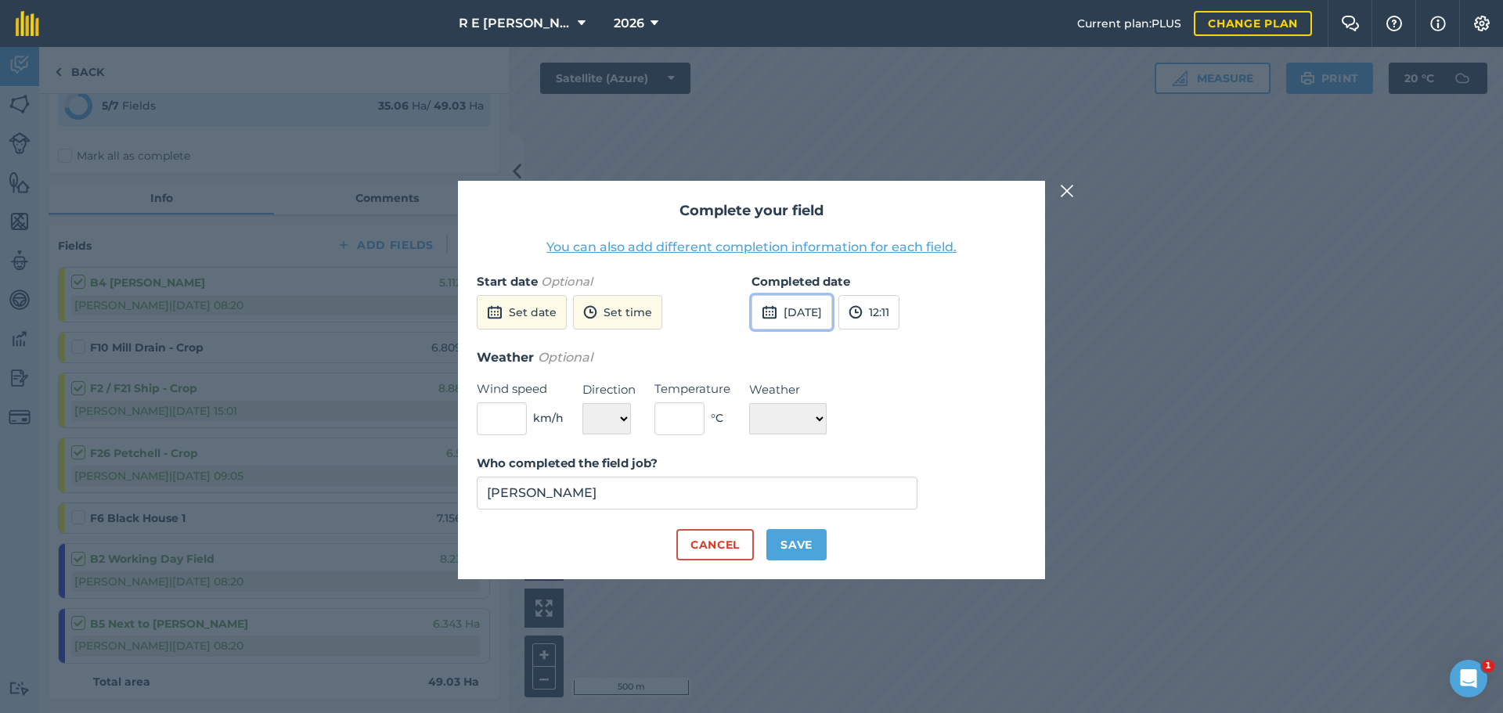
click at [789, 316] on button "[DATE]" at bounding box center [792, 312] width 81 height 34
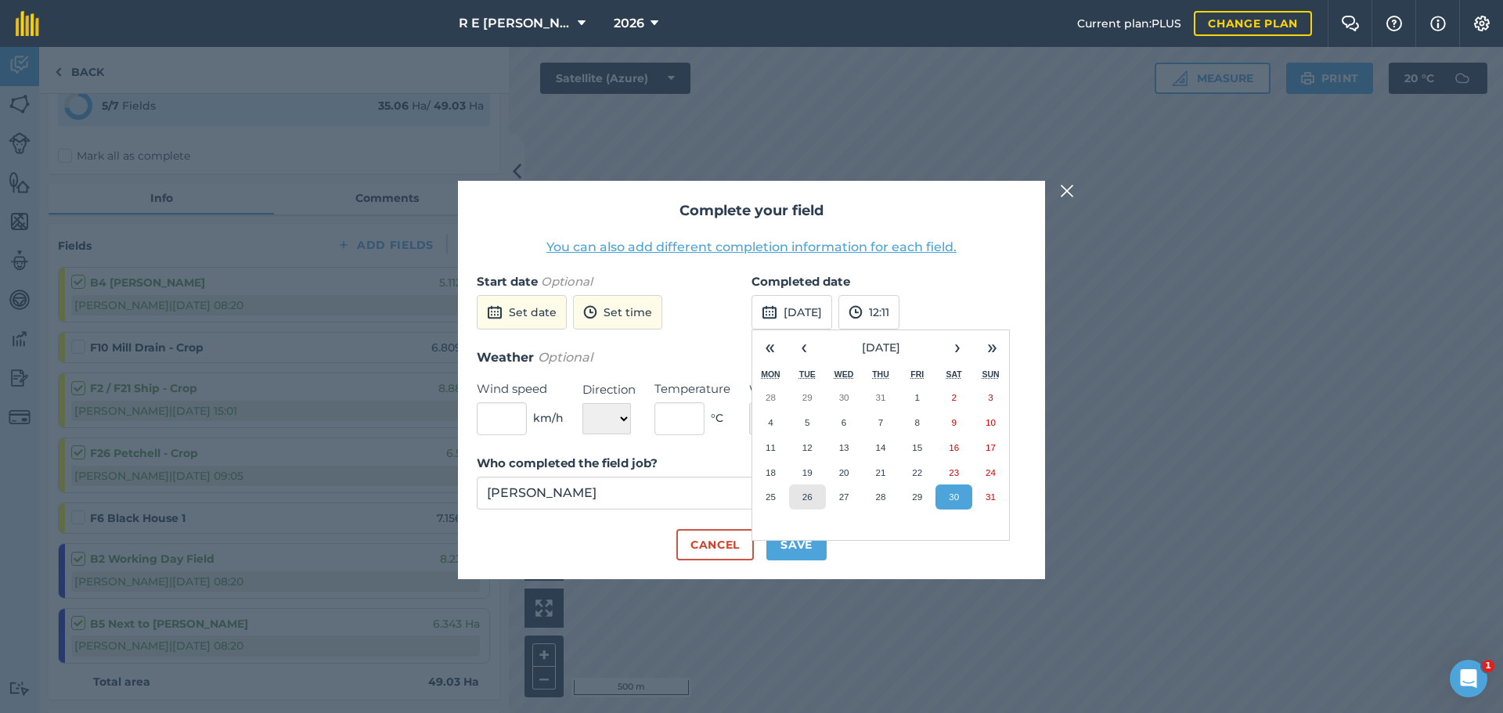
click at [806, 496] on abbr "26" at bounding box center [807, 497] width 10 height 10
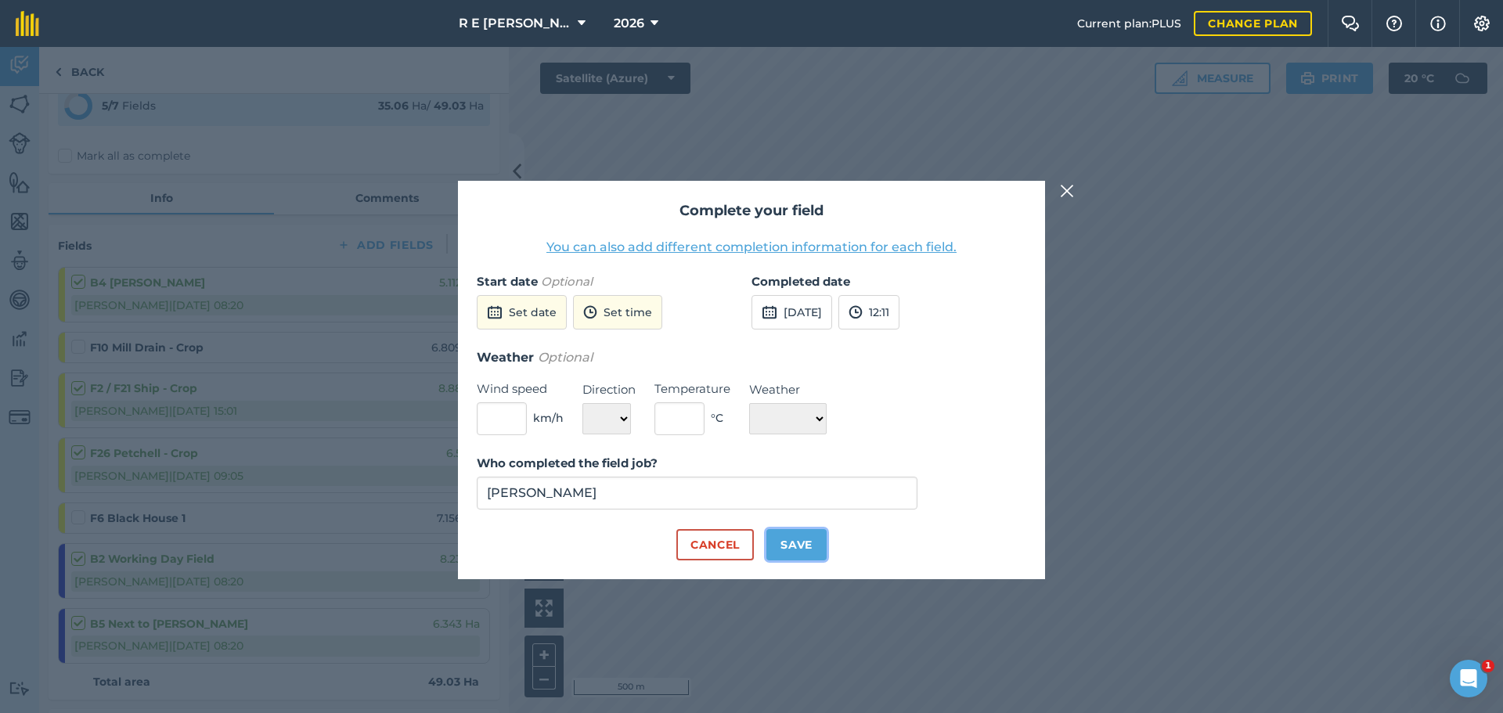
click at [781, 532] on button "Save" at bounding box center [796, 544] width 60 height 31
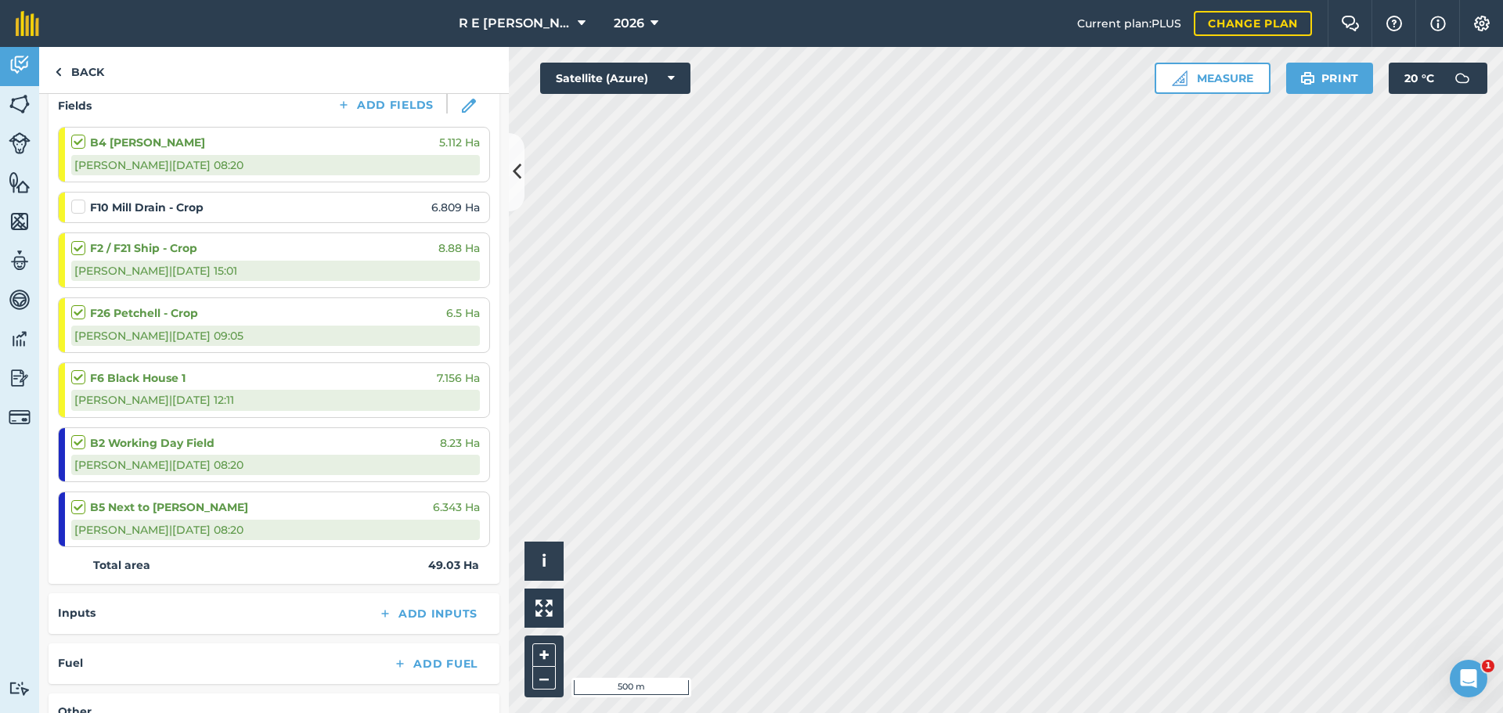
scroll to position [235, 0]
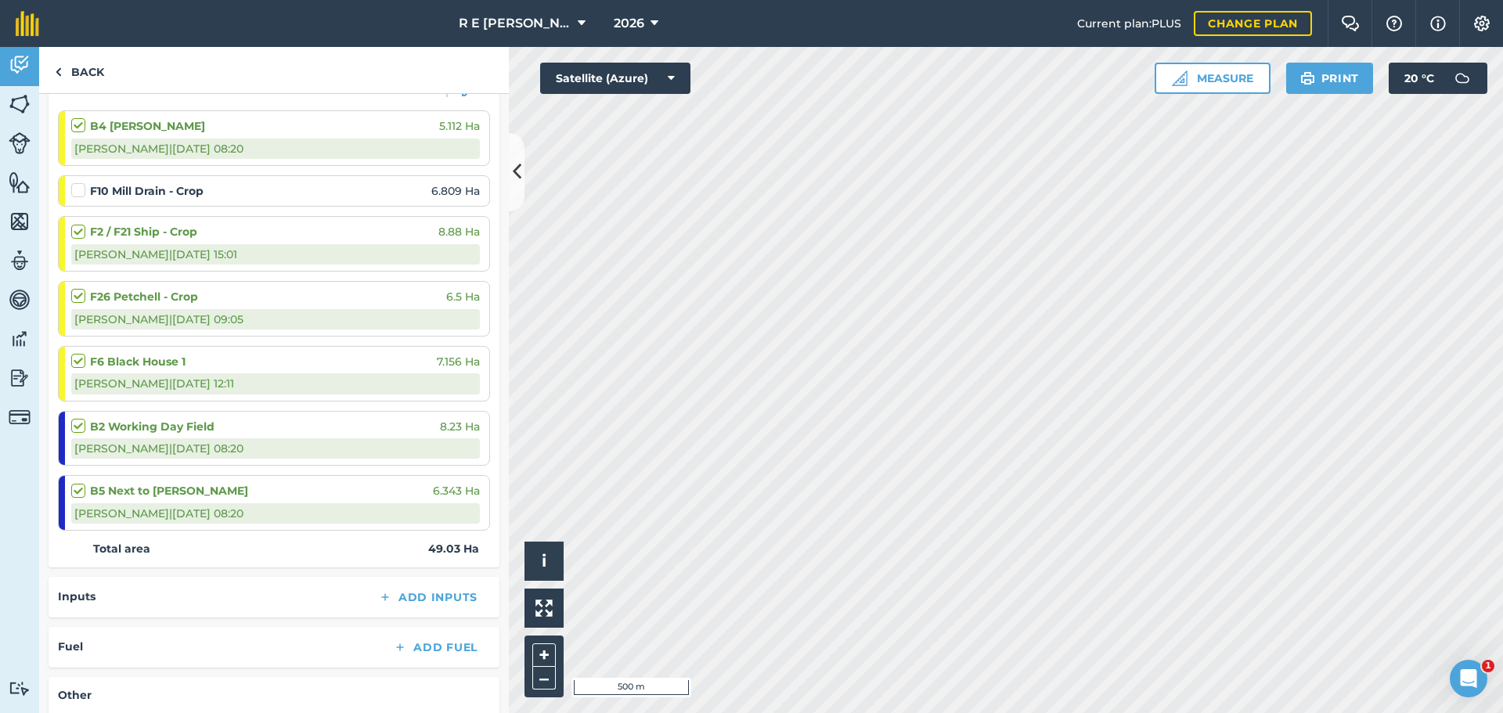
click at [82, 353] on label at bounding box center [80, 353] width 19 height 0
click at [81, 362] on input "checkbox" at bounding box center [76, 358] width 10 height 10
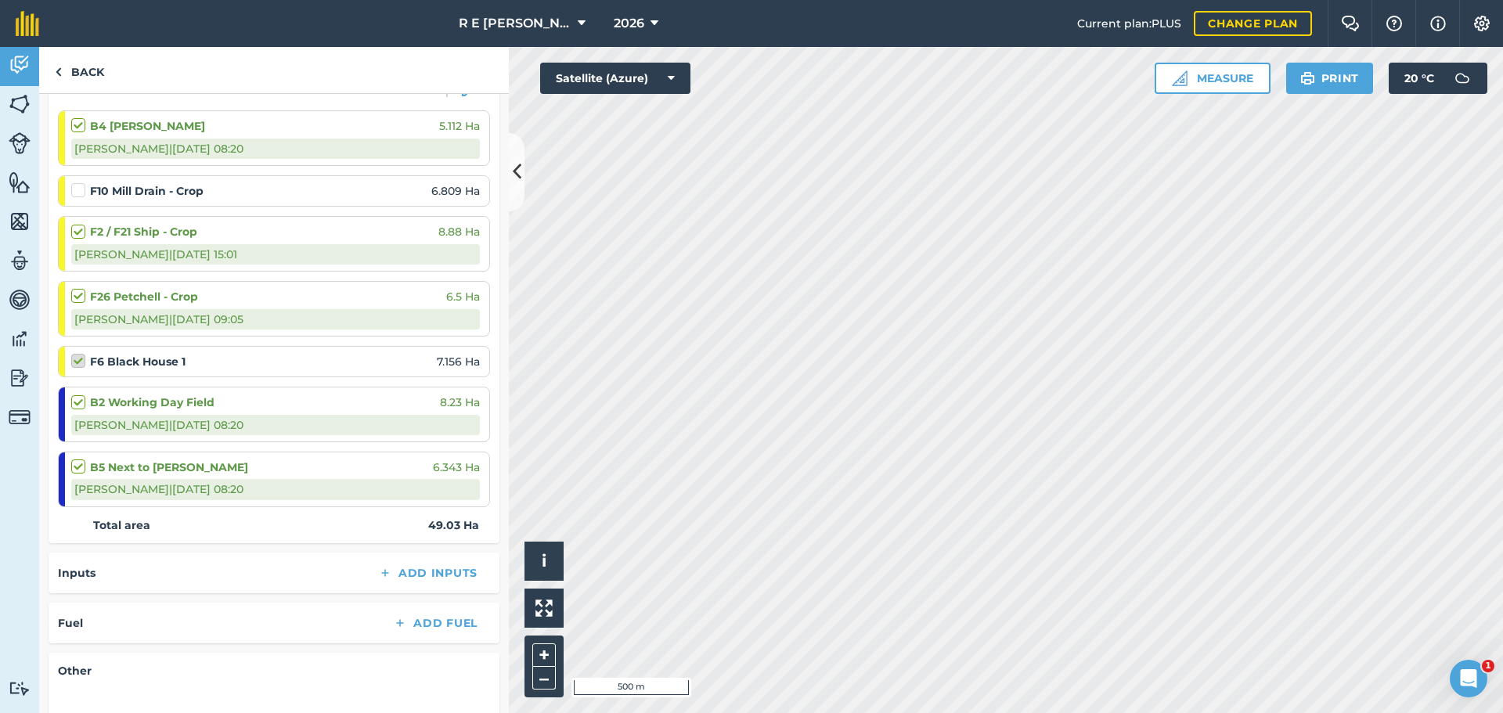
checkbox input "false"
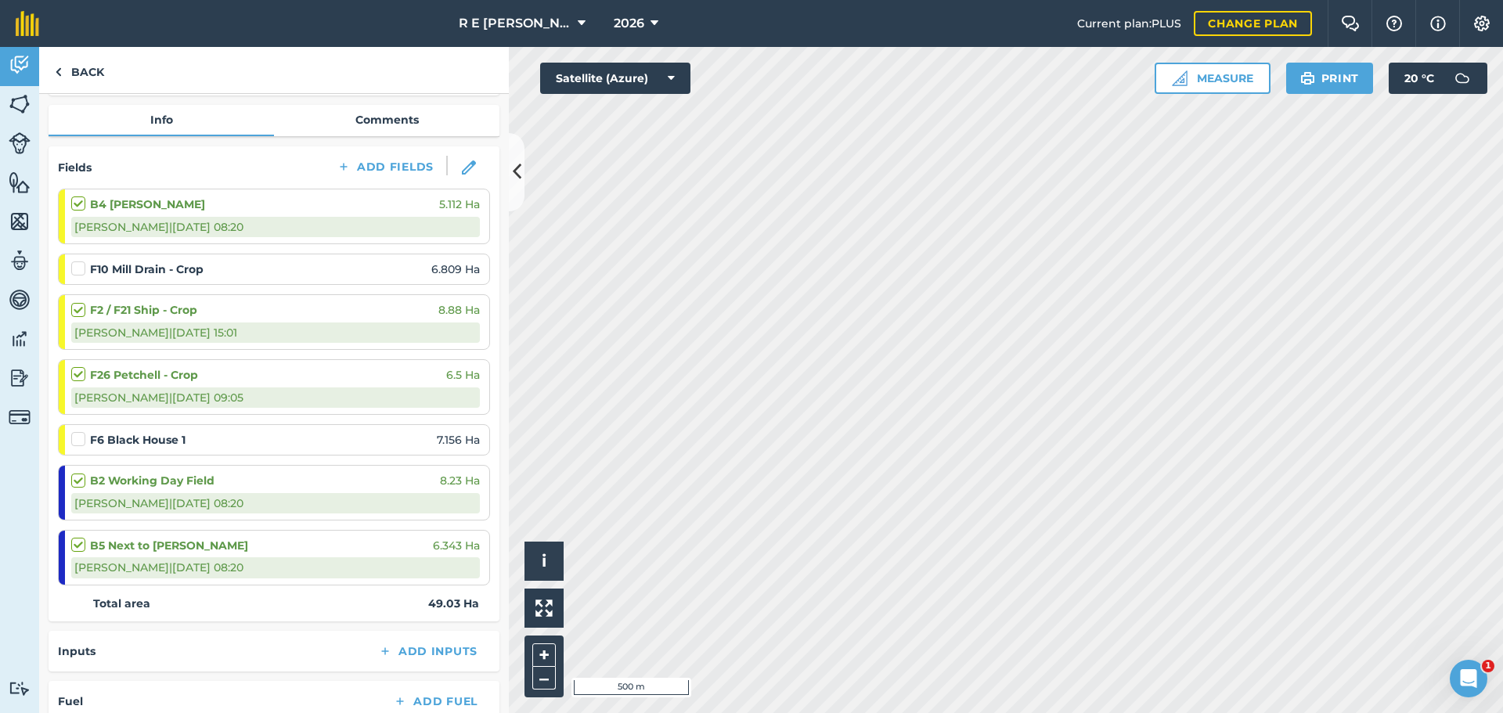
scroll to position [0, 0]
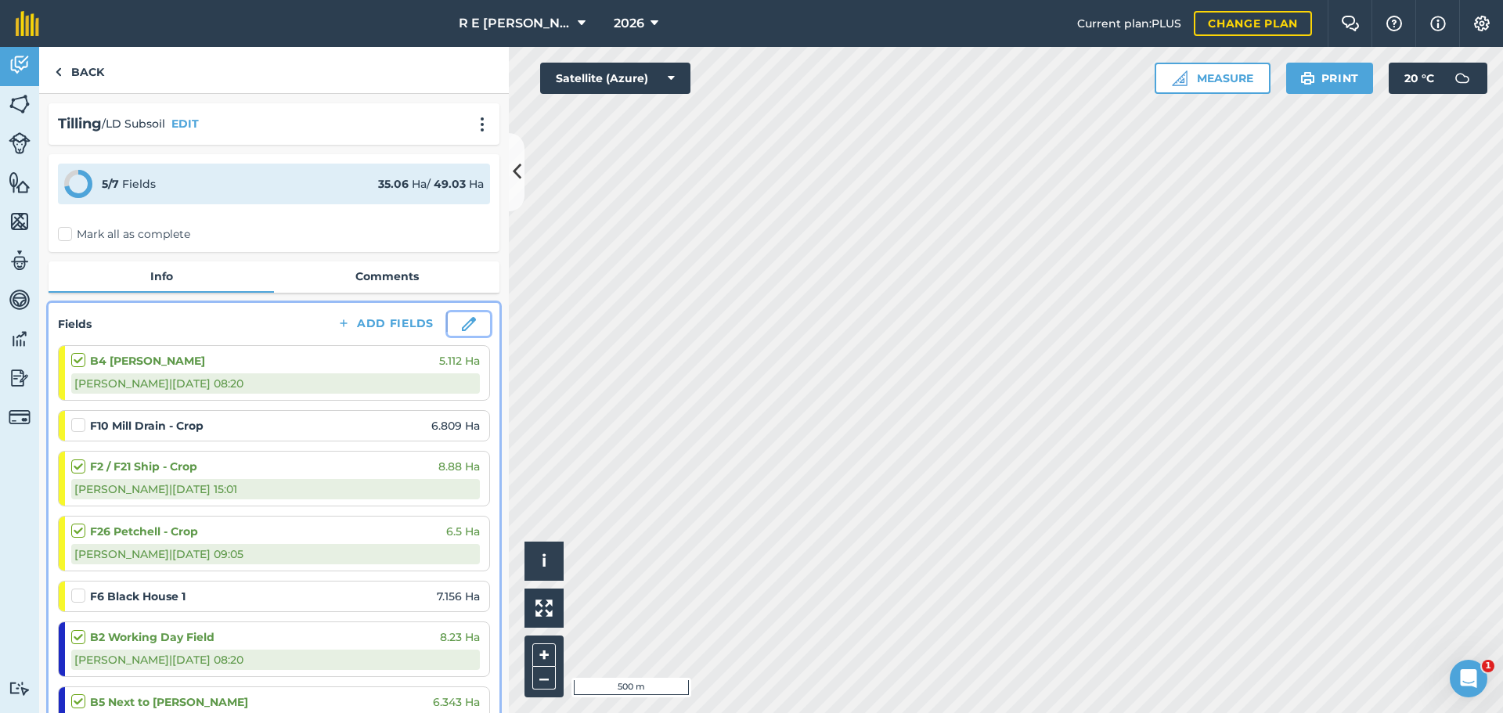
click at [449, 325] on button at bounding box center [469, 323] width 42 height 23
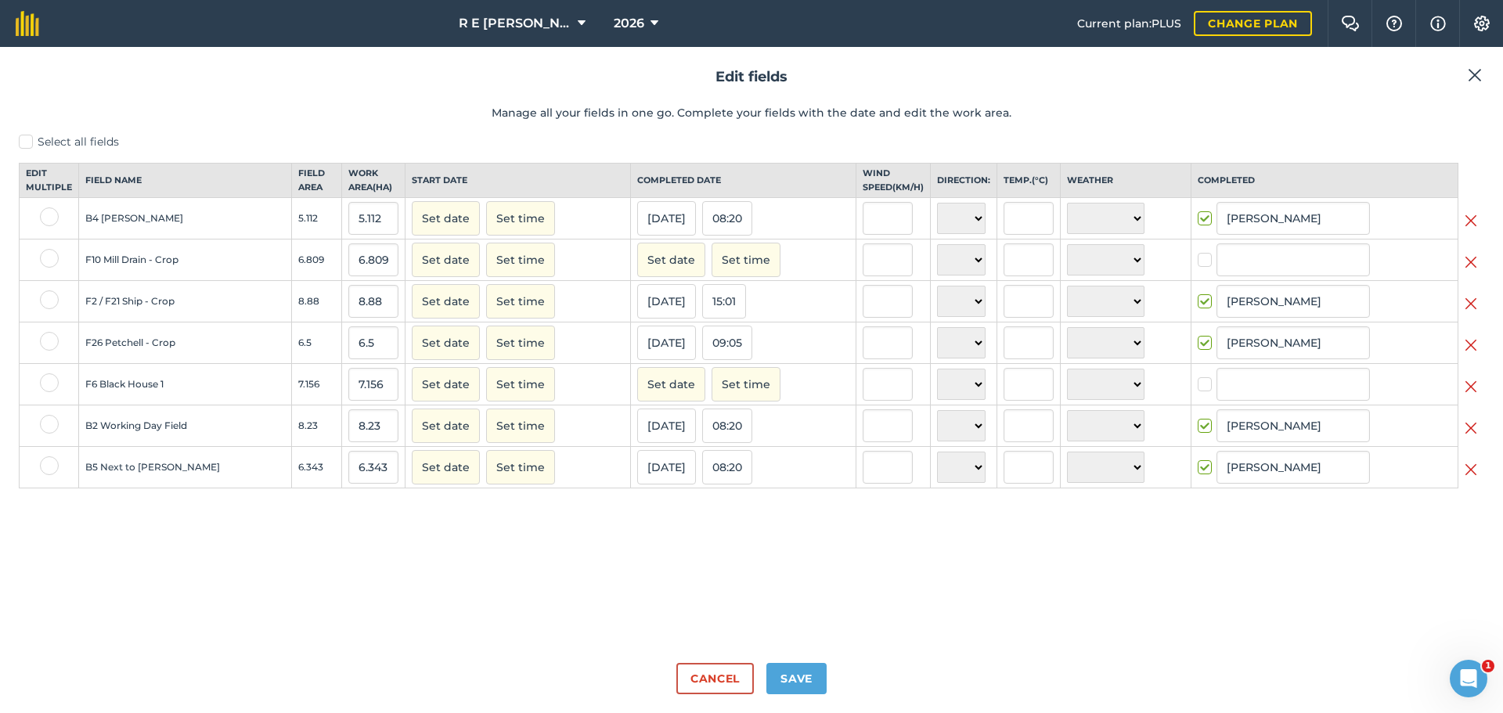
click at [1475, 396] on img at bounding box center [1471, 386] width 13 height 19
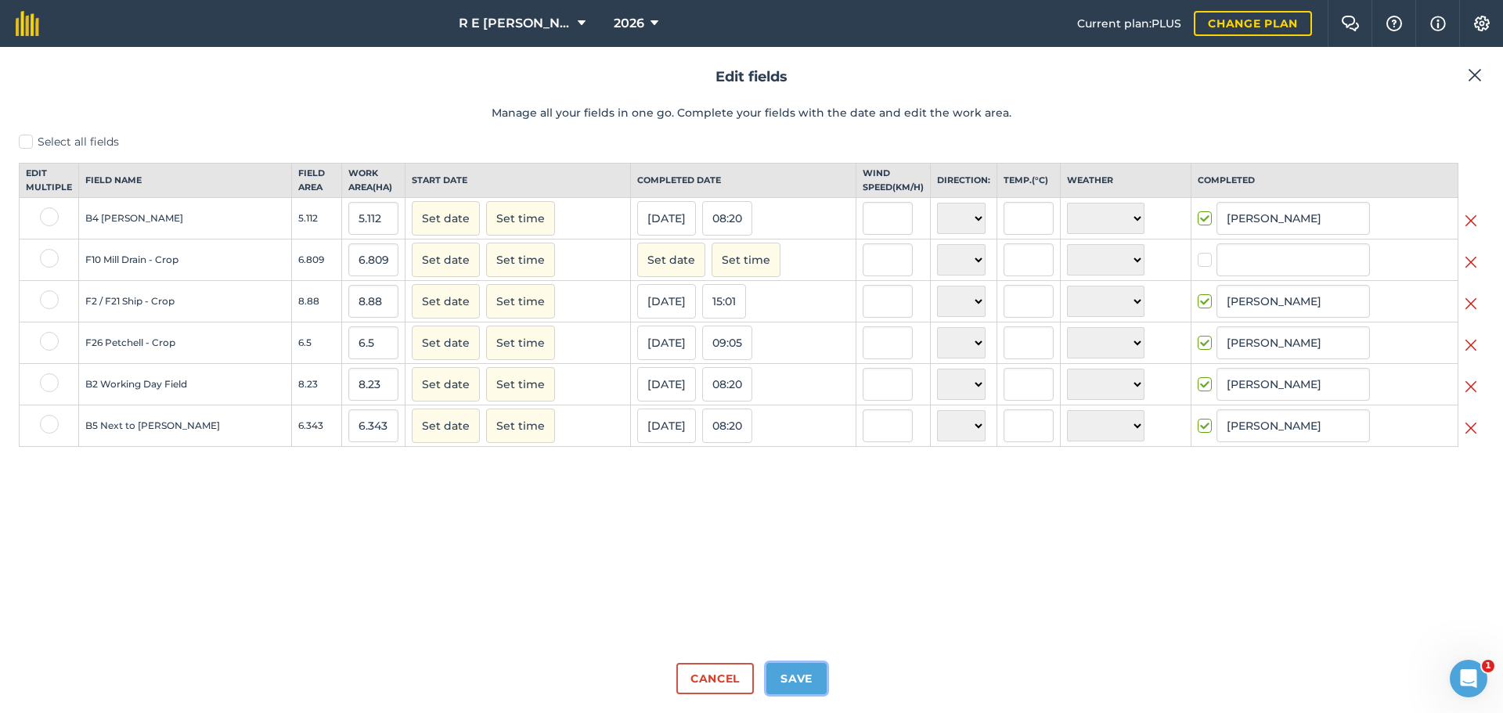
click at [810, 678] on button "Save" at bounding box center [796, 678] width 60 height 31
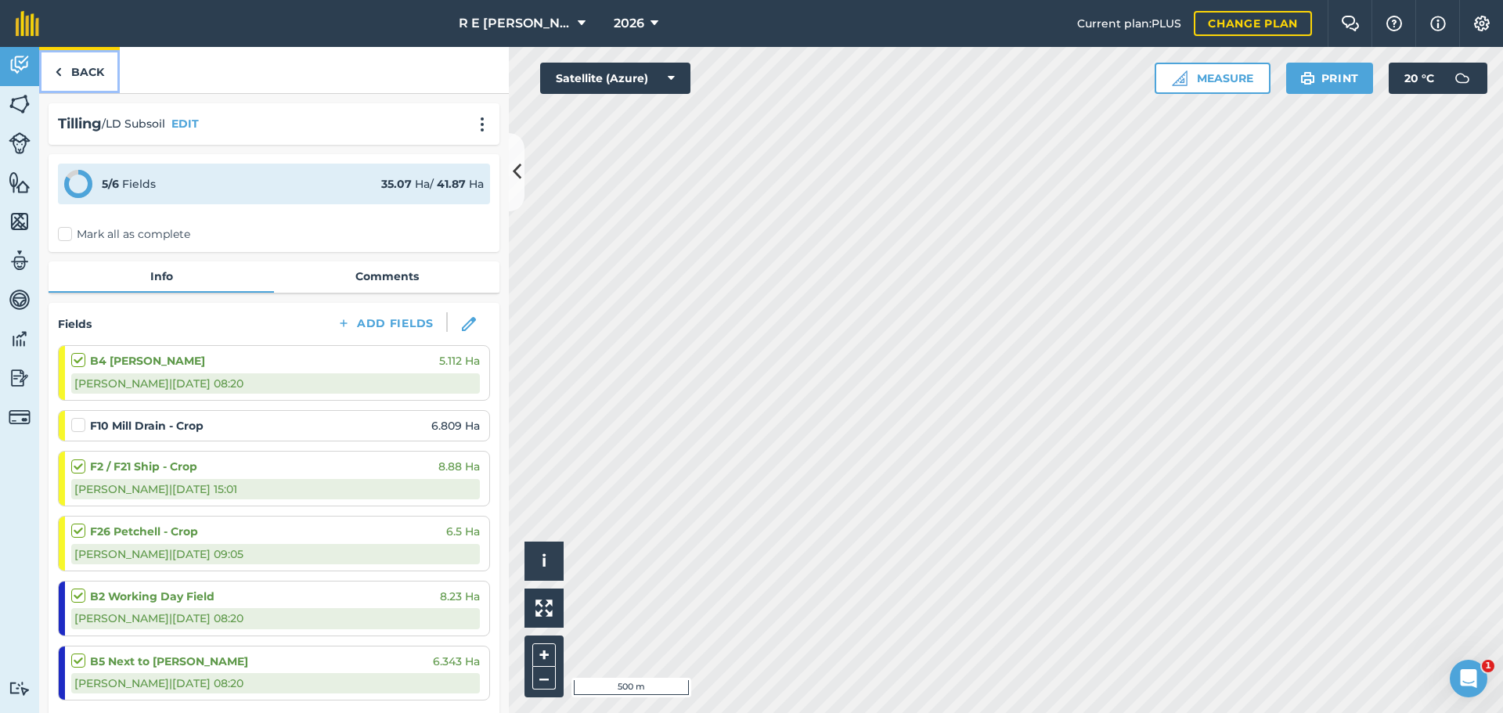
click at [69, 72] on link "Back" at bounding box center [79, 70] width 81 height 46
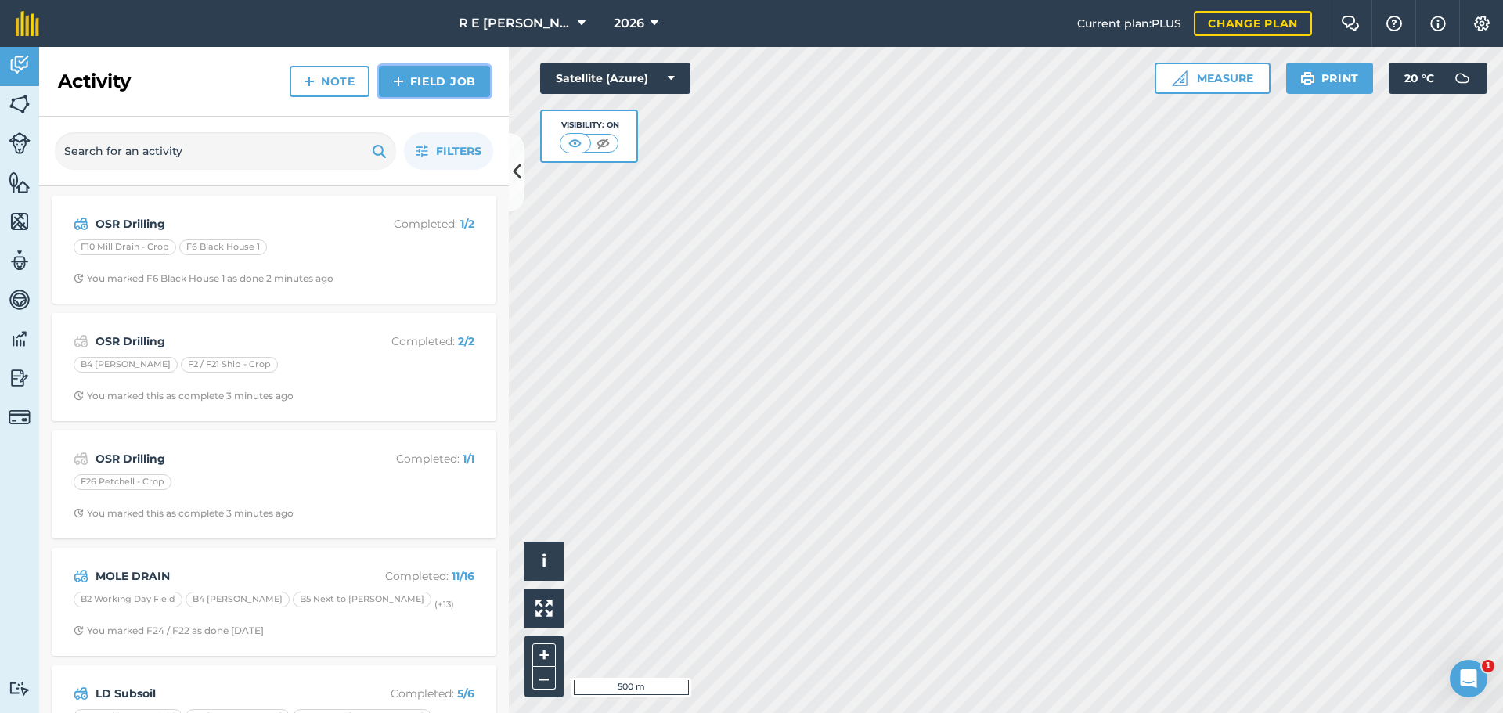
click at [395, 83] on img at bounding box center [398, 81] width 11 height 19
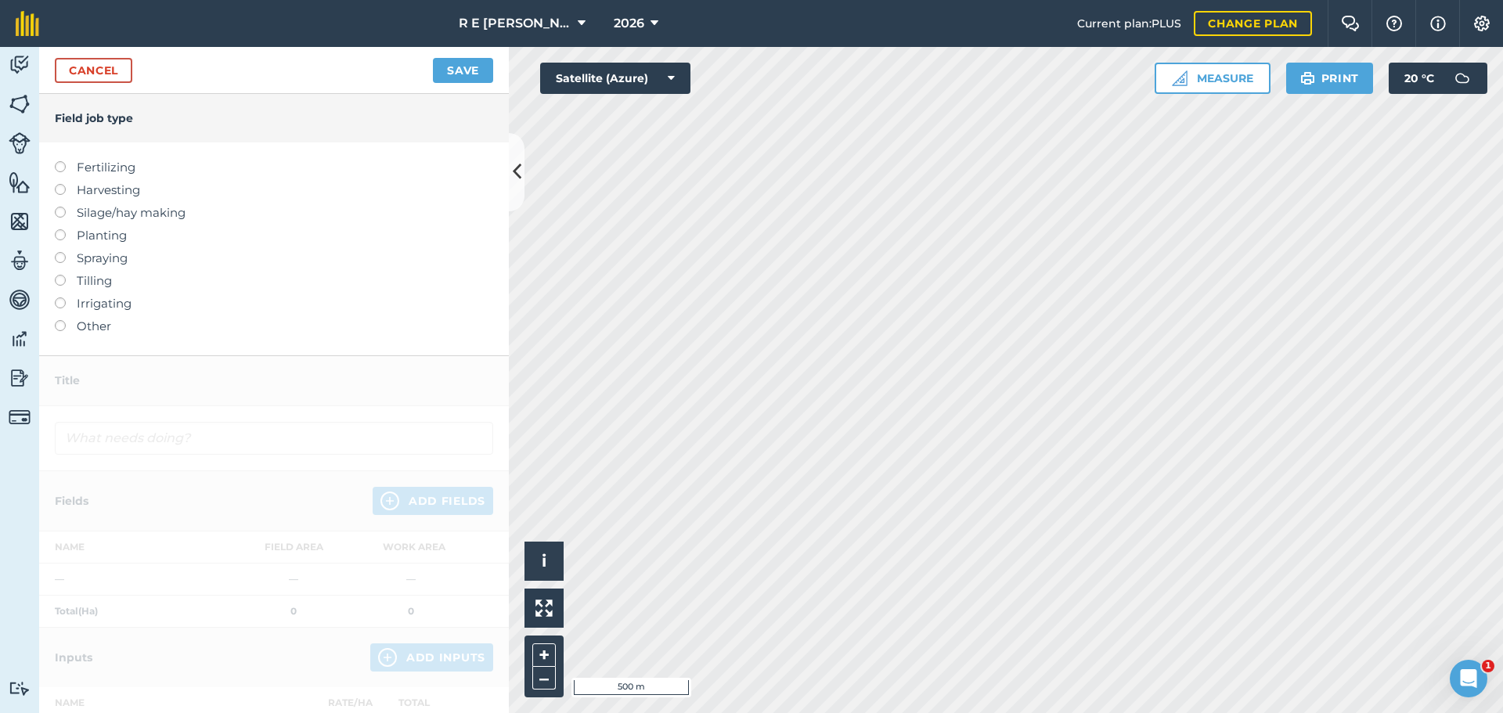
click at [64, 285] on label "Tilling" at bounding box center [274, 281] width 438 height 19
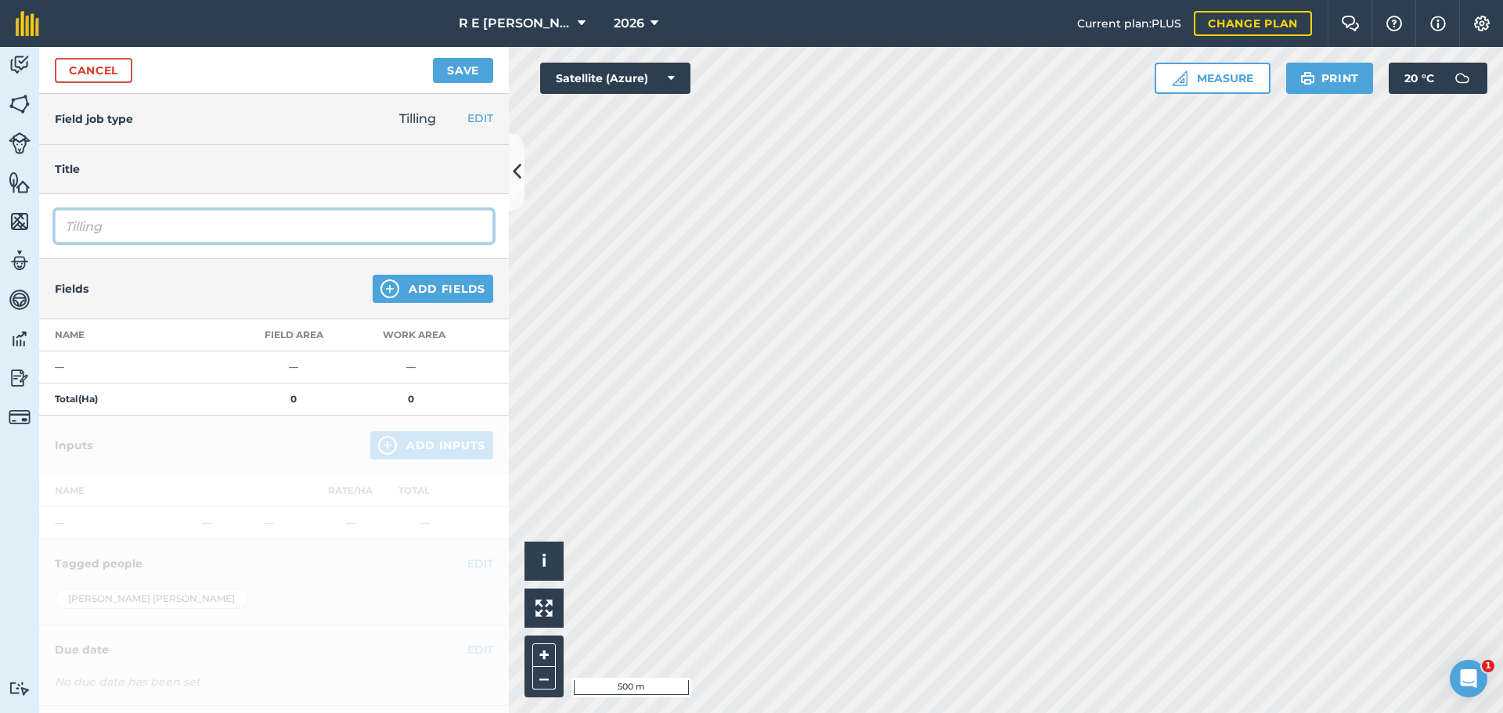
drag, startPoint x: 138, startPoint y: 225, endPoint x: 27, endPoint y: 224, distance: 111.2
click at [27, 224] on div "Activity Fields Livestock Features Maps Team Vehicles Data Reporting Billing Tu…" at bounding box center [751, 380] width 1503 height 666
type input "Subsoil Bishops & Cousins"
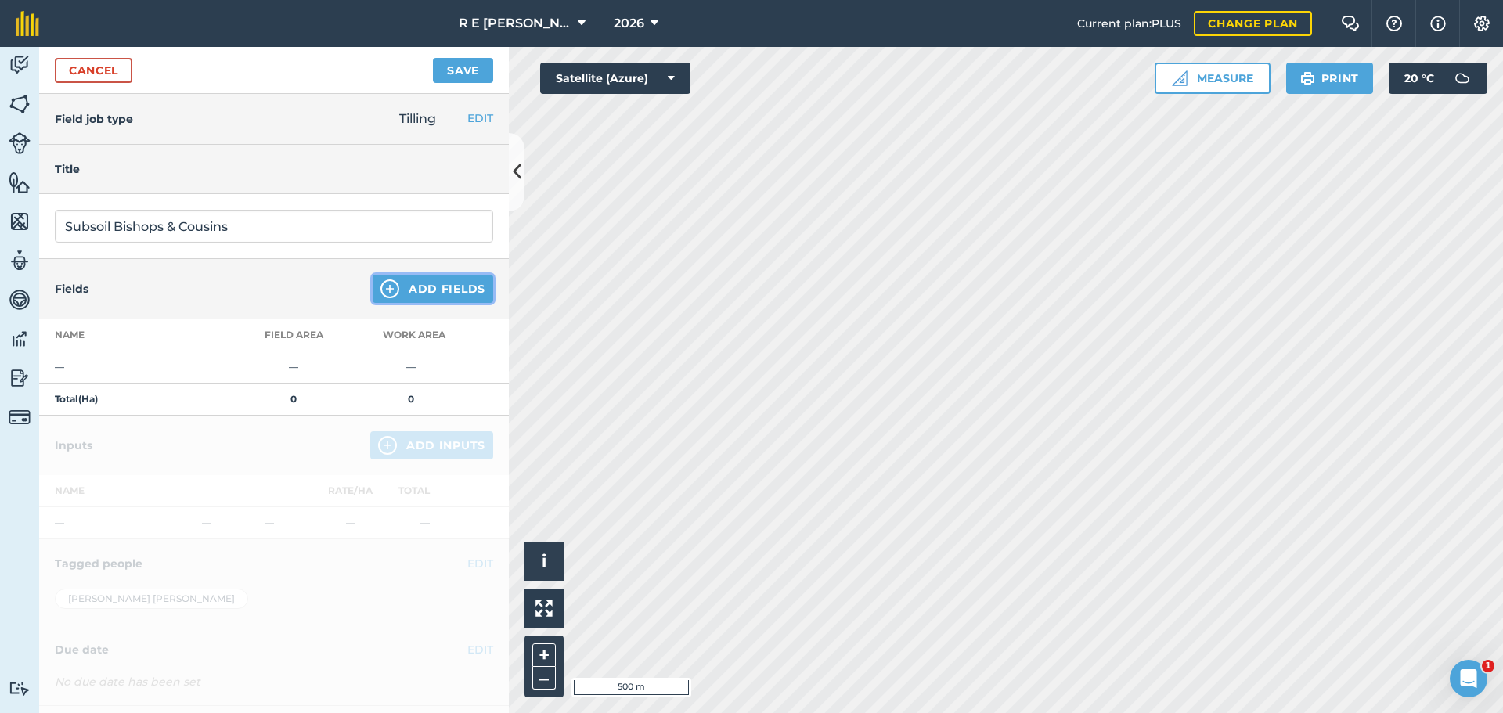
click at [380, 285] on img at bounding box center [389, 288] width 19 height 19
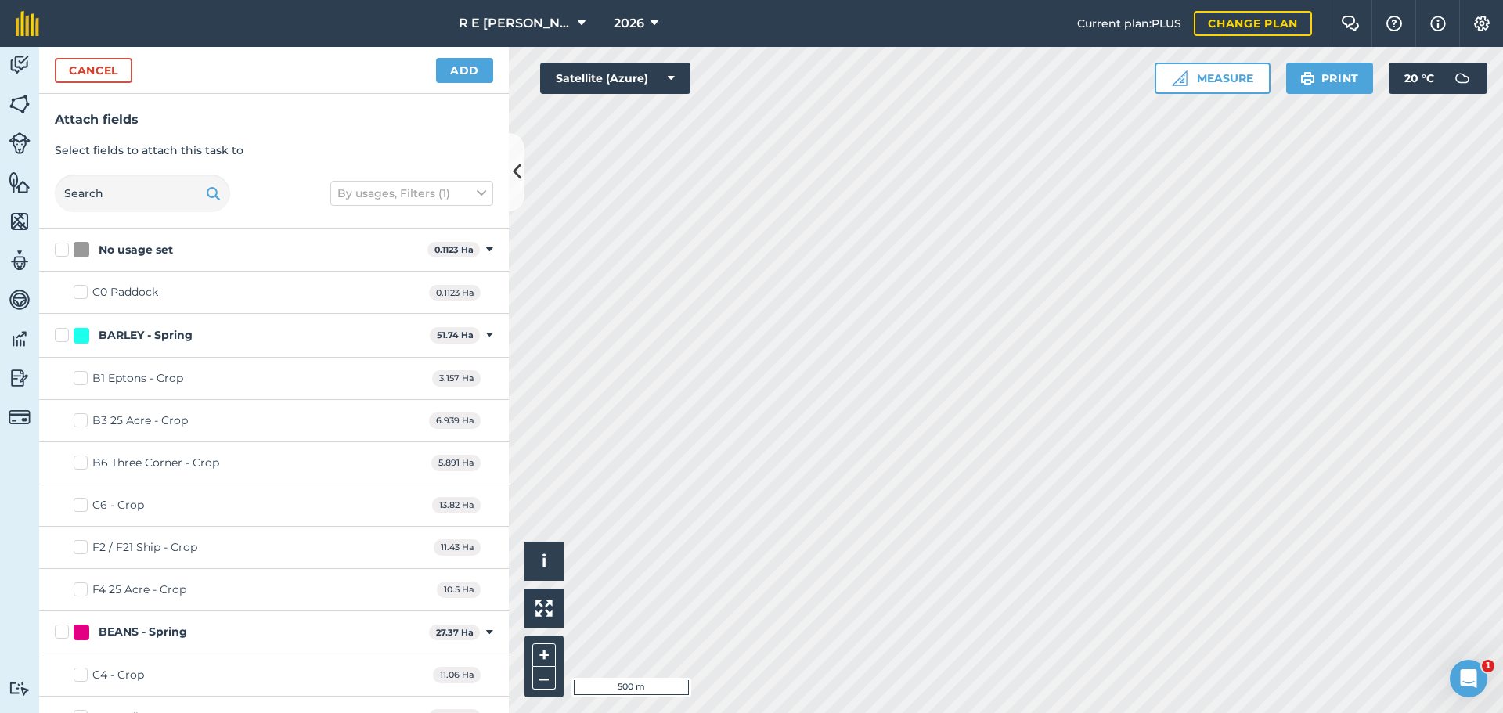
checkbox input "true"
click at [460, 73] on button "Add" at bounding box center [464, 70] width 57 height 25
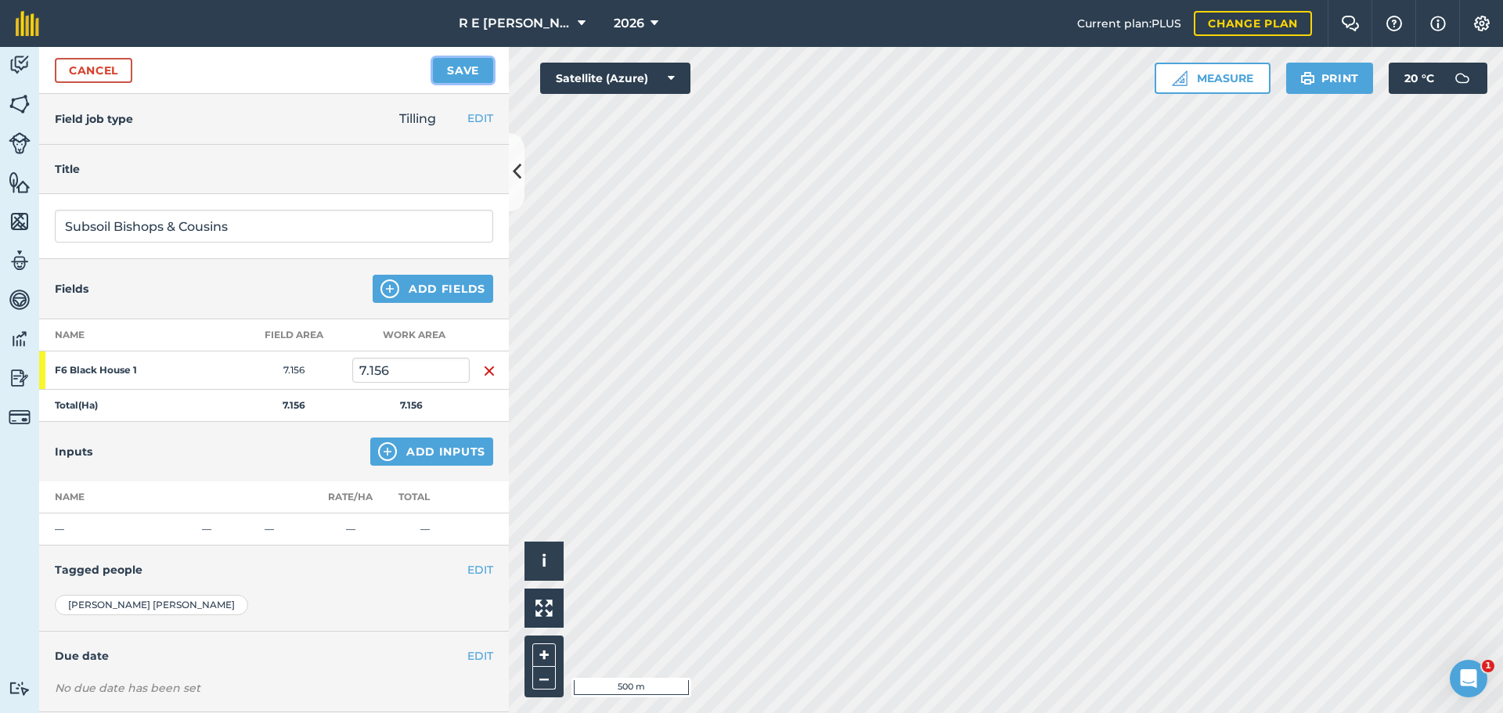
click at [454, 68] on button "Save" at bounding box center [463, 70] width 60 height 25
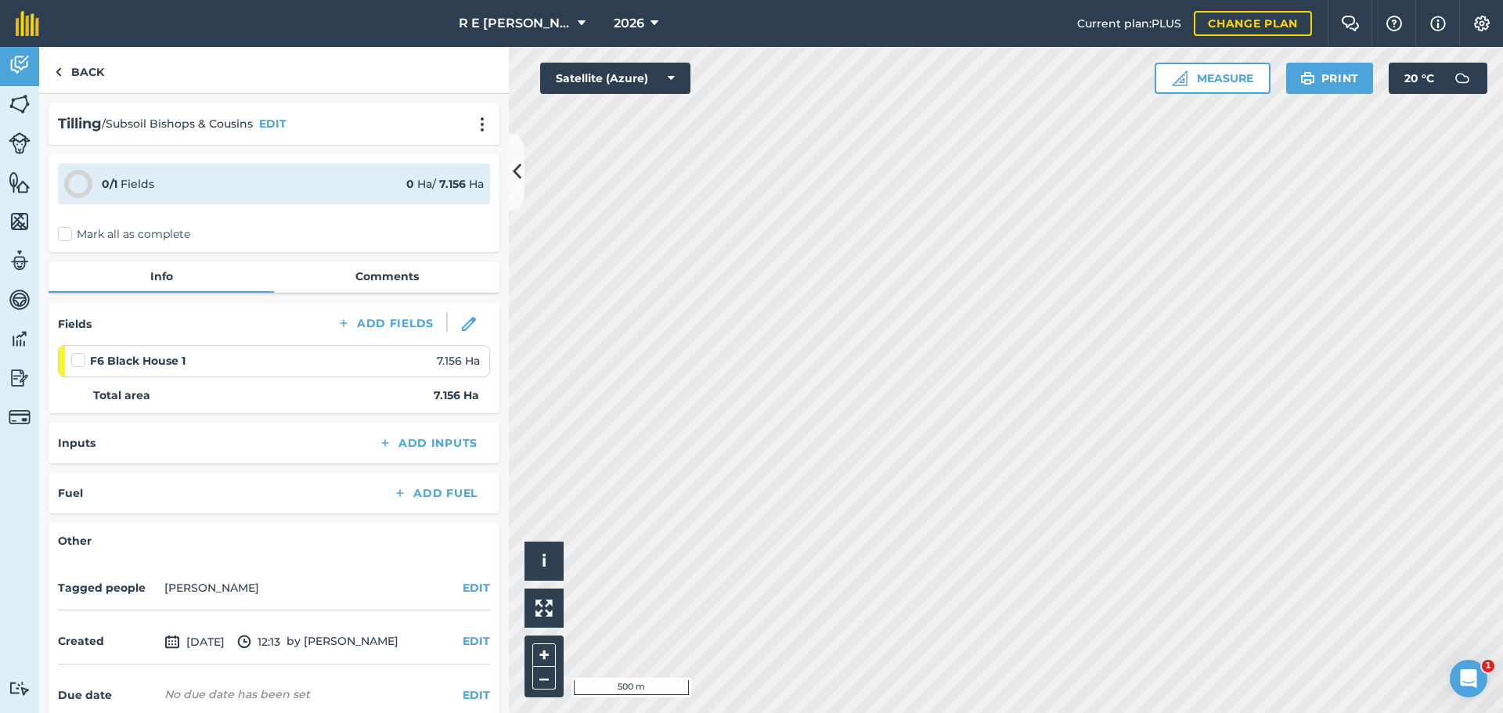
click at [75, 352] on label at bounding box center [80, 352] width 19 height 0
click at [75, 362] on input "checkbox" at bounding box center [76, 357] width 10 height 10
checkbox input "false"
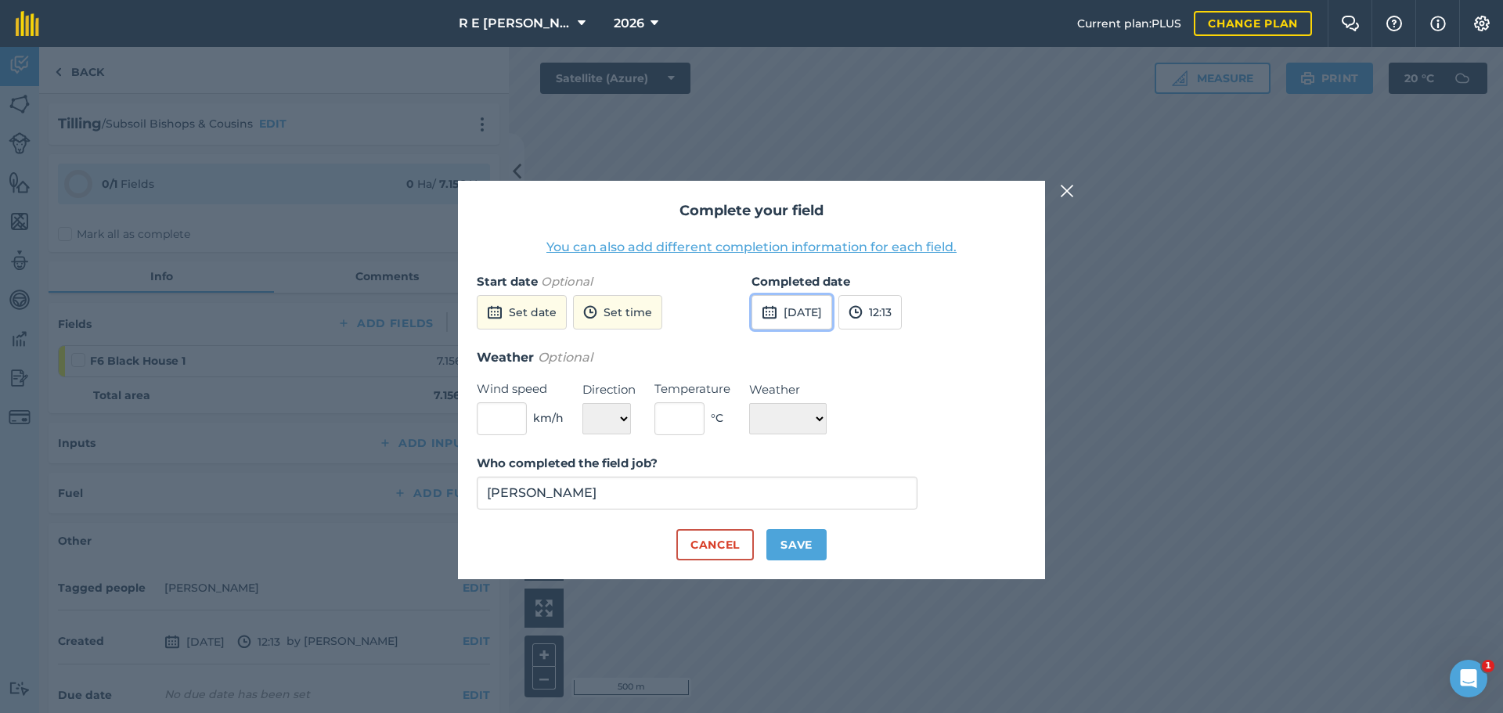
click at [818, 309] on button "[DATE]" at bounding box center [792, 312] width 81 height 34
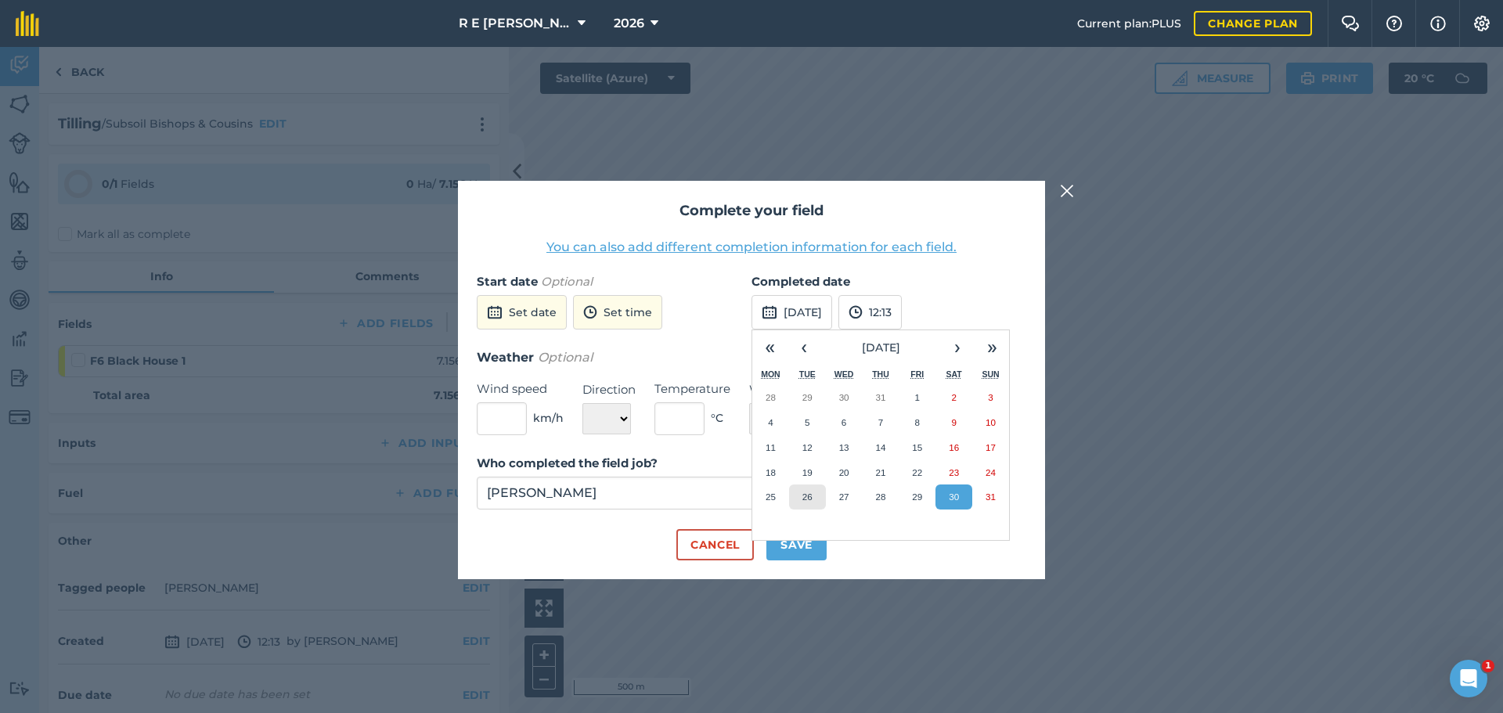
click at [819, 496] on button "26" at bounding box center [807, 497] width 37 height 25
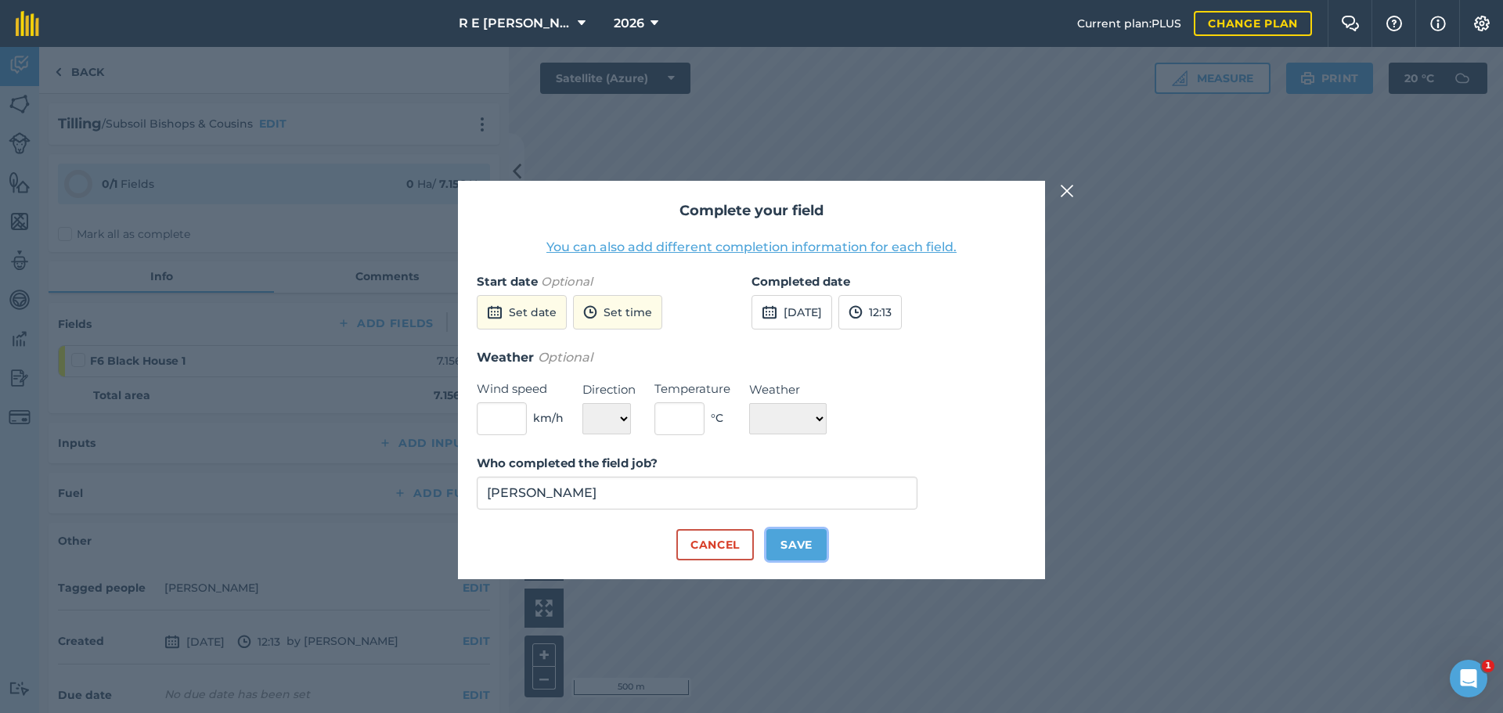
click at [812, 543] on button "Save" at bounding box center [796, 544] width 60 height 31
checkbox input "true"
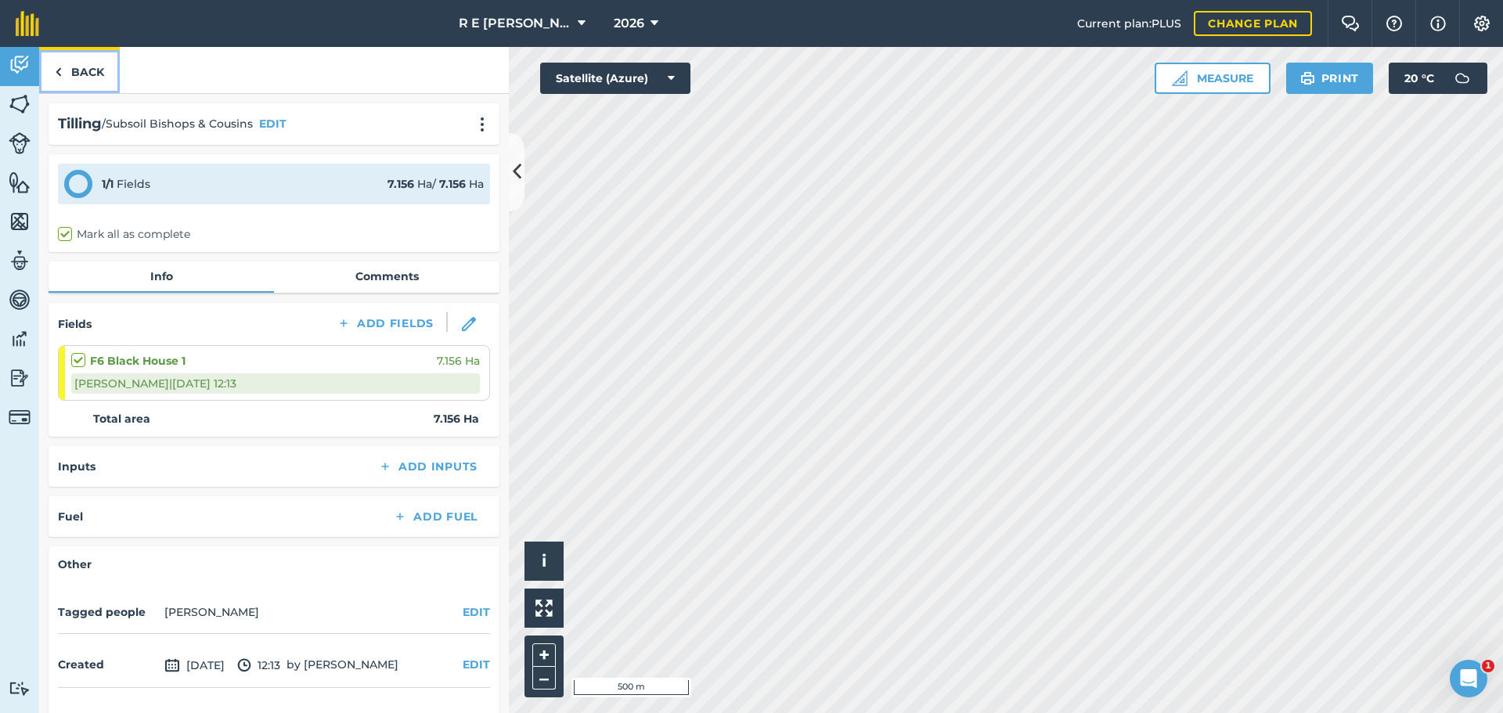
click at [77, 73] on link "Back" at bounding box center [79, 70] width 81 height 46
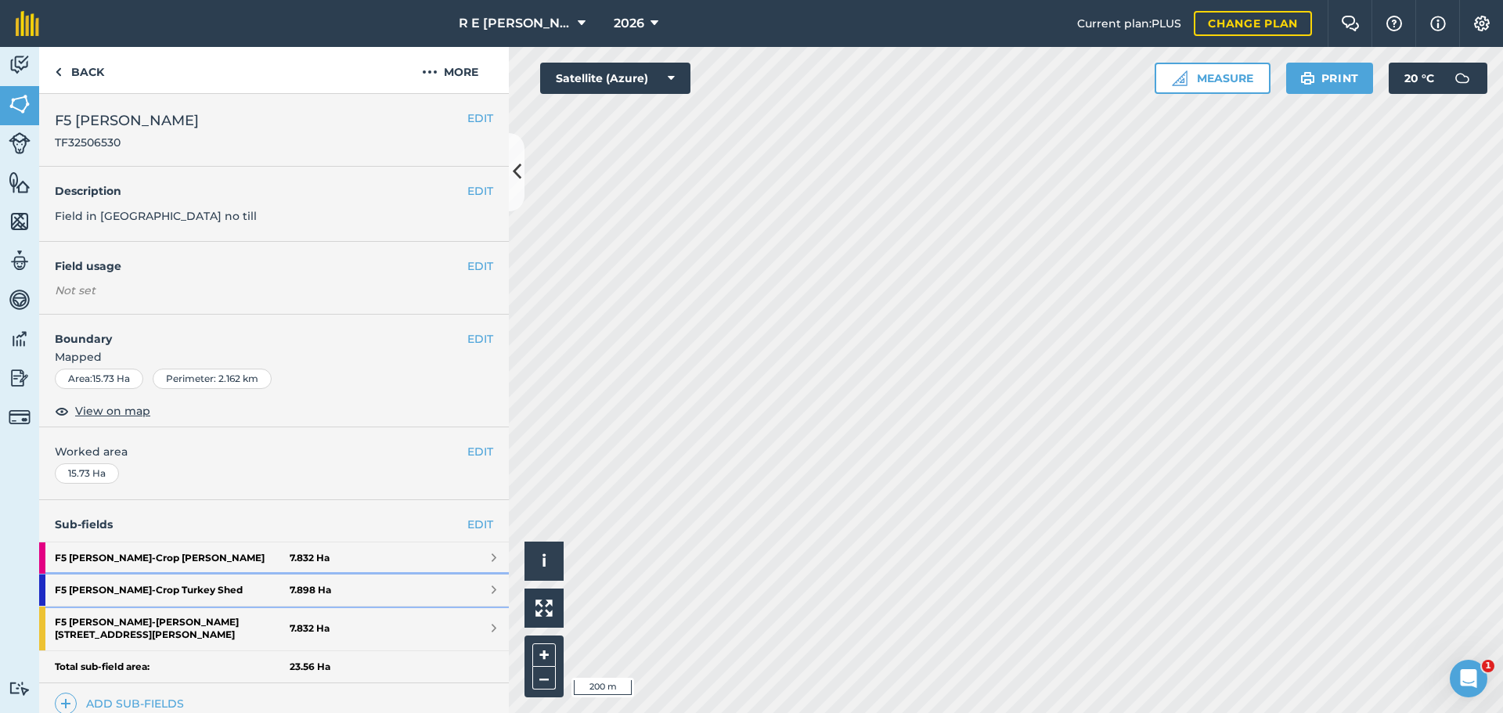
click at [197, 592] on strong "F5 [PERSON_NAME] - Crop [GEOGRAPHIC_DATA] Shed" at bounding box center [172, 590] width 235 height 31
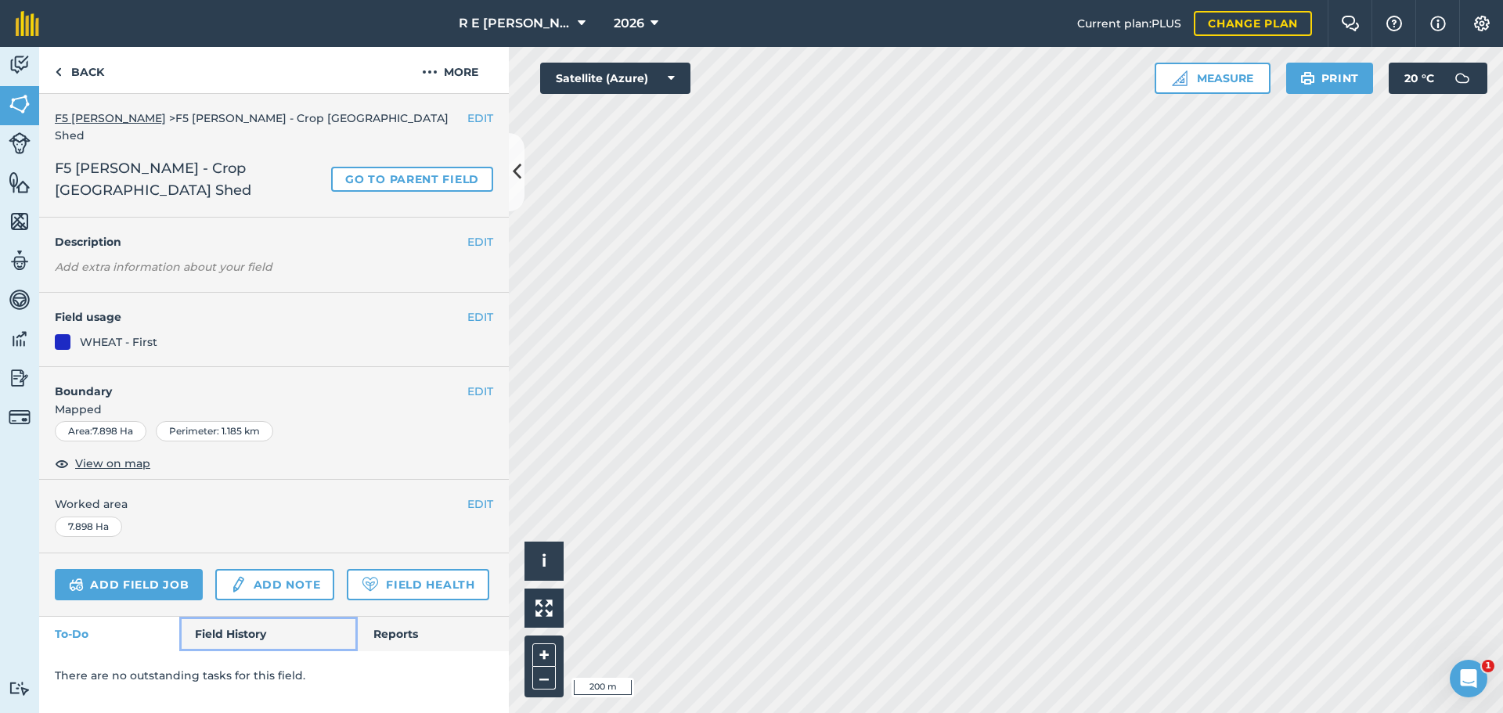
click at [238, 617] on link "Field History" at bounding box center [268, 634] width 178 height 34
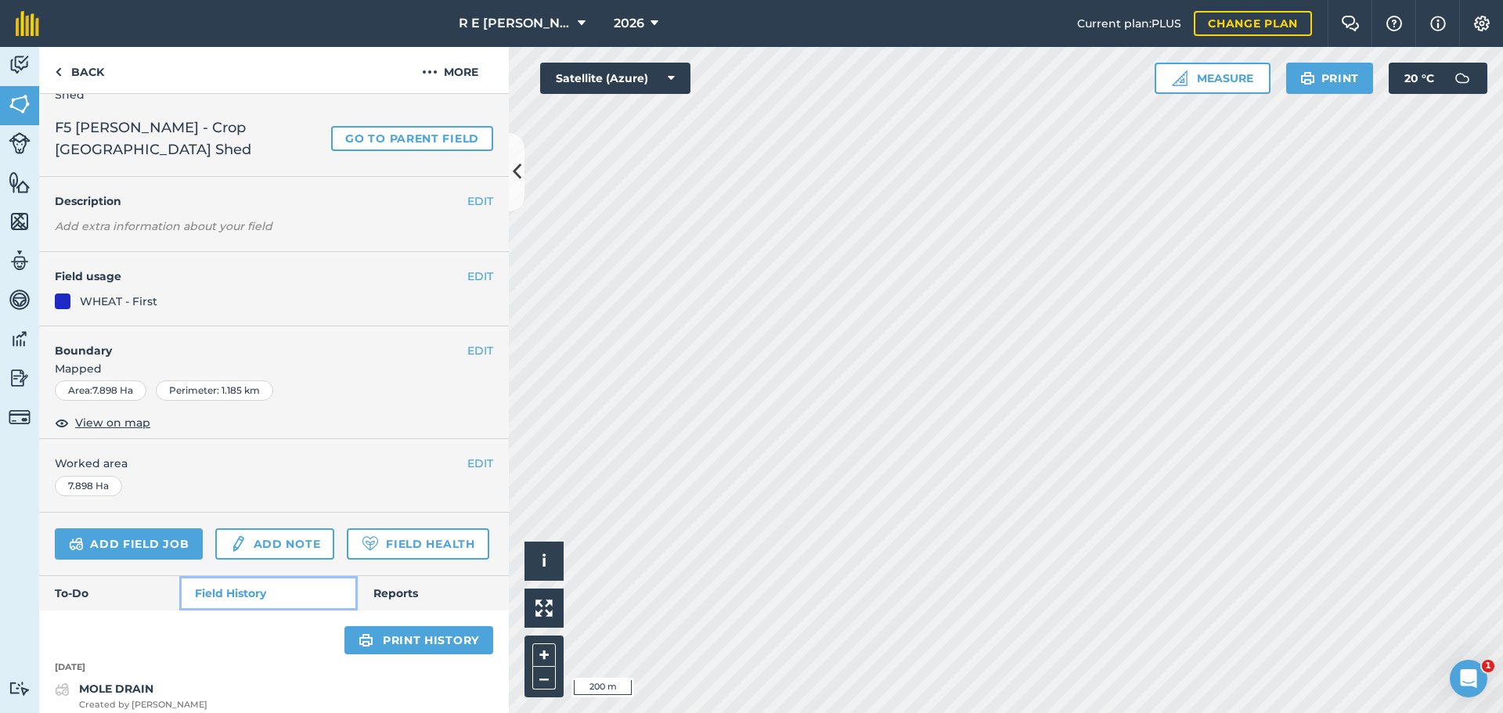
scroll to position [63, 0]
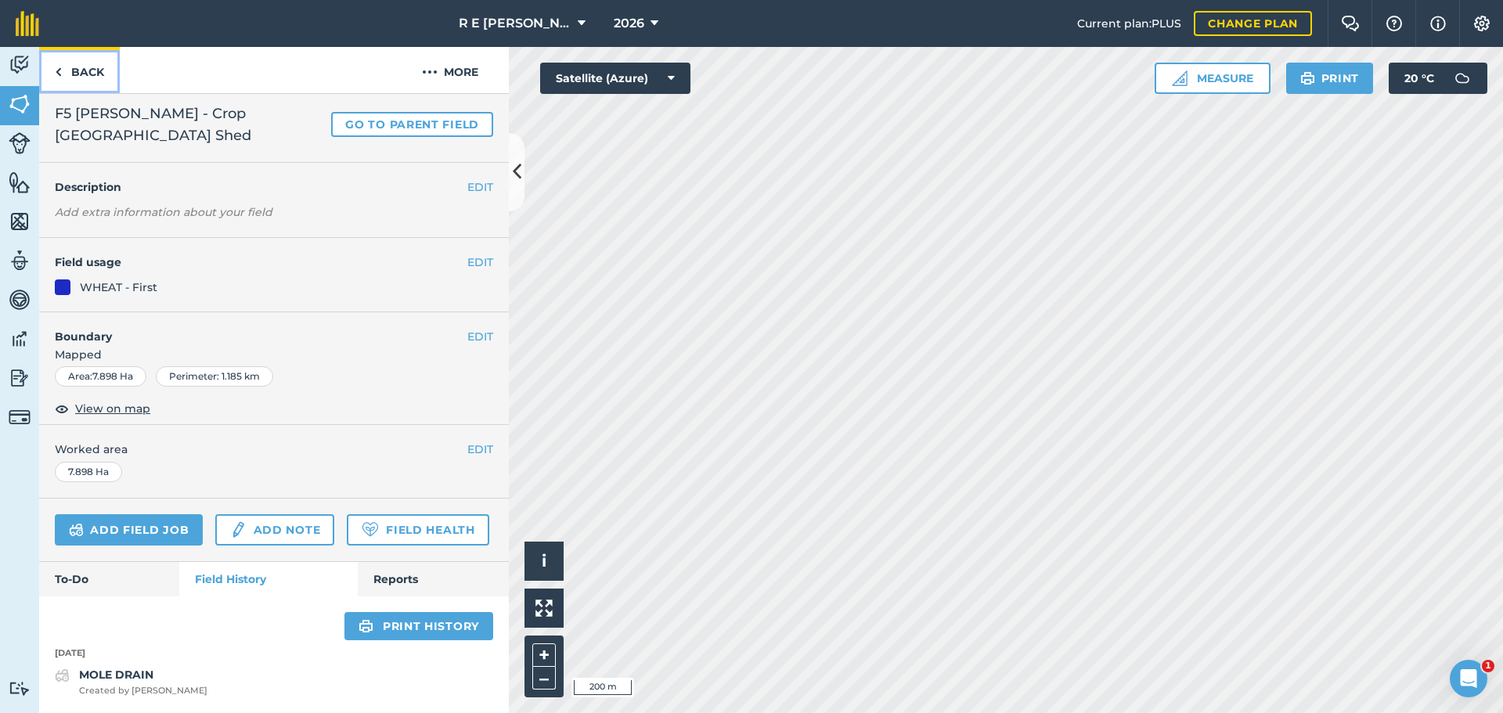
click at [73, 69] on link "Back" at bounding box center [79, 70] width 81 height 46
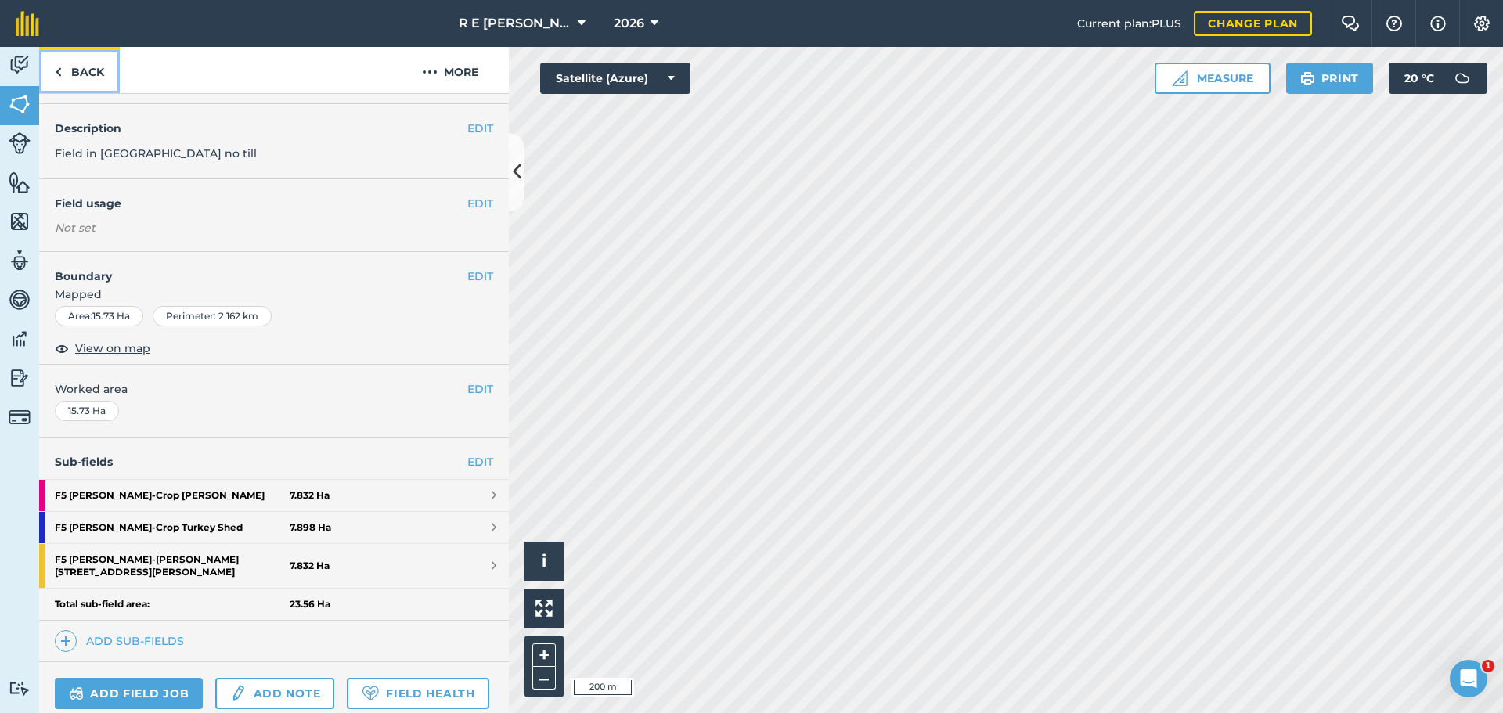
scroll to position [31, 0]
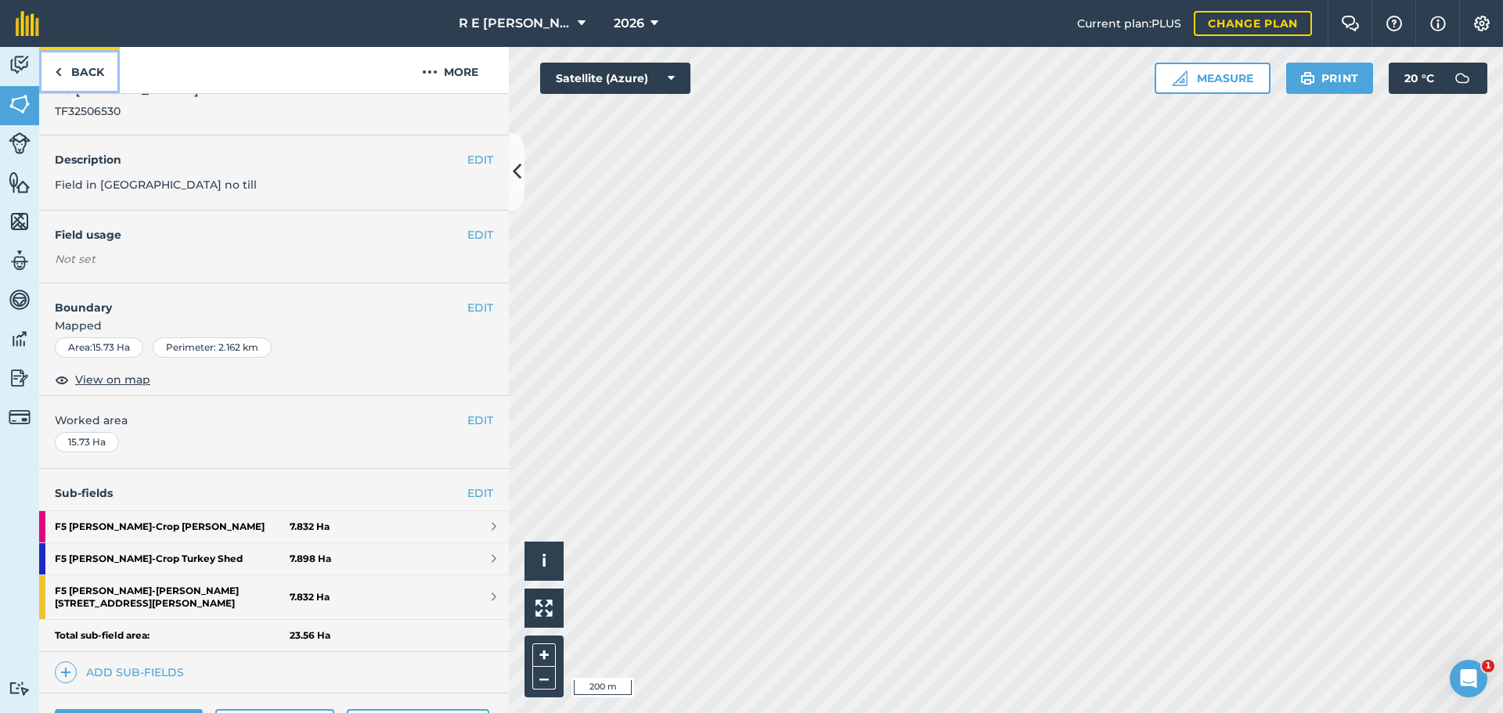
click at [83, 69] on link "Back" at bounding box center [79, 70] width 81 height 46
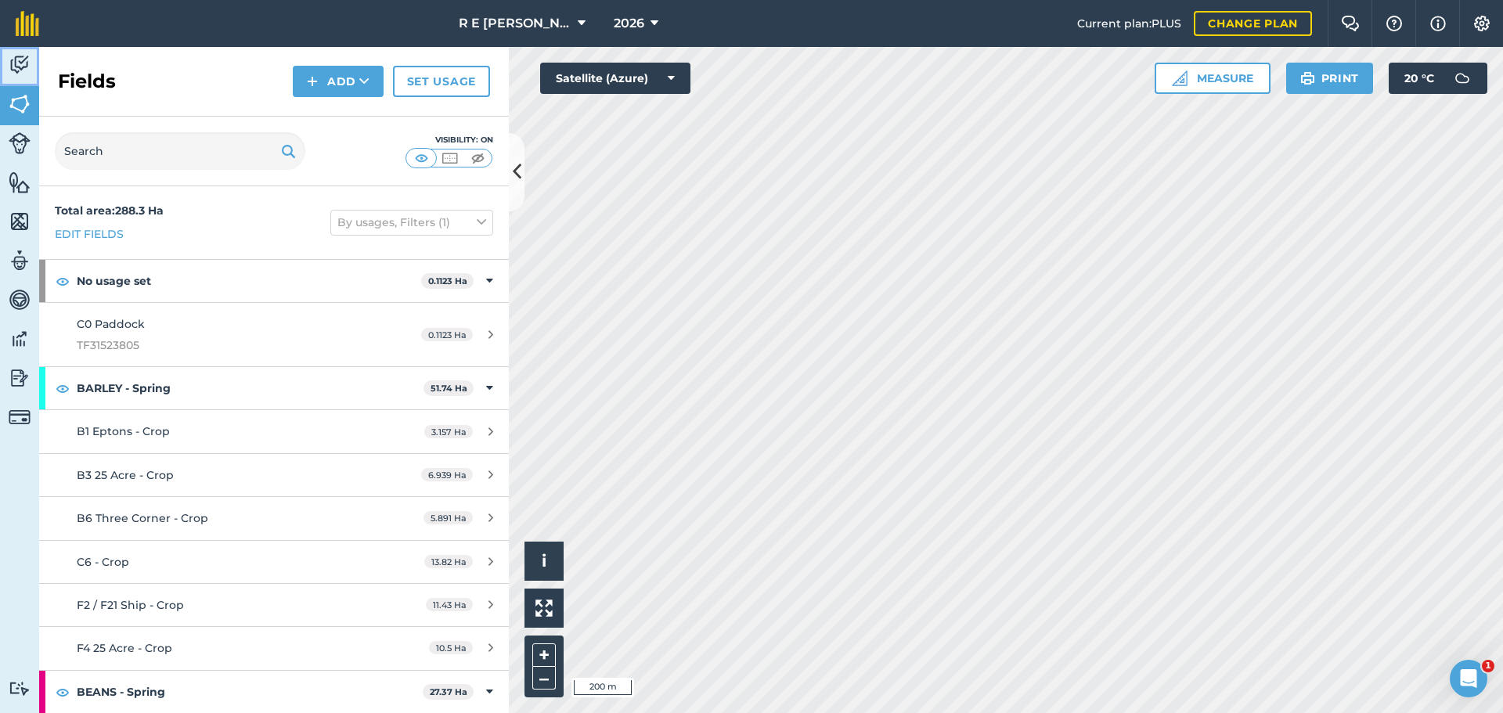
click at [15, 70] on img at bounding box center [20, 64] width 22 height 23
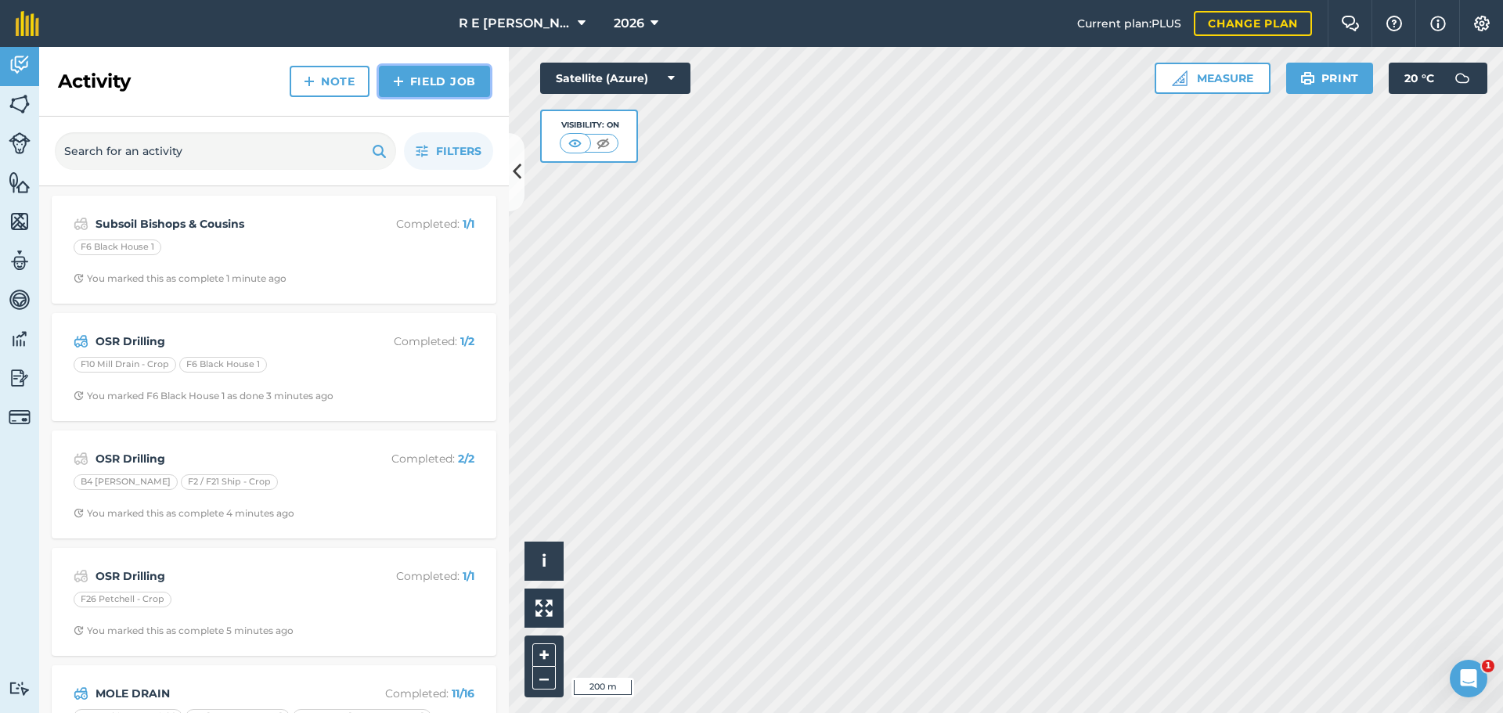
click at [392, 84] on link "Field Job" at bounding box center [434, 81] width 111 height 31
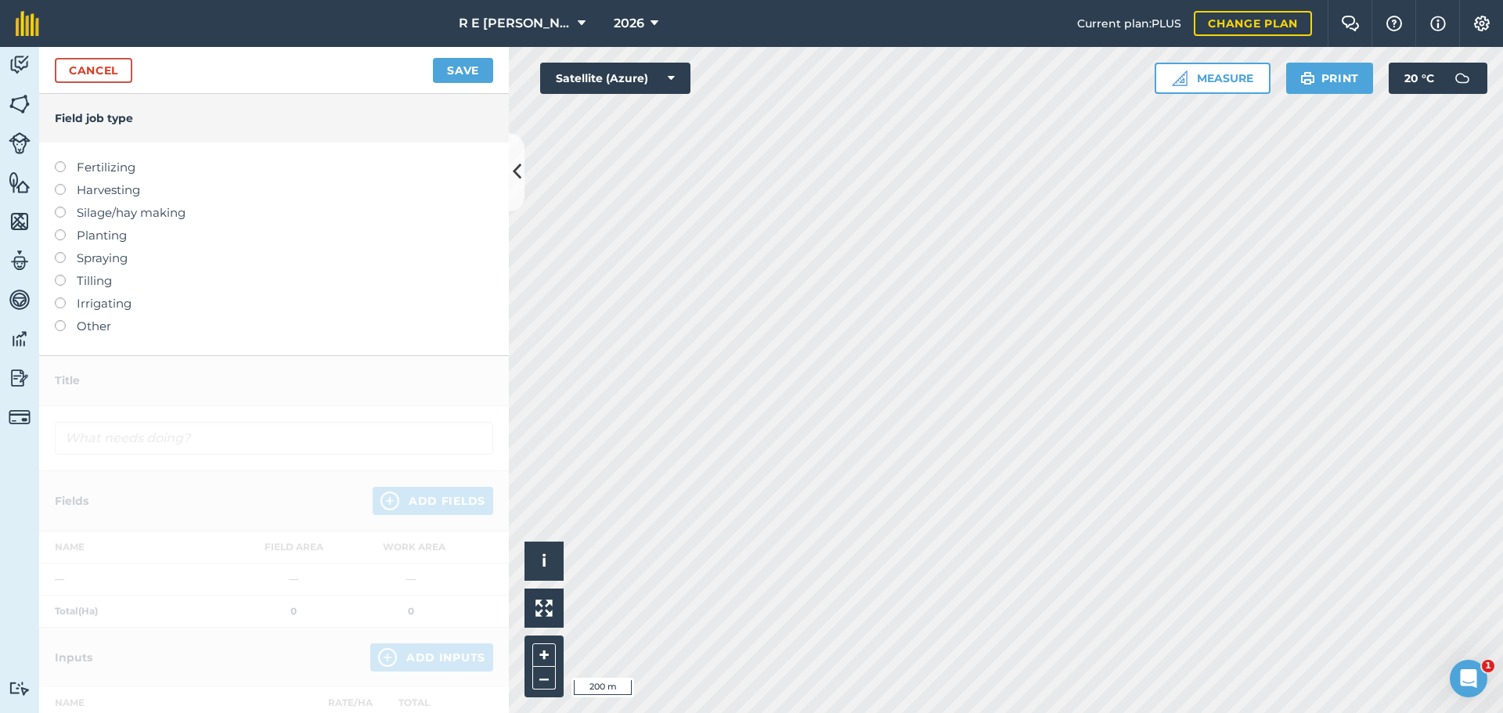
click at [60, 275] on label at bounding box center [66, 275] width 22 height 0
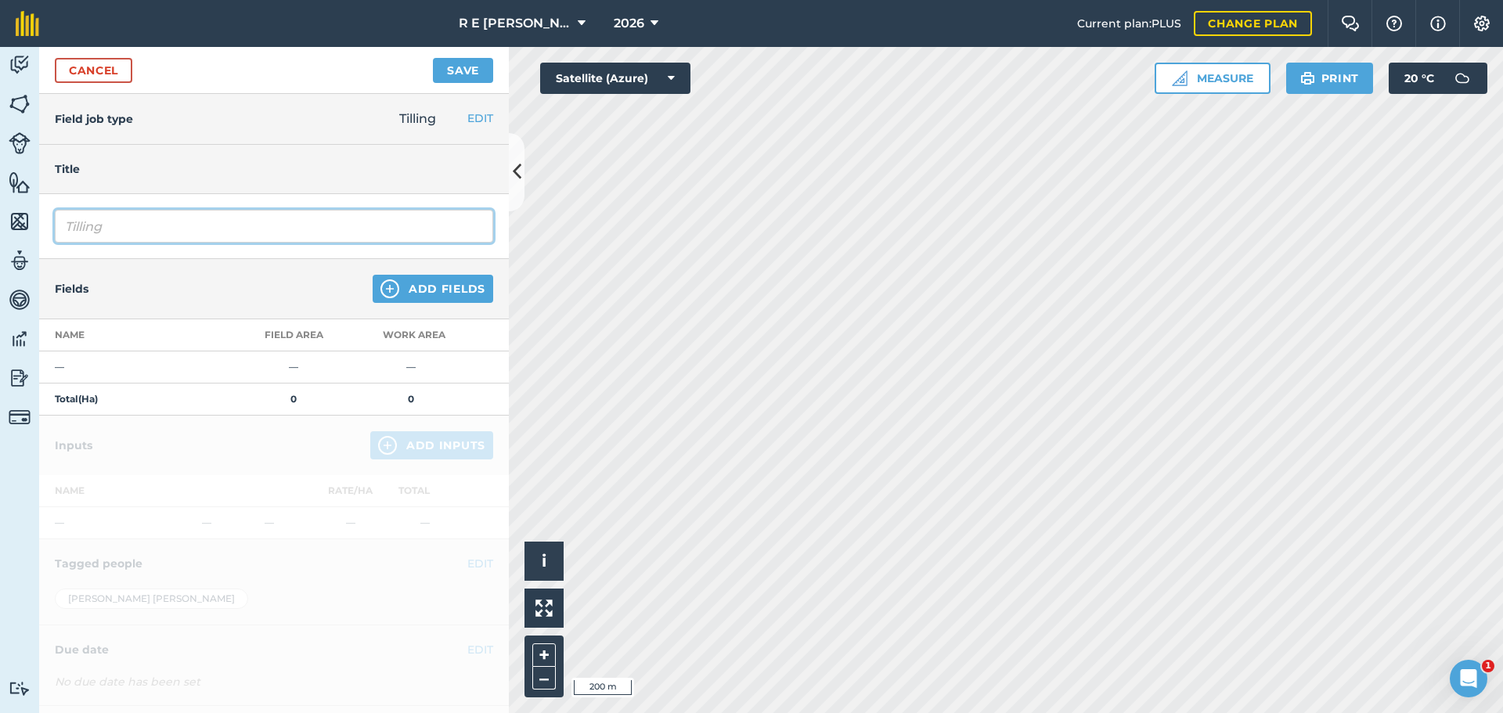
drag, startPoint x: 134, startPoint y: 232, endPoint x: 40, endPoint y: 218, distance: 94.9
click at [41, 219] on div "Tilling" at bounding box center [274, 226] width 470 height 65
type input "Kockerling PC Cultivator"
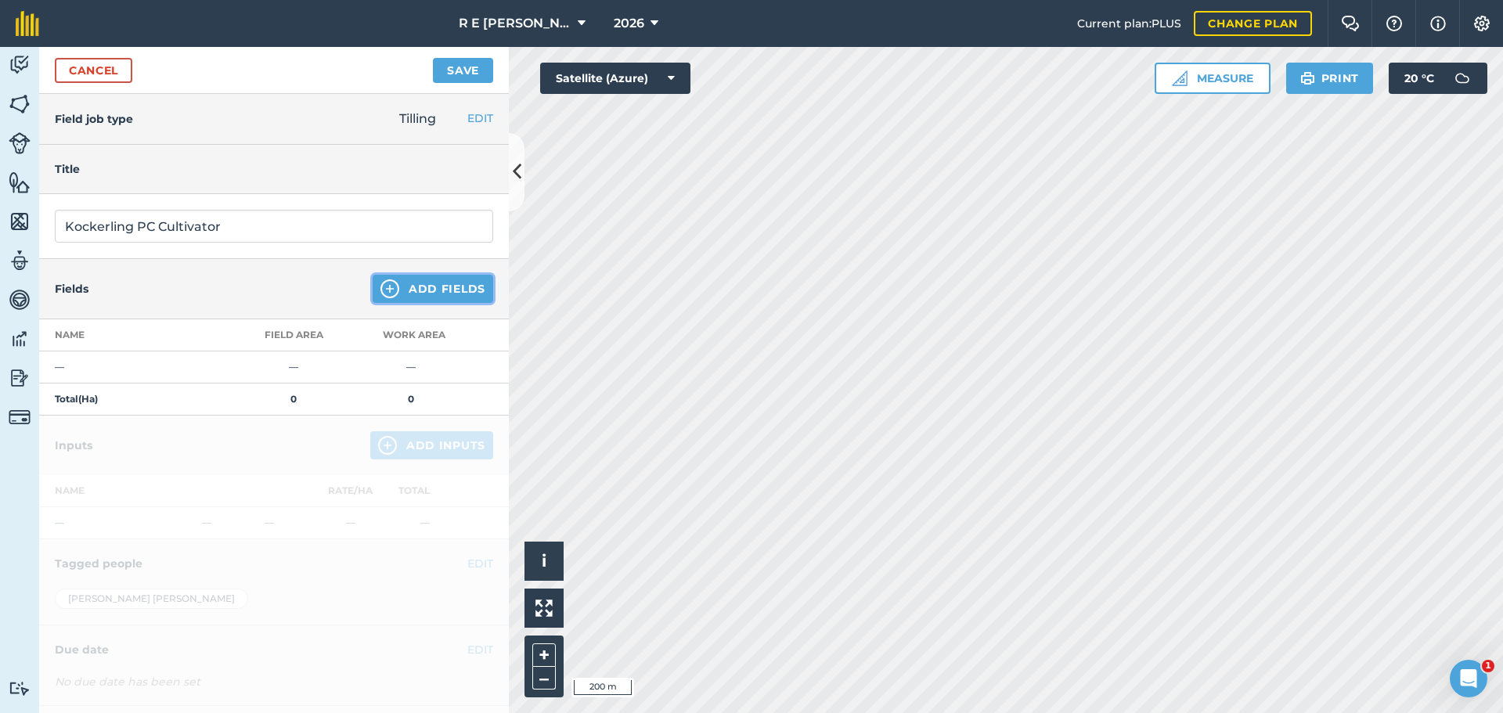
click at [380, 290] on img at bounding box center [389, 288] width 19 height 19
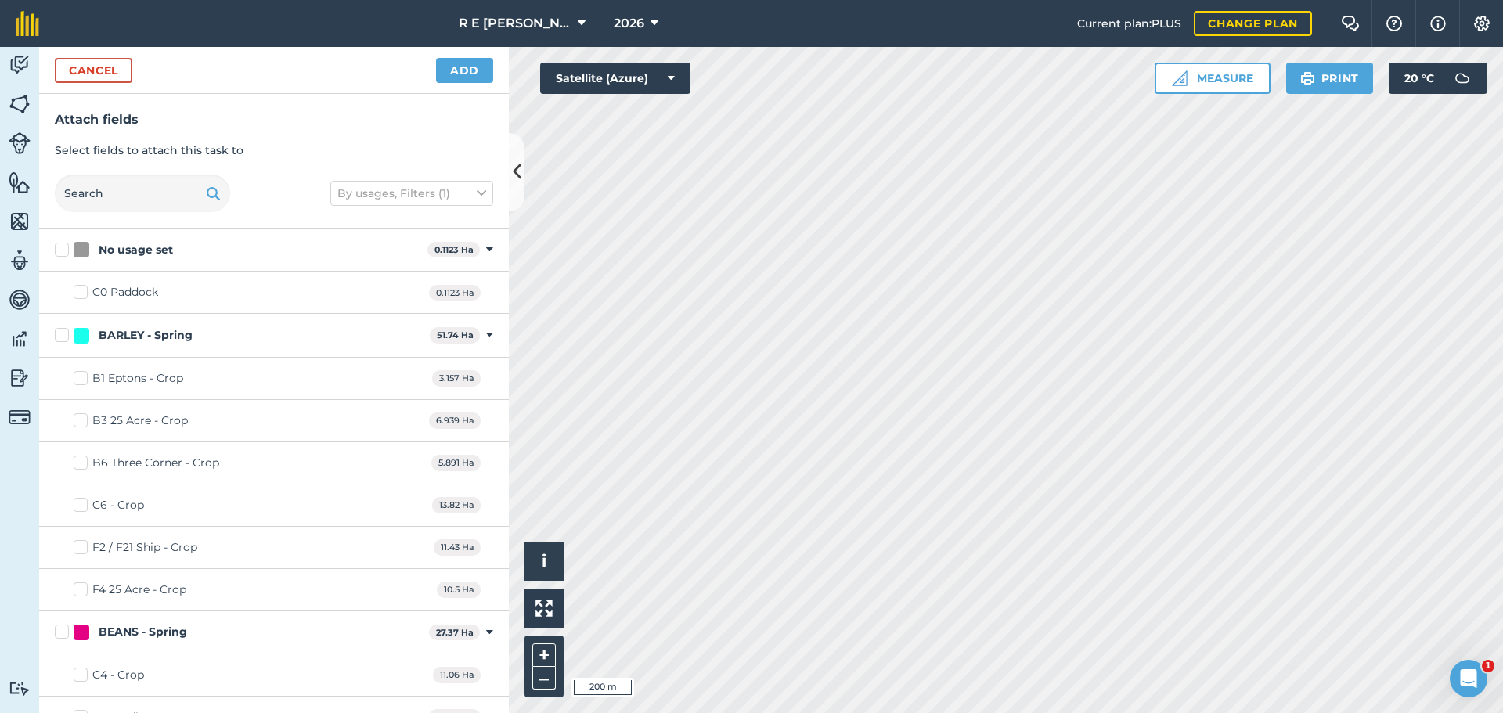
checkbox input "true"
click at [468, 78] on button "Add" at bounding box center [464, 70] width 57 height 25
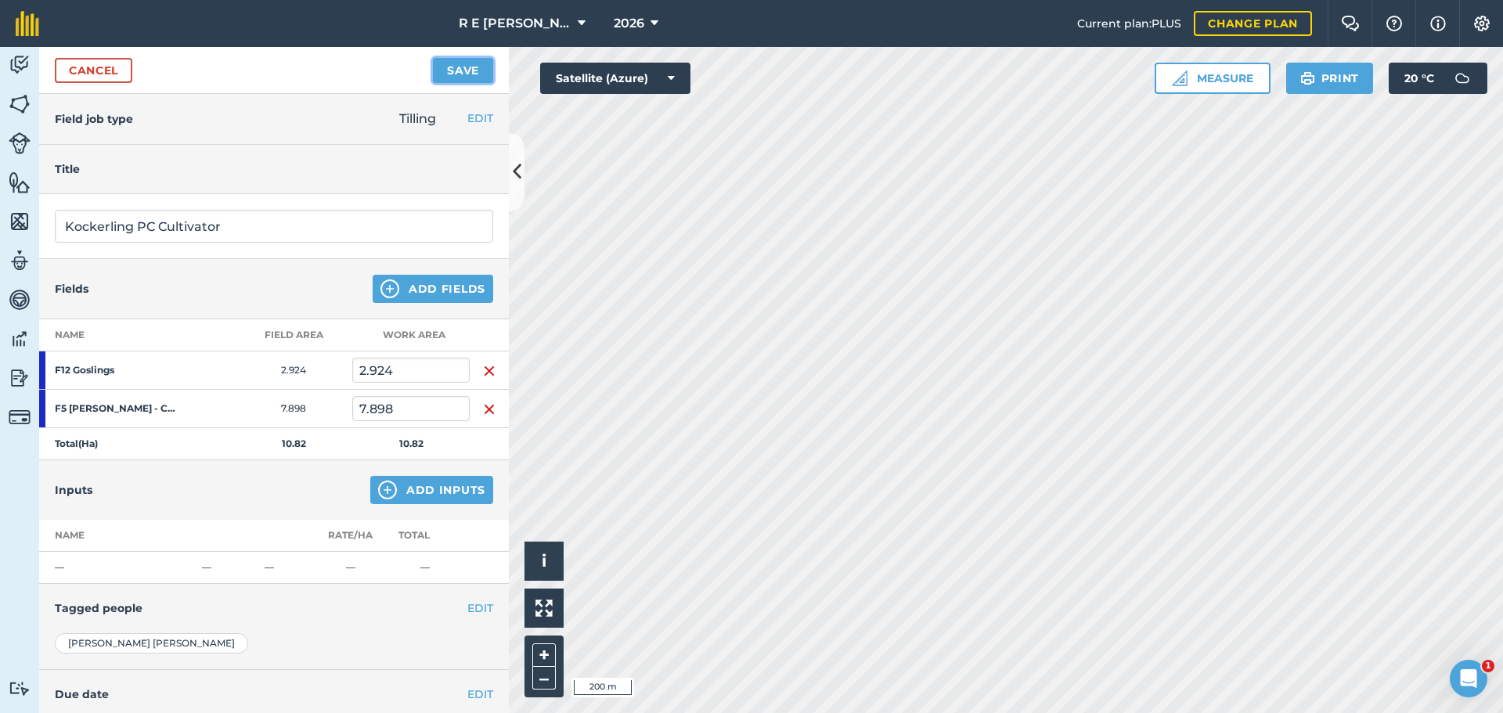
click at [451, 60] on button "Save" at bounding box center [463, 70] width 60 height 25
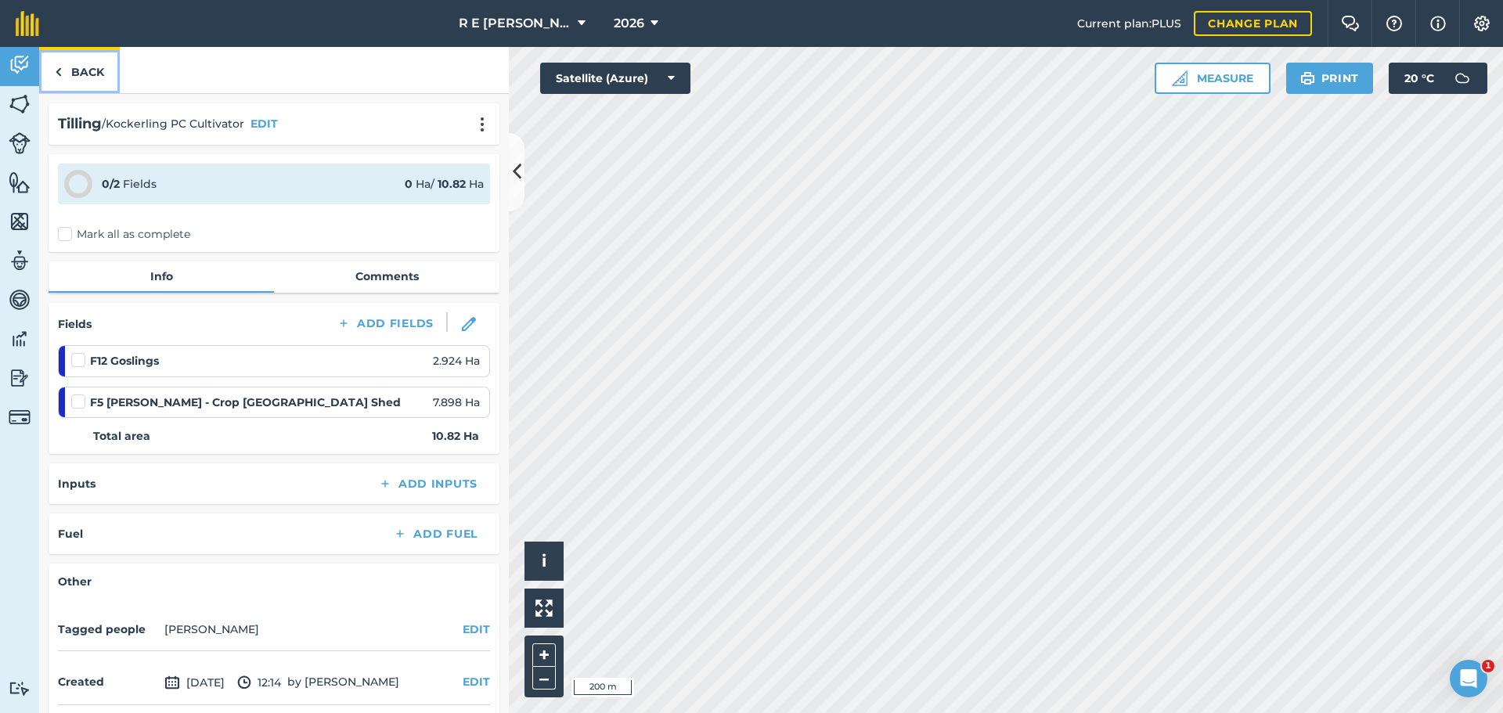
click at [99, 78] on link "Back" at bounding box center [79, 70] width 81 height 46
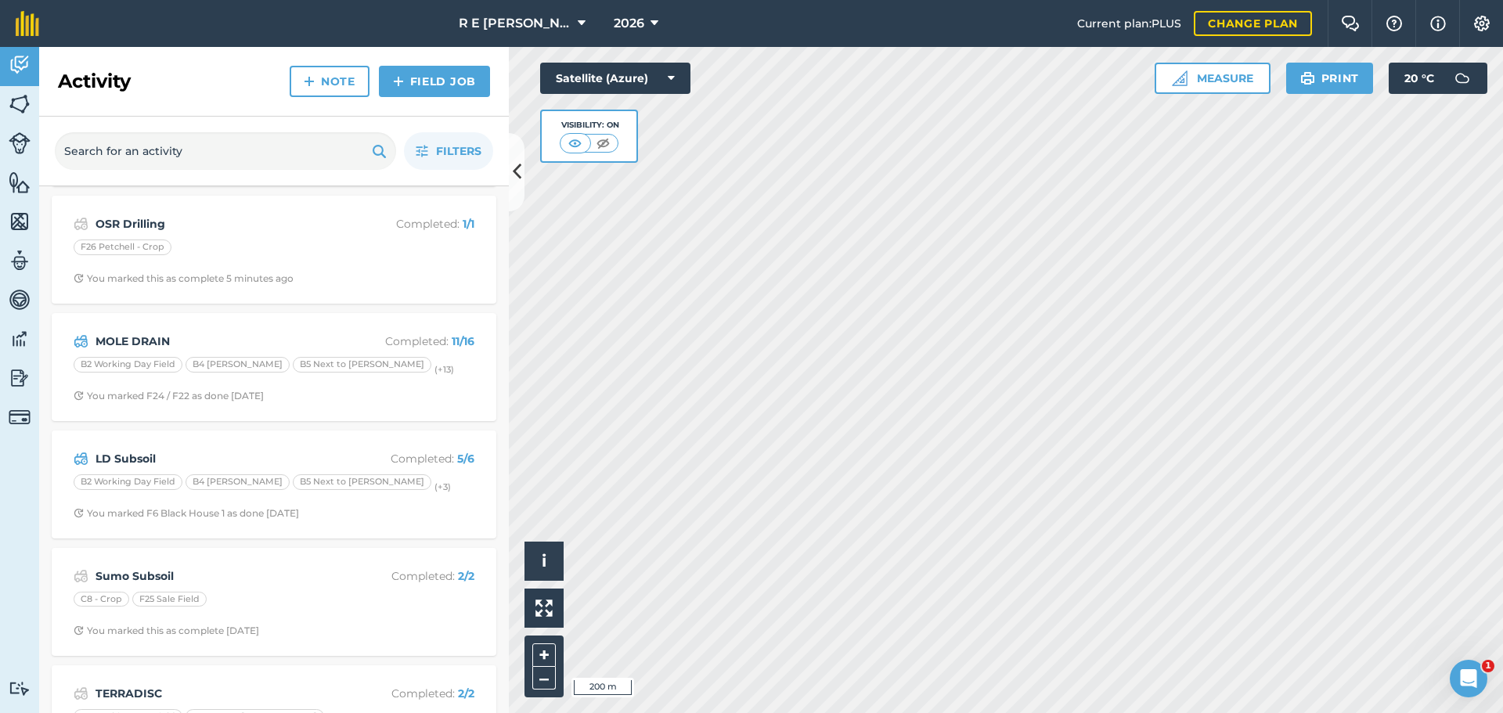
scroll to position [539, 0]
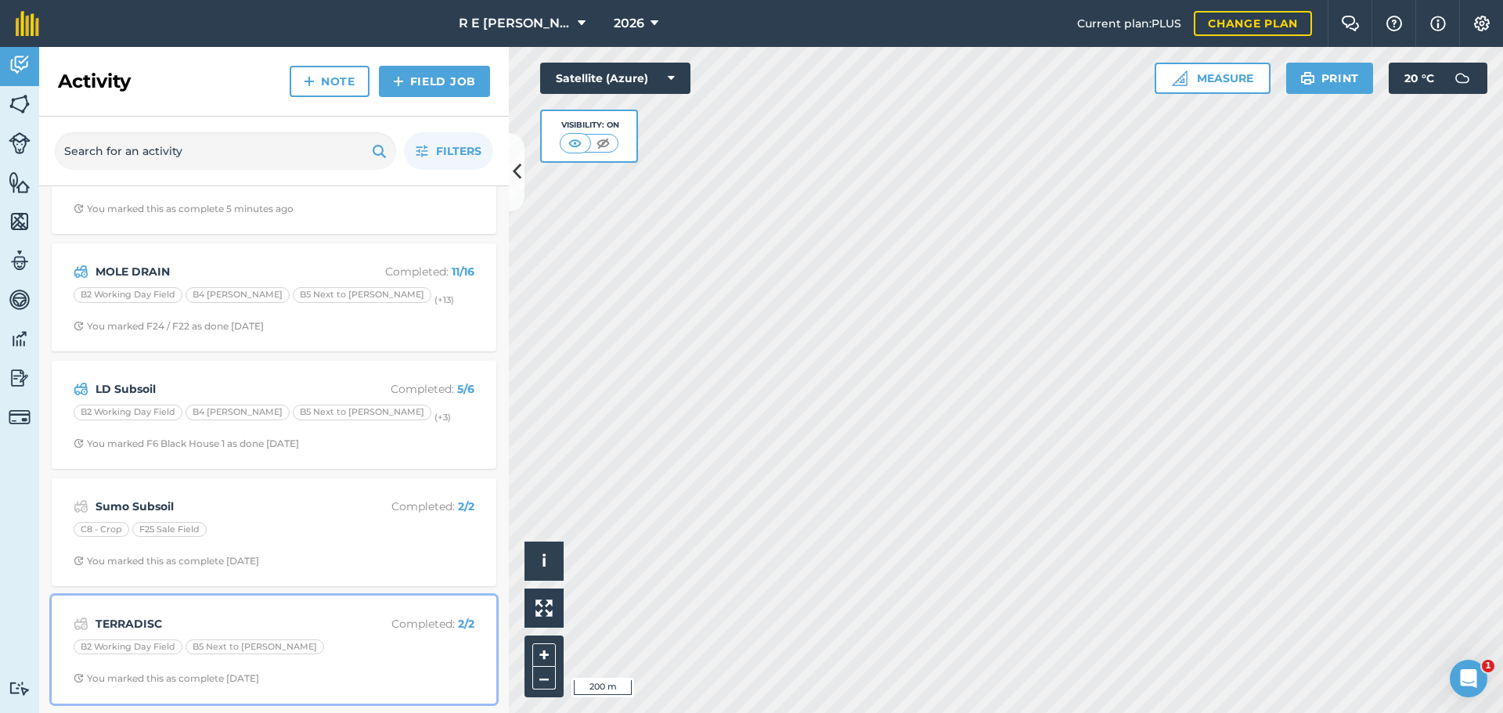
click at [291, 635] on div "TERRADISC Completed : 2 / 2 B2 Working Day Field B5 Next to [PERSON_NAME] You m…" at bounding box center [274, 649] width 426 height 89
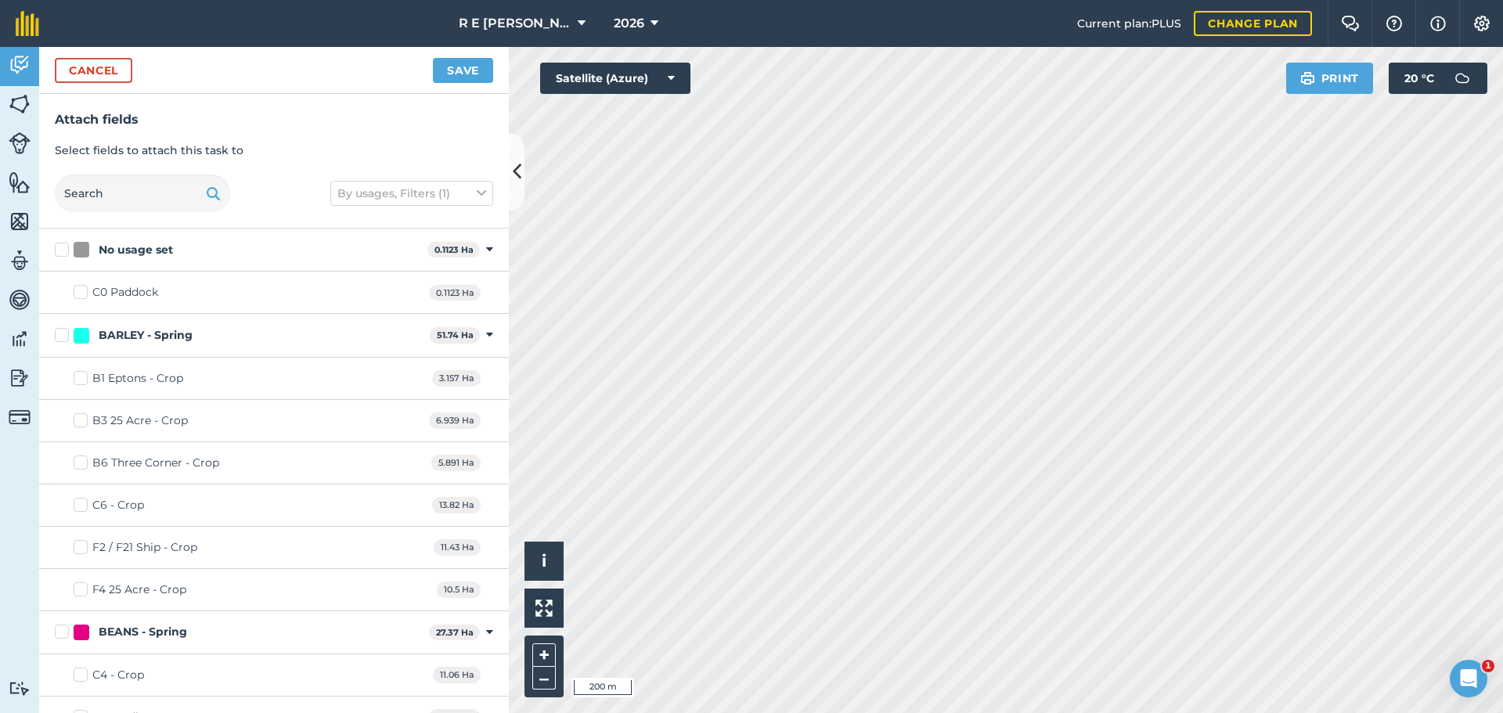
checkbox input "true"
click at [445, 73] on button "Save" at bounding box center [463, 70] width 60 height 25
checkbox input "false"
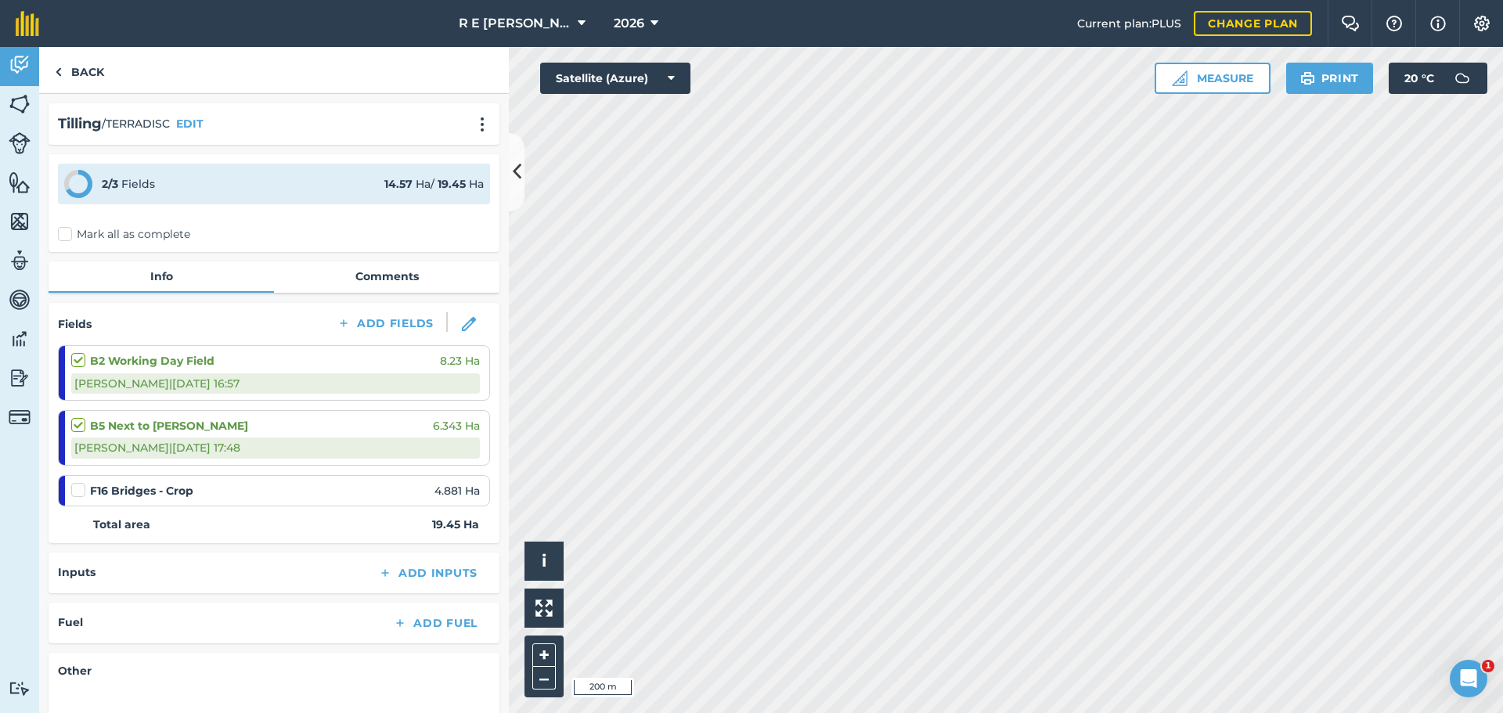
click at [83, 482] on label at bounding box center [80, 482] width 19 height 0
click at [81, 491] on input "checkbox" at bounding box center [76, 487] width 10 height 10
checkbox input "false"
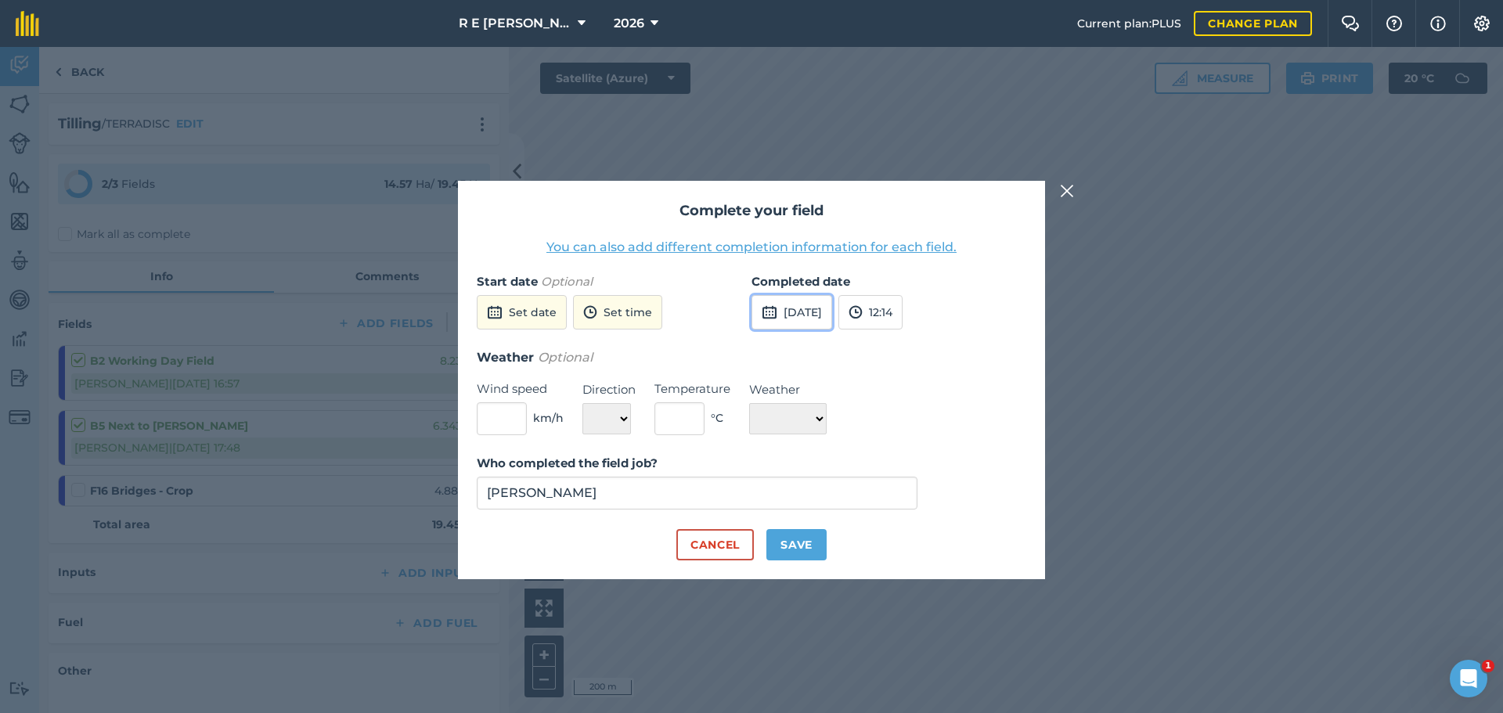
click at [790, 309] on button "[DATE]" at bounding box center [792, 312] width 81 height 34
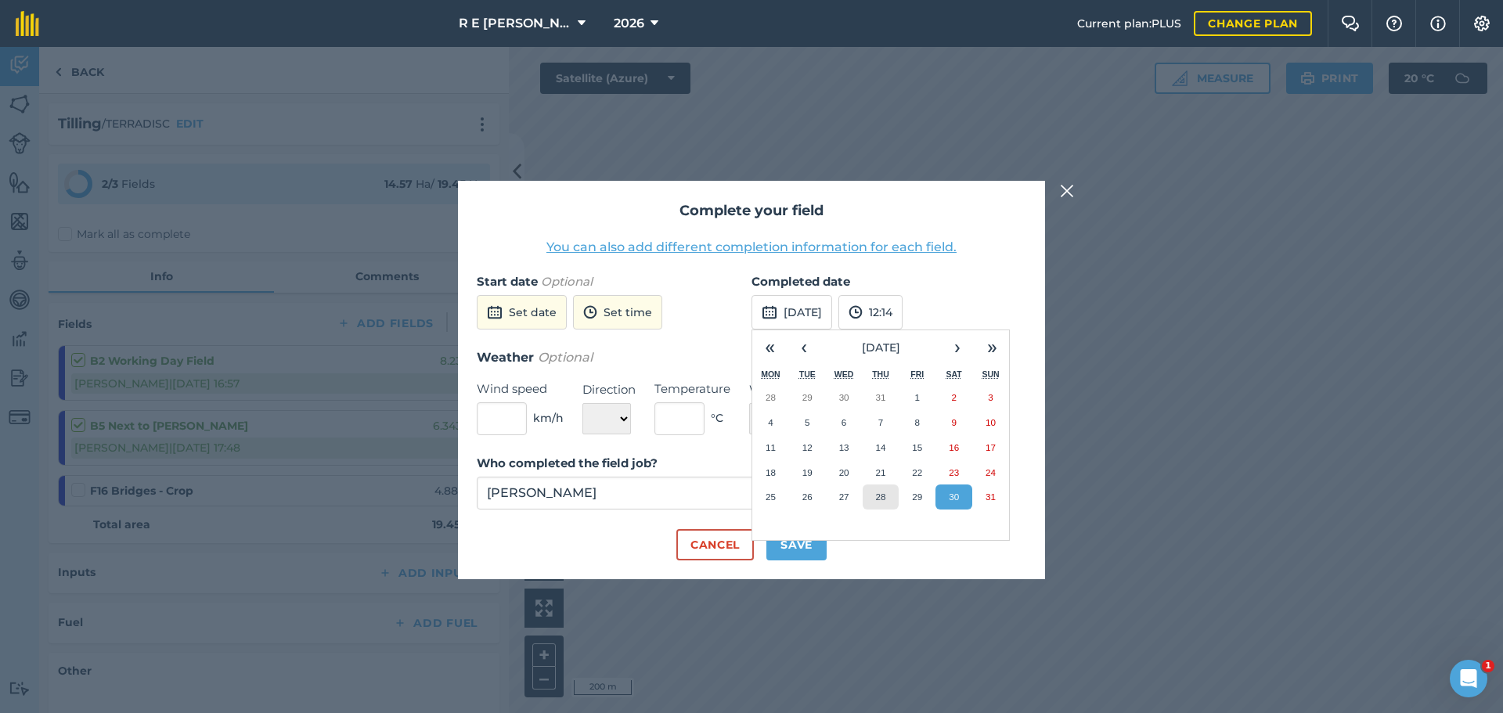
click at [880, 492] on abbr "28" at bounding box center [880, 497] width 10 height 10
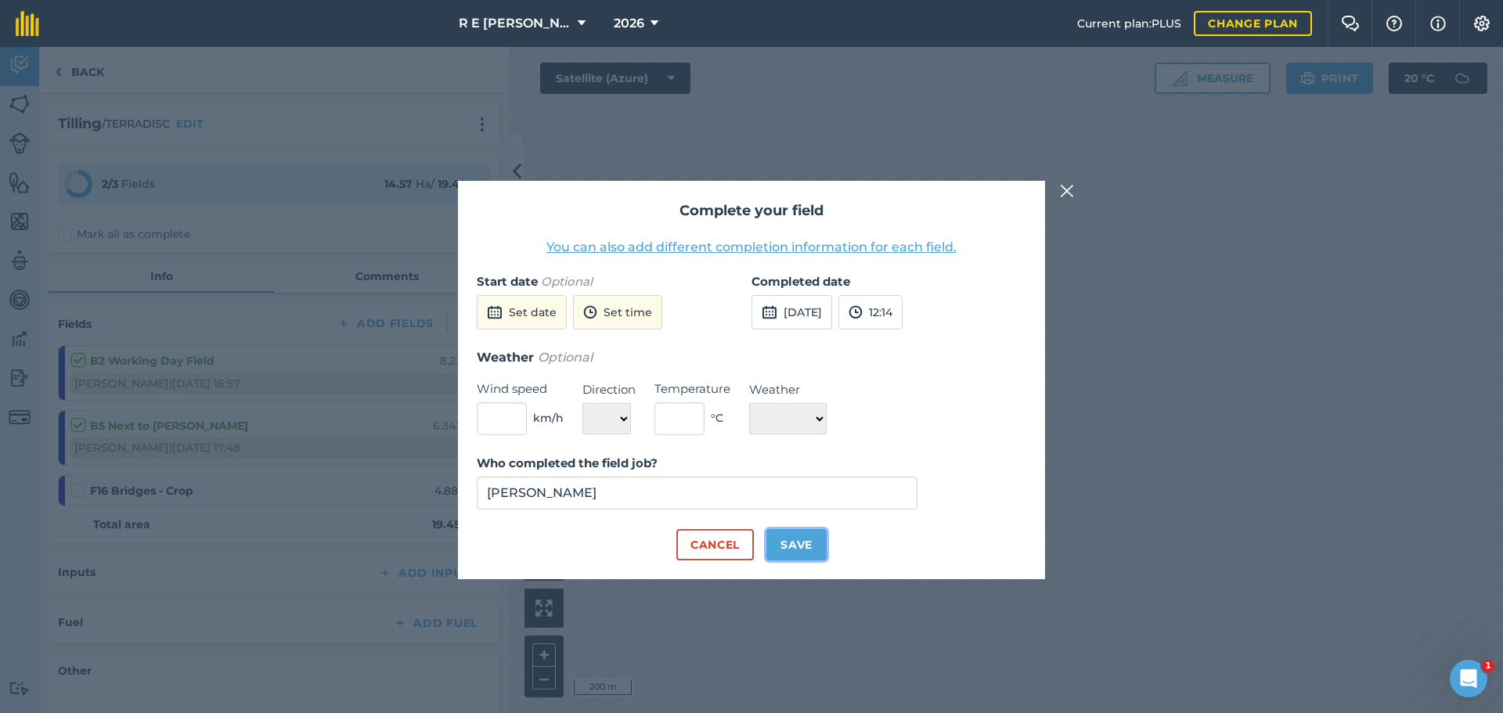
click at [806, 541] on button "Save" at bounding box center [796, 544] width 60 height 31
checkbox input "true"
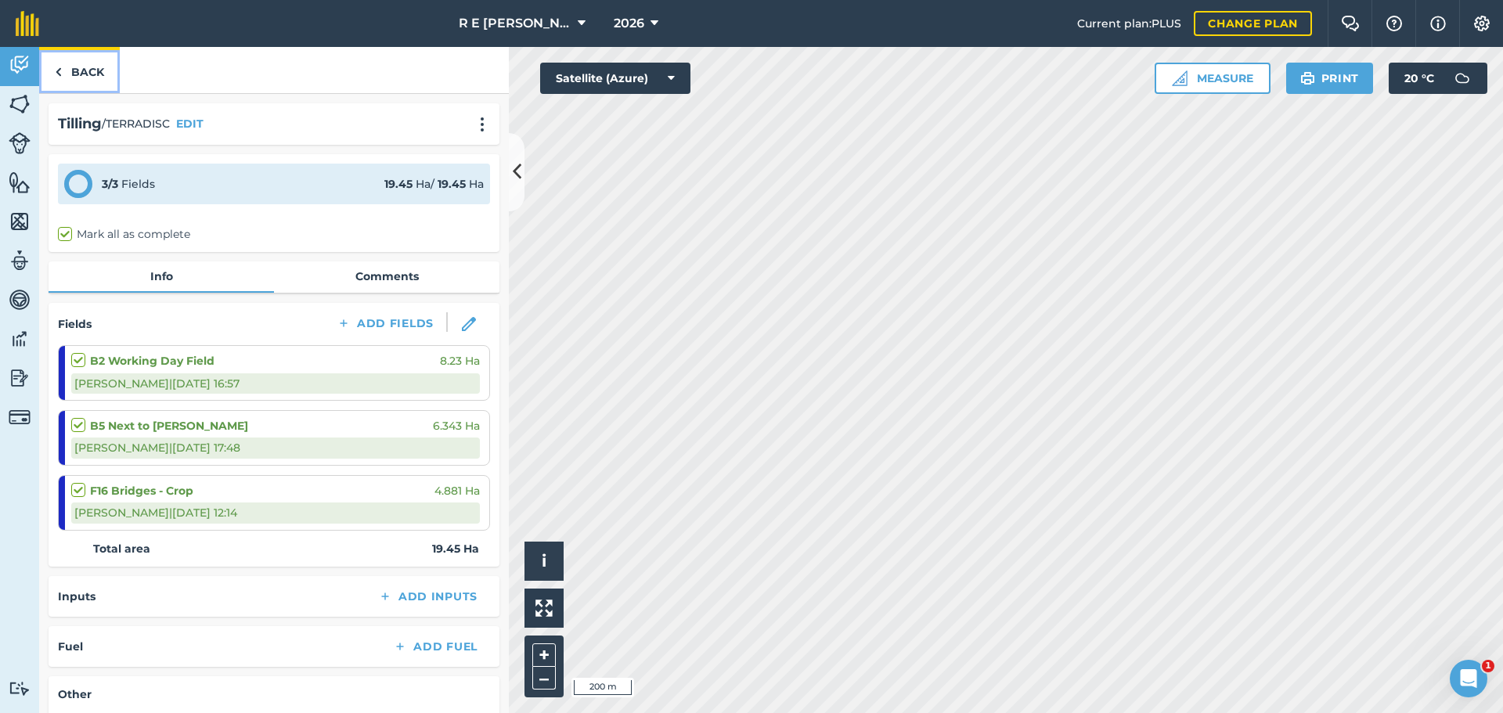
click at [88, 79] on link "Back" at bounding box center [79, 70] width 81 height 46
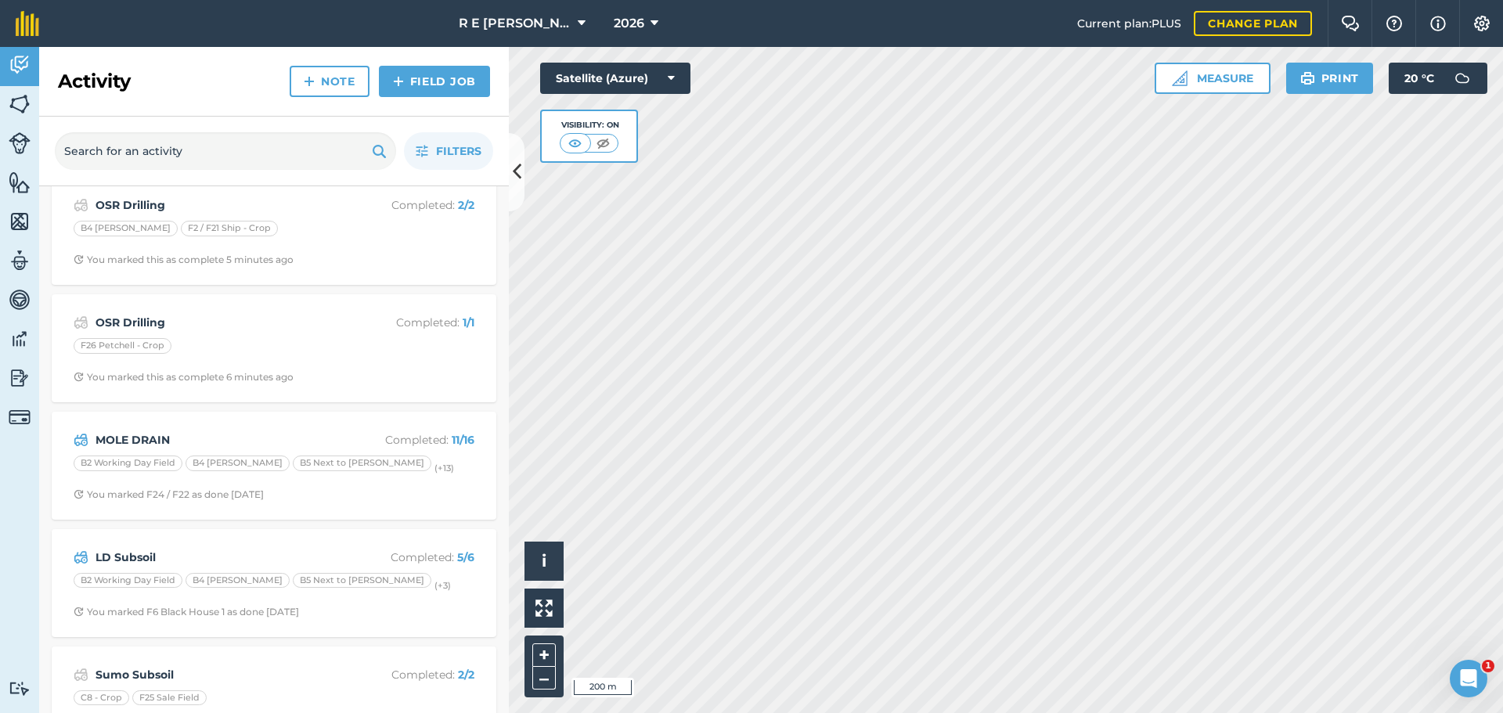
scroll to position [461, 0]
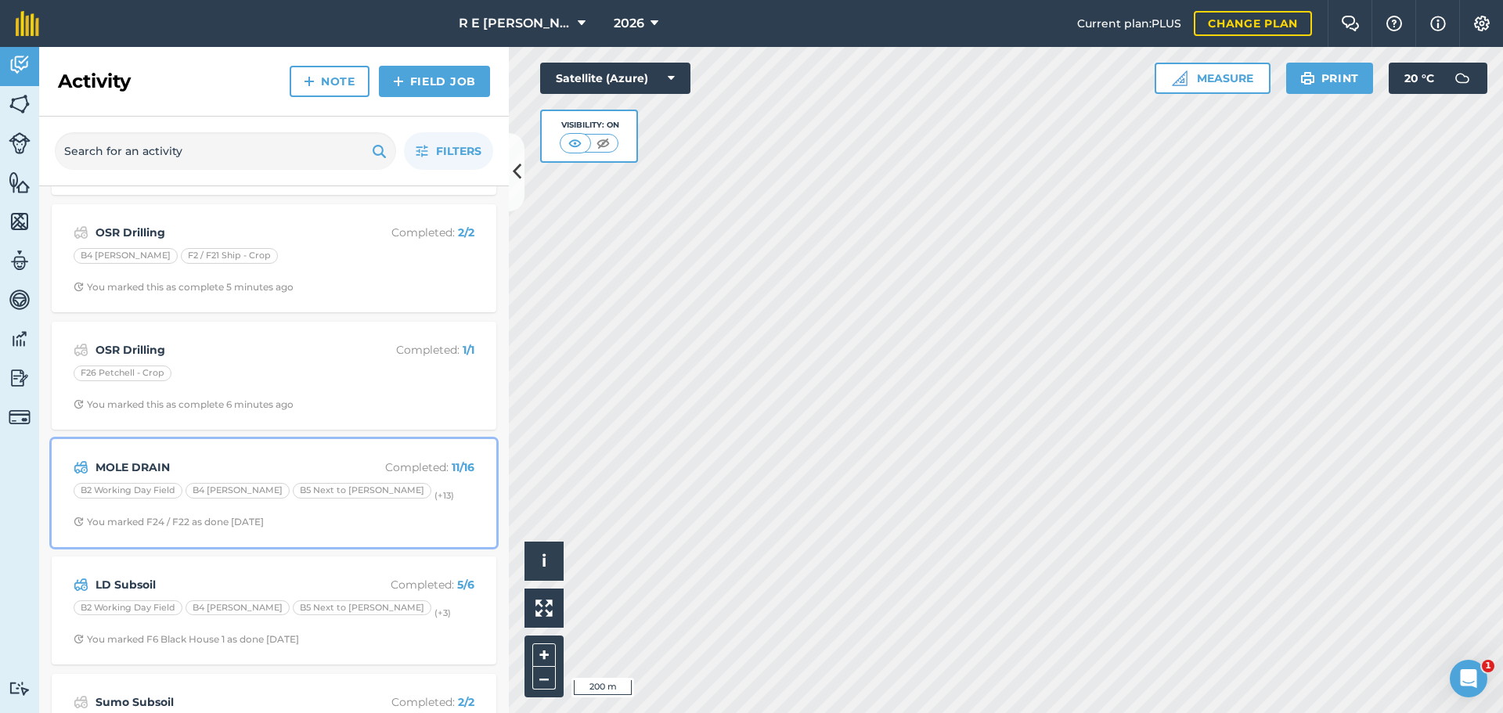
click at [265, 464] on strong "MOLE DRAIN" at bounding box center [220, 467] width 248 height 17
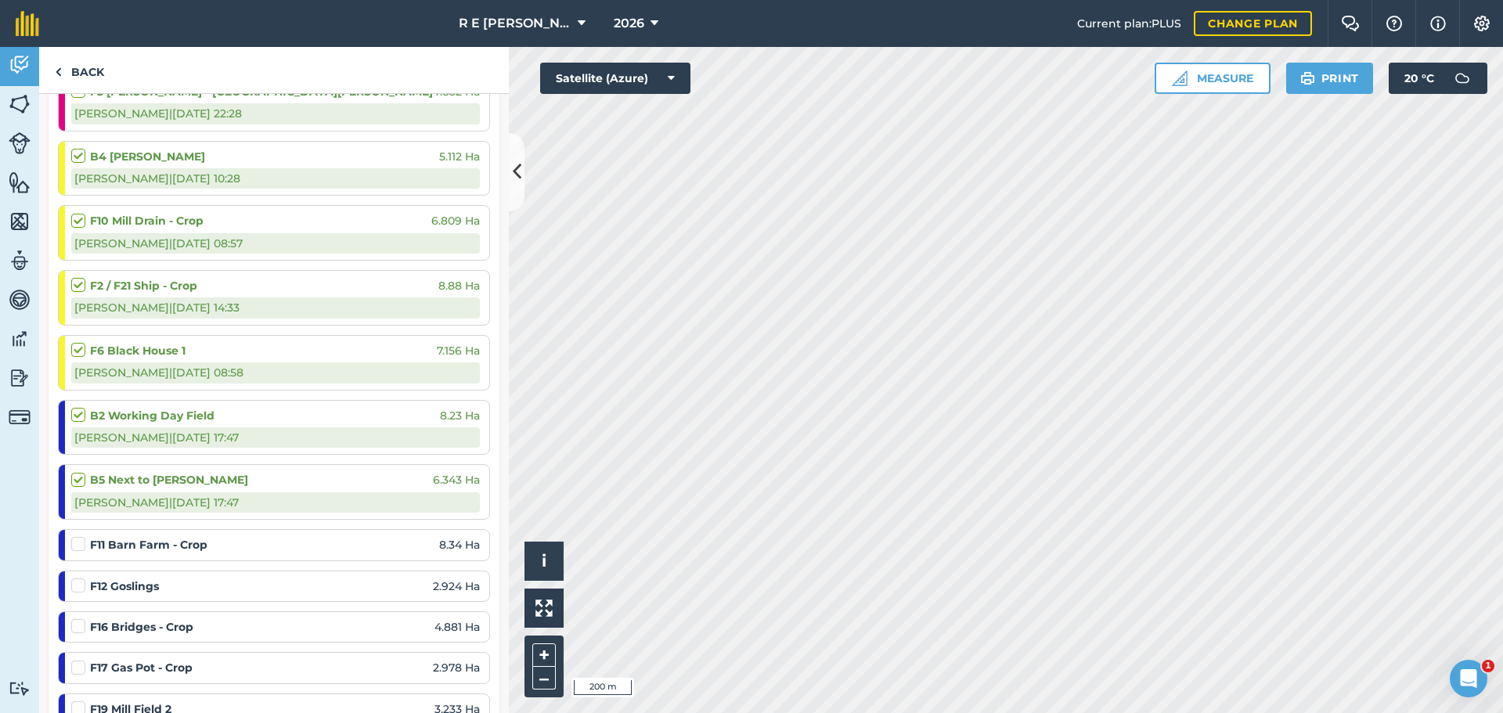
scroll to position [391, 0]
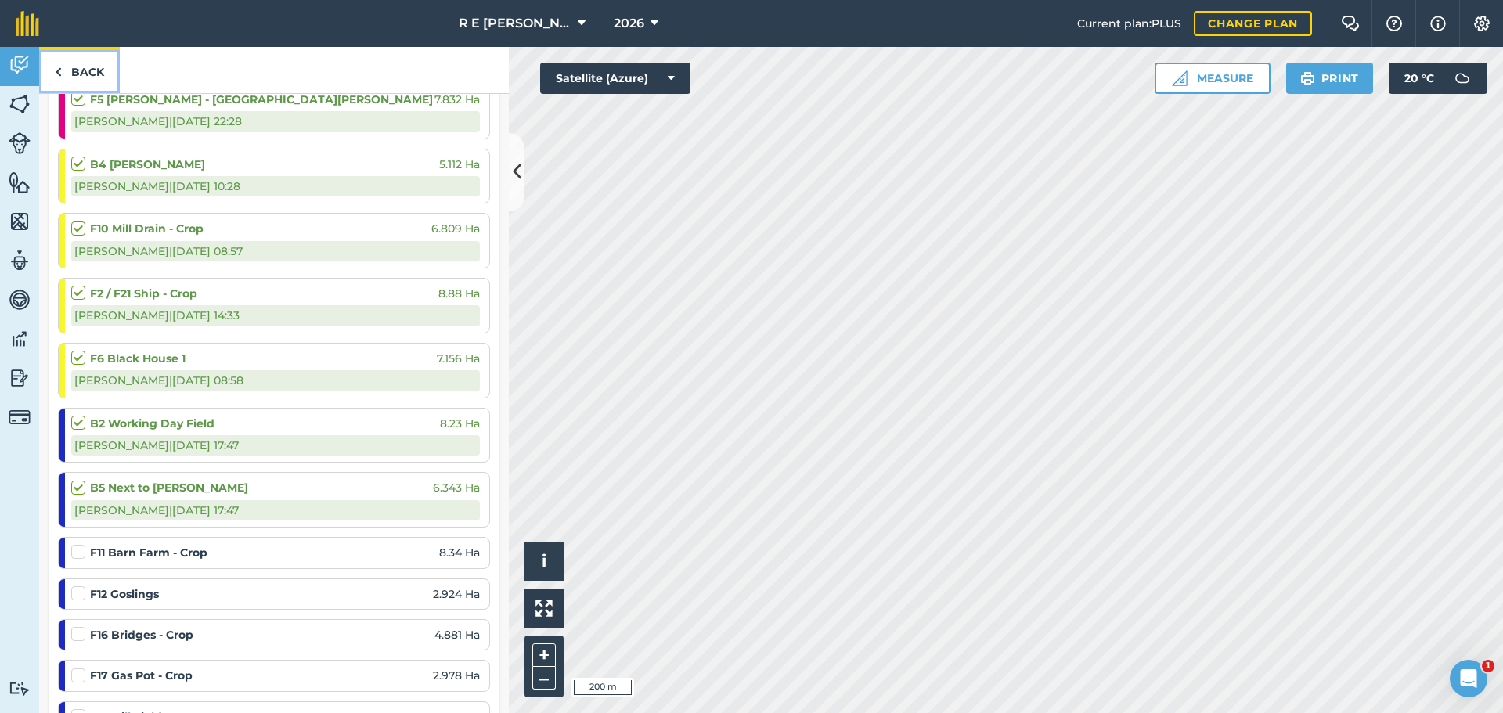
click at [75, 77] on link "Back" at bounding box center [79, 70] width 81 height 46
